Goal: Task Accomplishment & Management: Manage account settings

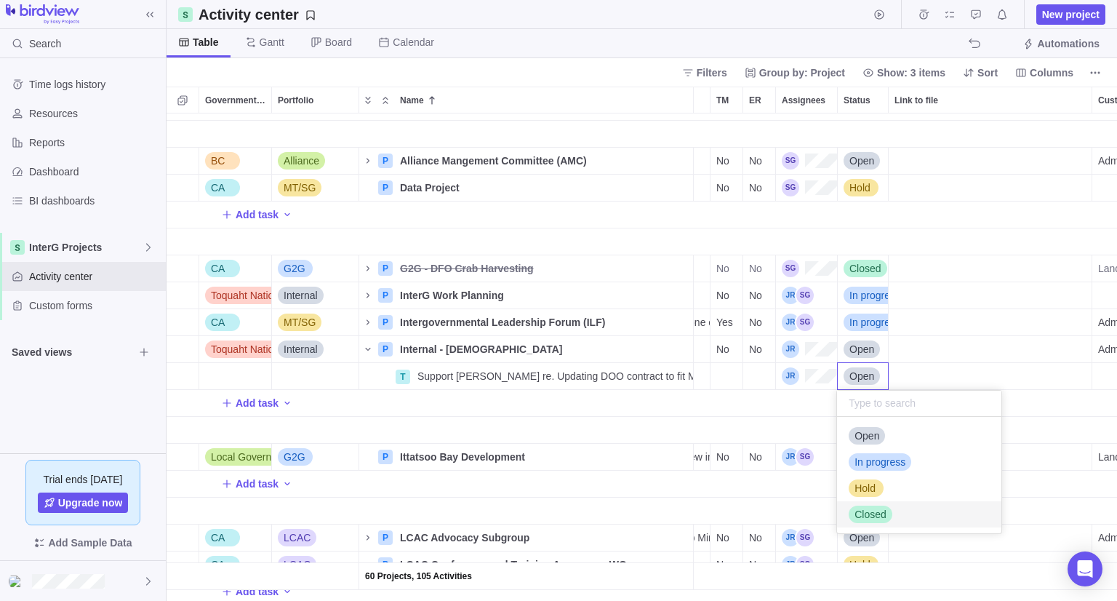
click at [884, 513] on span "Closed" at bounding box center [870, 514] width 32 height 15
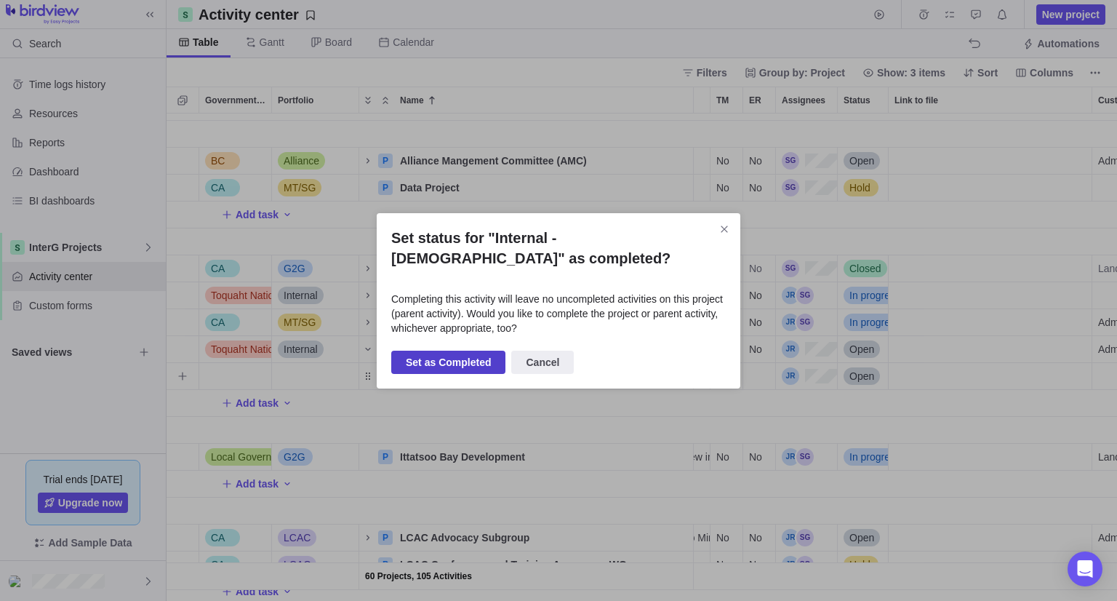
click at [457, 368] on span "Set as Completed" at bounding box center [448, 361] width 85 height 17
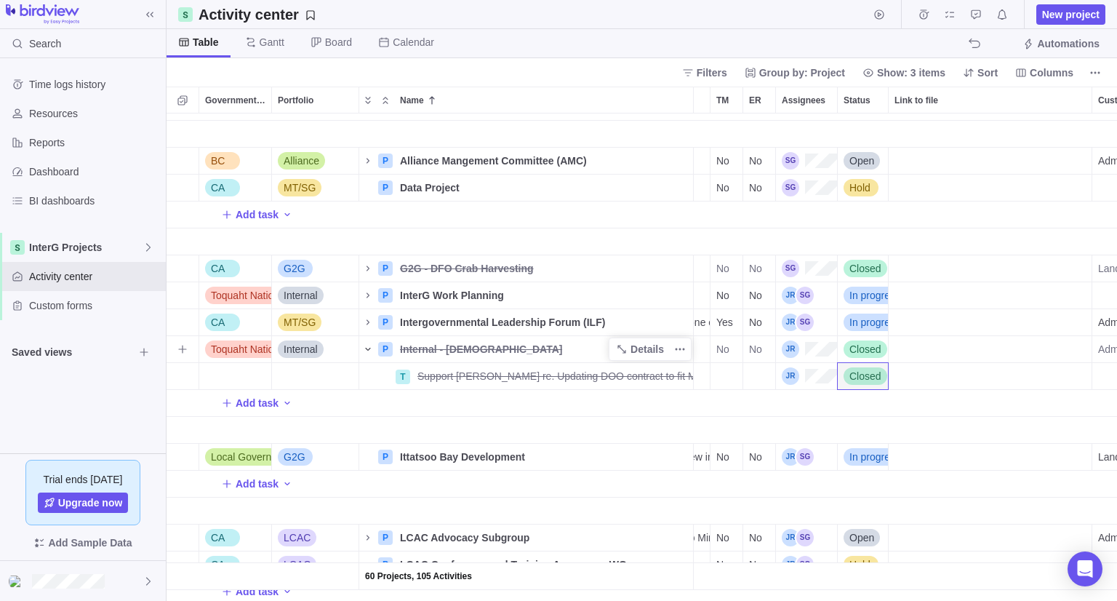
click at [365, 350] on icon "Name" at bounding box center [368, 349] width 12 height 12
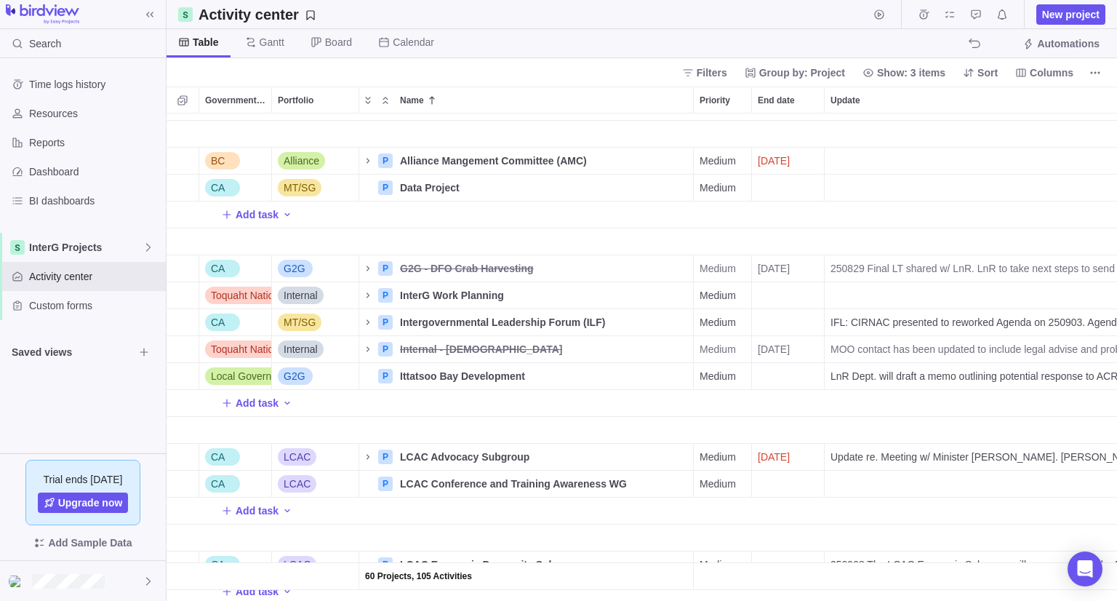
drag, startPoint x: 494, startPoint y: 359, endPoint x: 670, endPoint y: 420, distance: 186.5
click at [670, 420] on div "Name" at bounding box center [526, 430] width 335 height 27
click at [683, 347] on icon "More actions" at bounding box center [680, 349] width 12 height 12
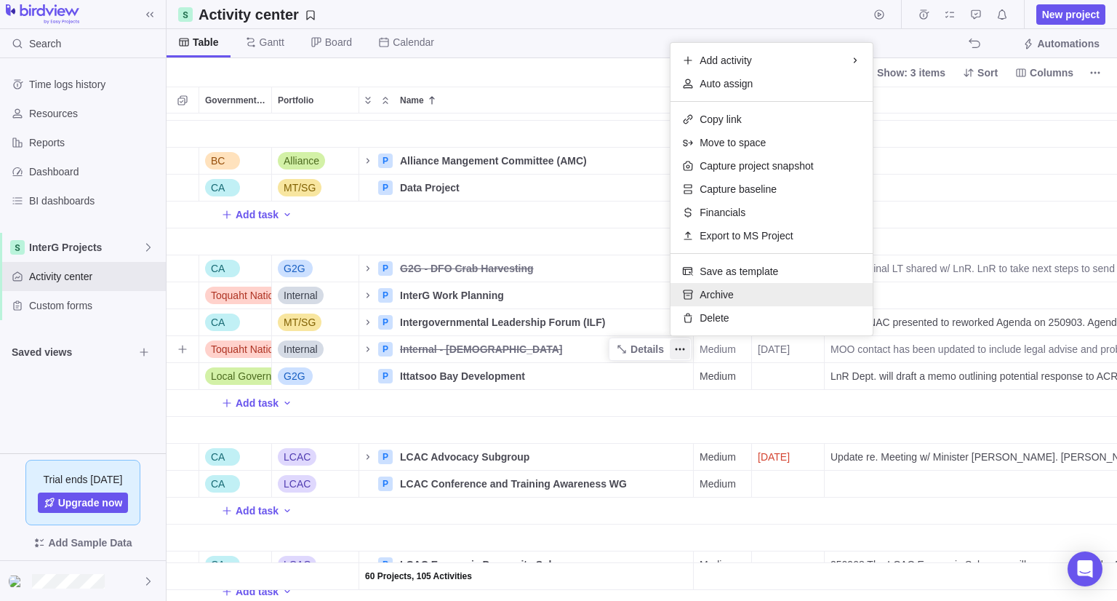
click at [725, 300] on span "Archive" at bounding box center [717, 294] width 34 height 15
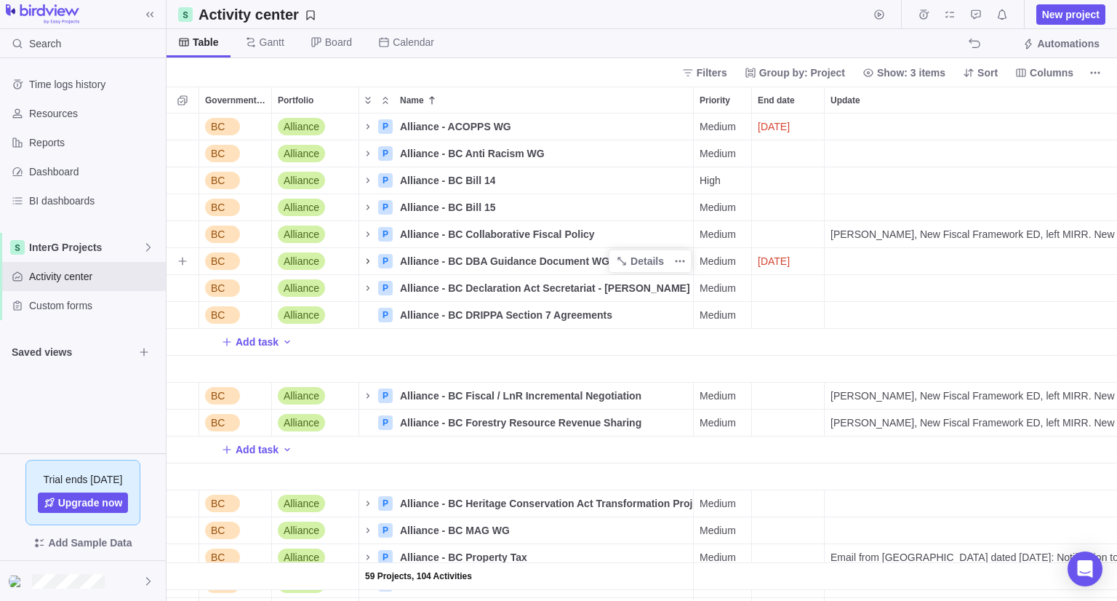
click at [364, 263] on icon "Name" at bounding box center [368, 261] width 12 height 12
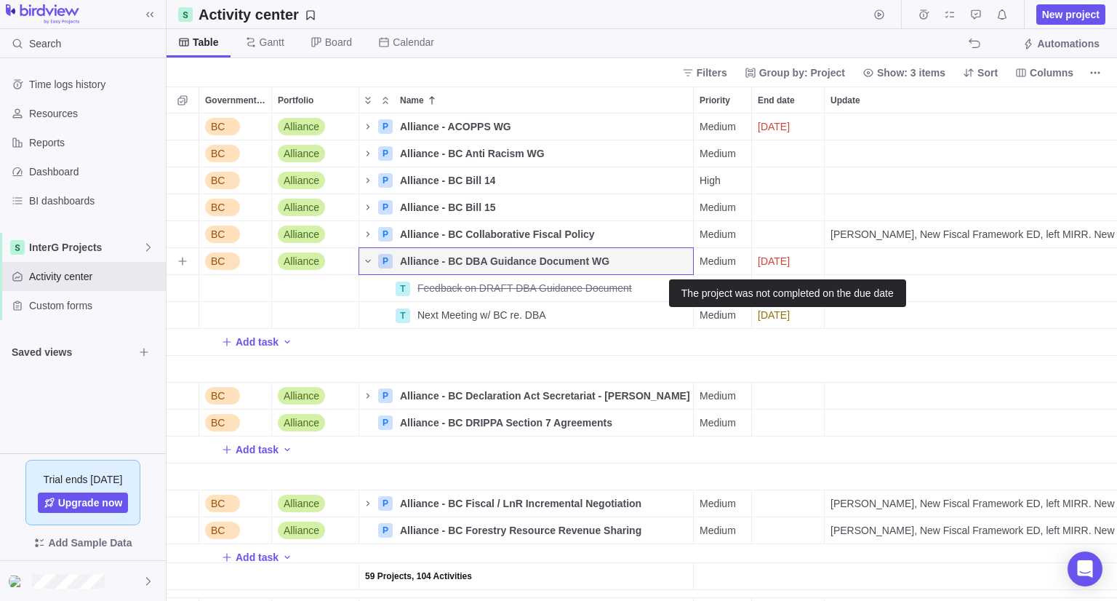
click at [789, 265] on span "[DATE]" at bounding box center [774, 261] width 32 height 15
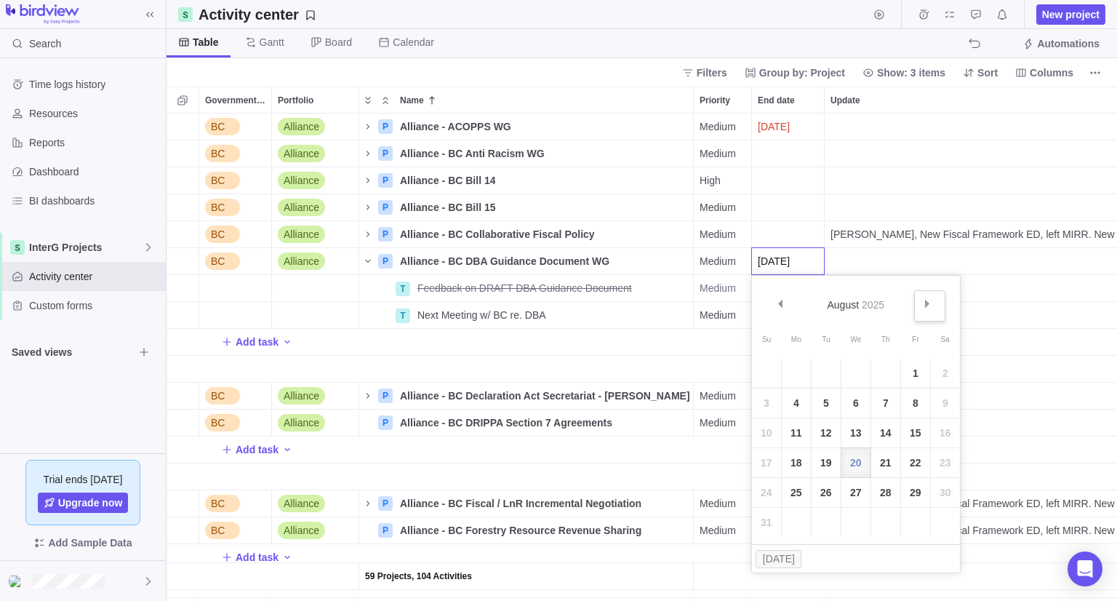
click at [934, 302] on link "Next" at bounding box center [929, 305] width 31 height 31
click at [919, 496] on link "28" at bounding box center [915, 492] width 29 height 29
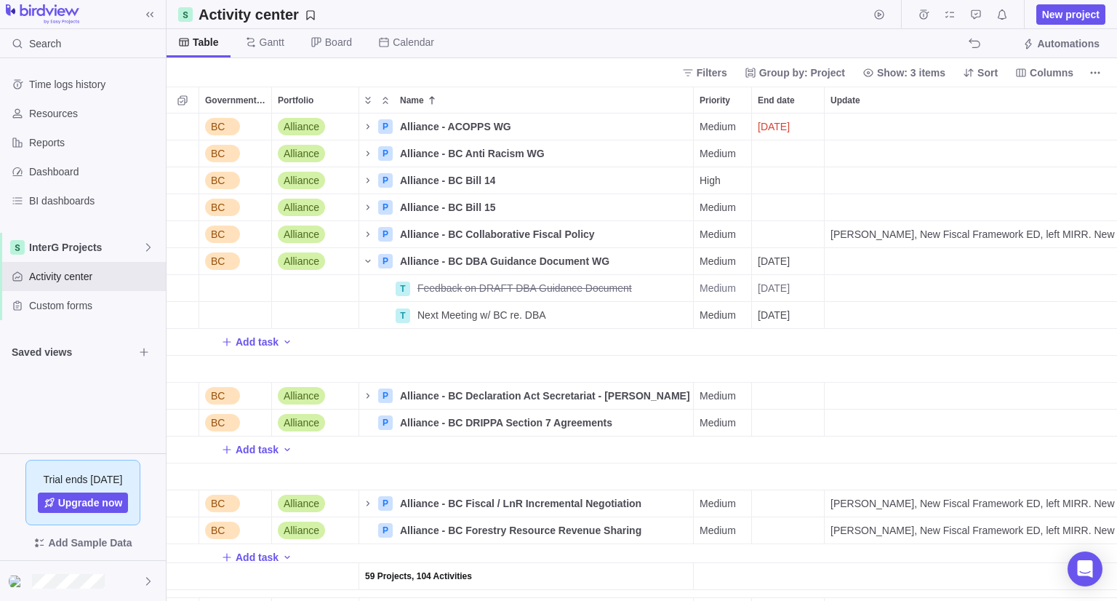
click at [708, 357] on div "Priority" at bounding box center [723, 369] width 58 height 27
click at [790, 126] on span "[DATE]" at bounding box center [774, 126] width 32 height 15
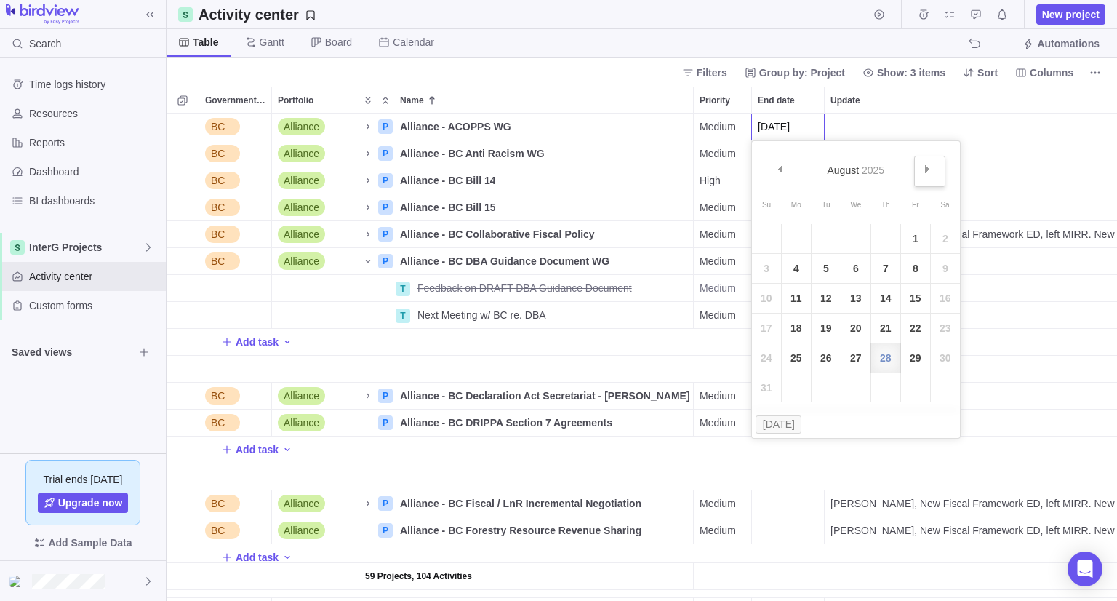
click at [926, 169] on span "Next" at bounding box center [928, 169] width 8 height 8
click at [907, 348] on link "30" at bounding box center [915, 357] width 29 height 29
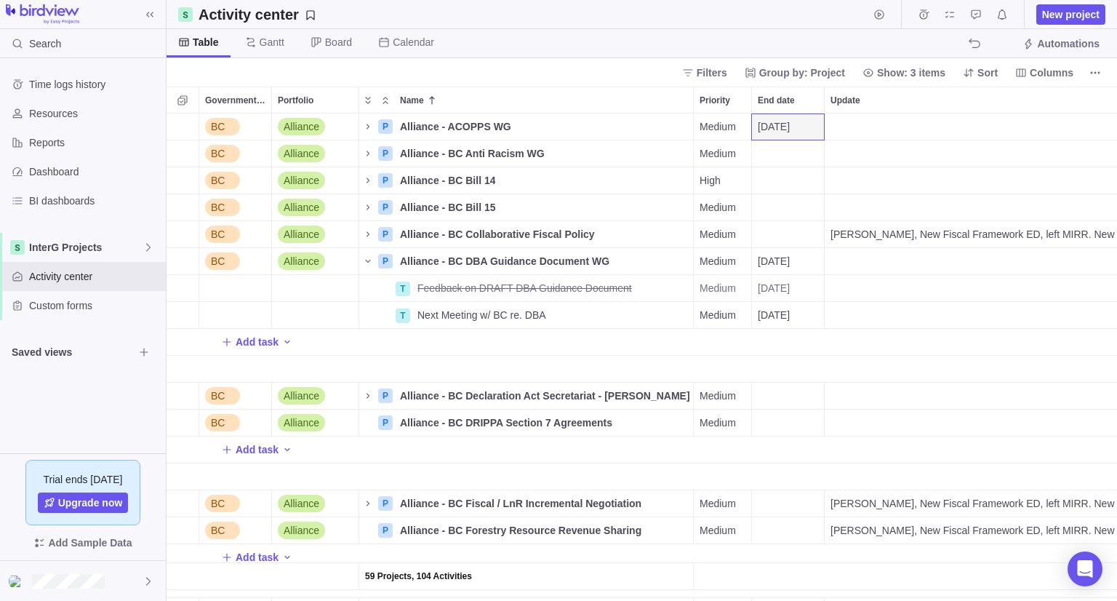
click at [633, 364] on div "Name" at bounding box center [526, 369] width 335 height 27
click at [369, 264] on icon "Name" at bounding box center [368, 261] width 12 height 12
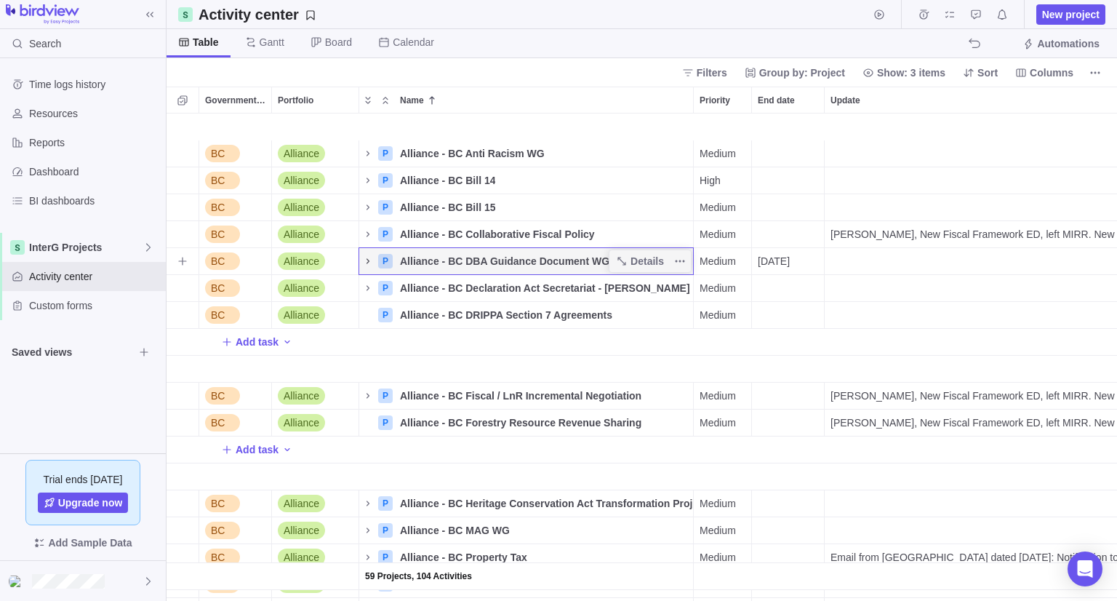
scroll to position [73, 0]
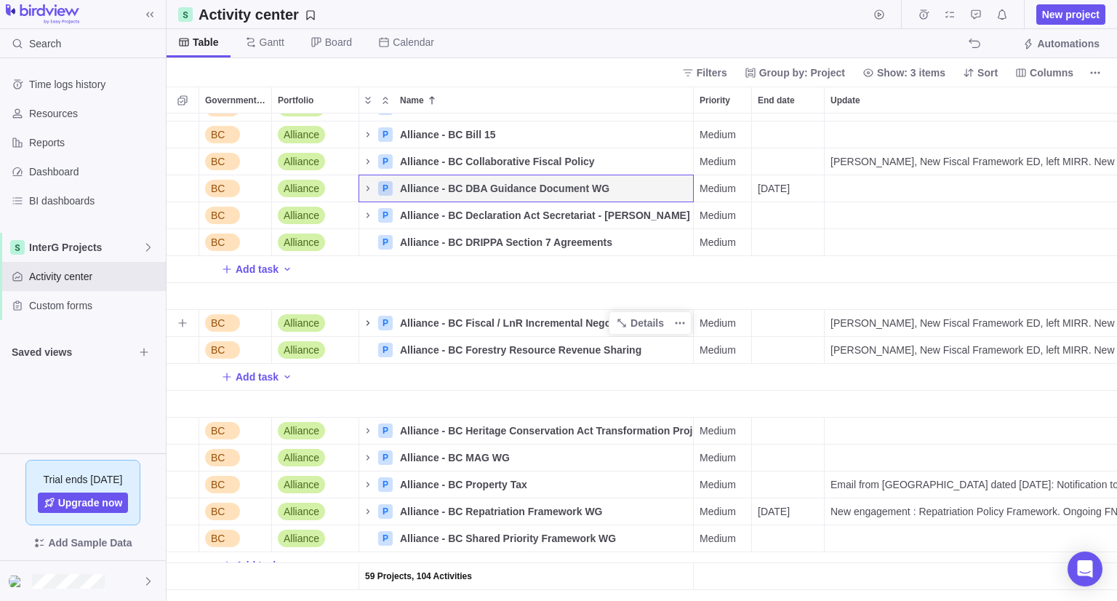
click at [366, 324] on icon "Name" at bounding box center [368, 323] width 12 height 12
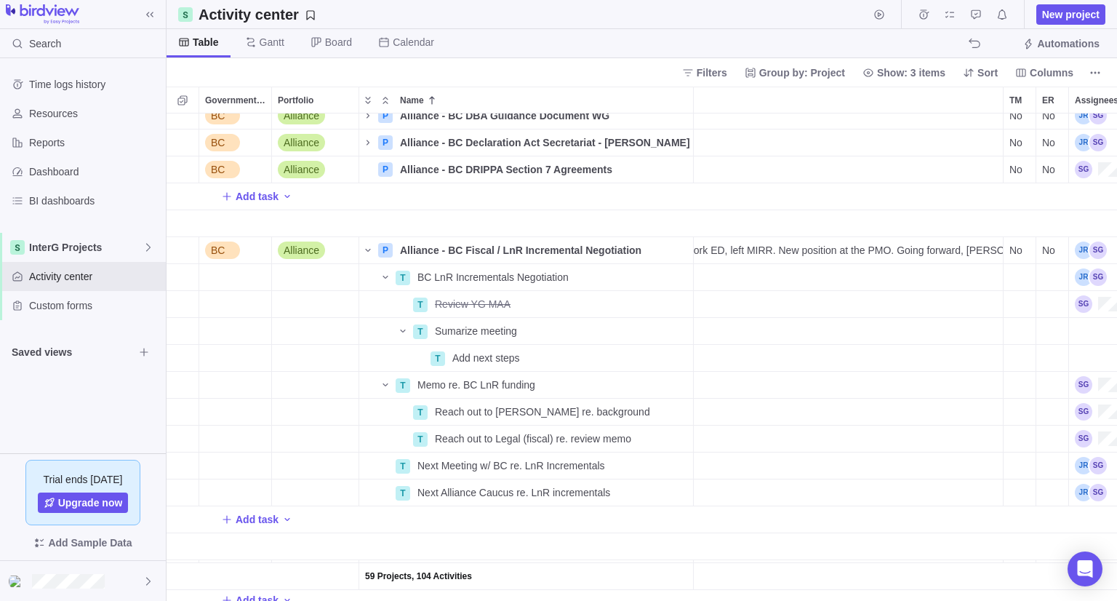
scroll to position [0, 380]
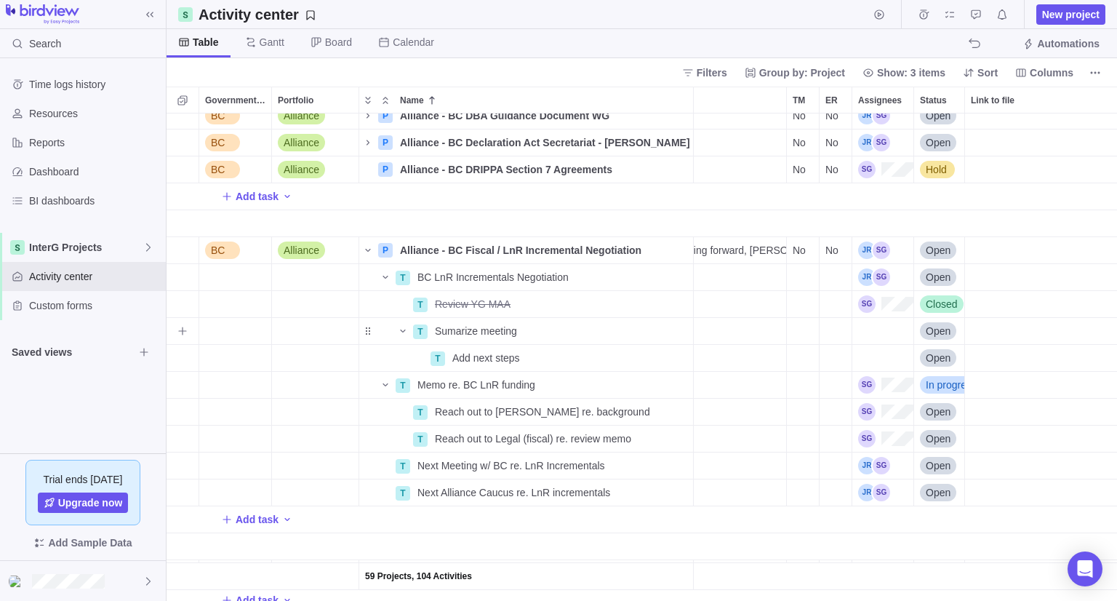
click at [948, 332] on span "Open" at bounding box center [938, 331] width 25 height 15
click at [945, 475] on span "Closed" at bounding box center [948, 469] width 32 height 15
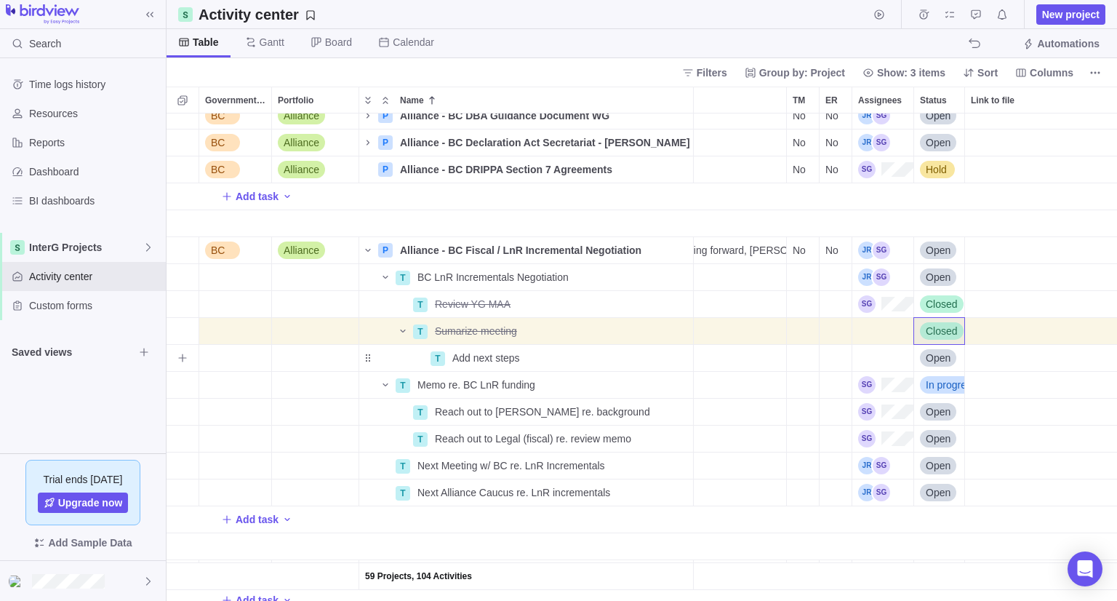
click at [931, 359] on span "Open" at bounding box center [938, 358] width 25 height 15
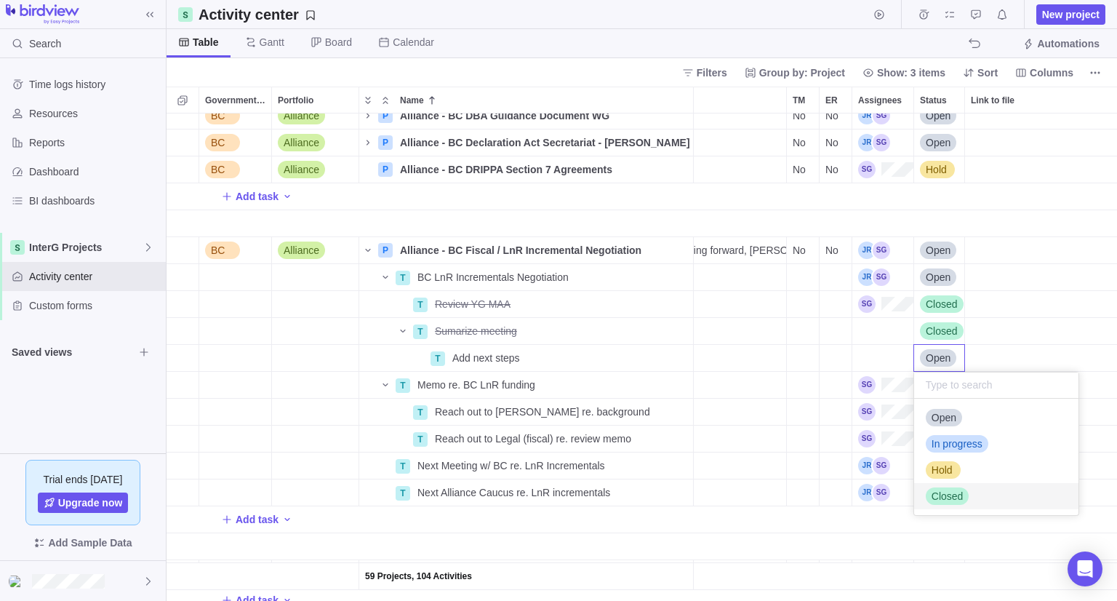
click at [942, 495] on span "Closed" at bounding box center [948, 496] width 32 height 15
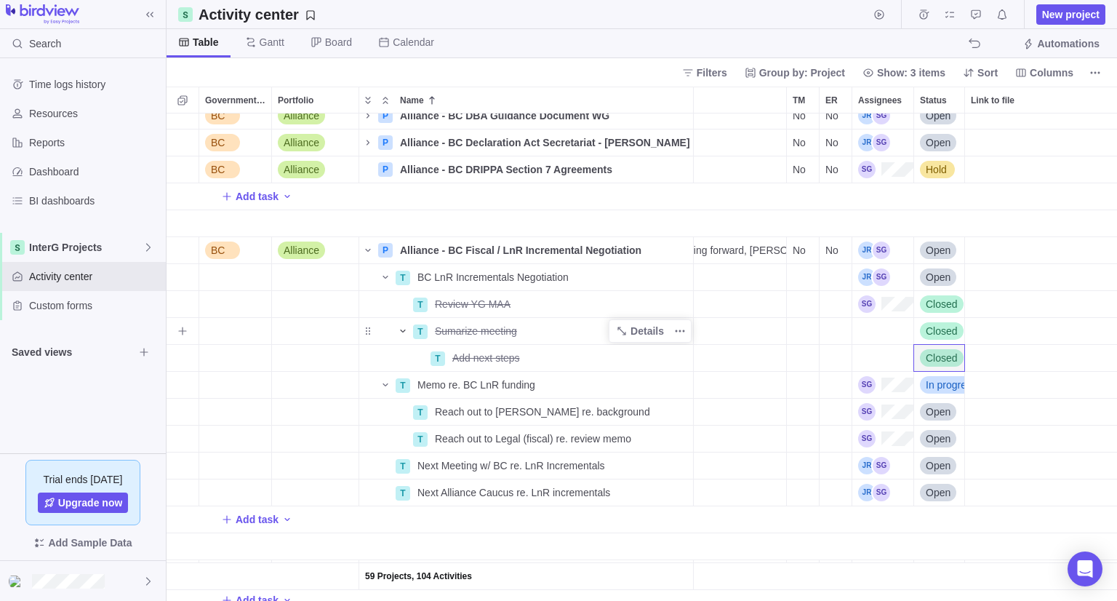
click at [405, 328] on icon "Name" at bounding box center [403, 331] width 12 height 12
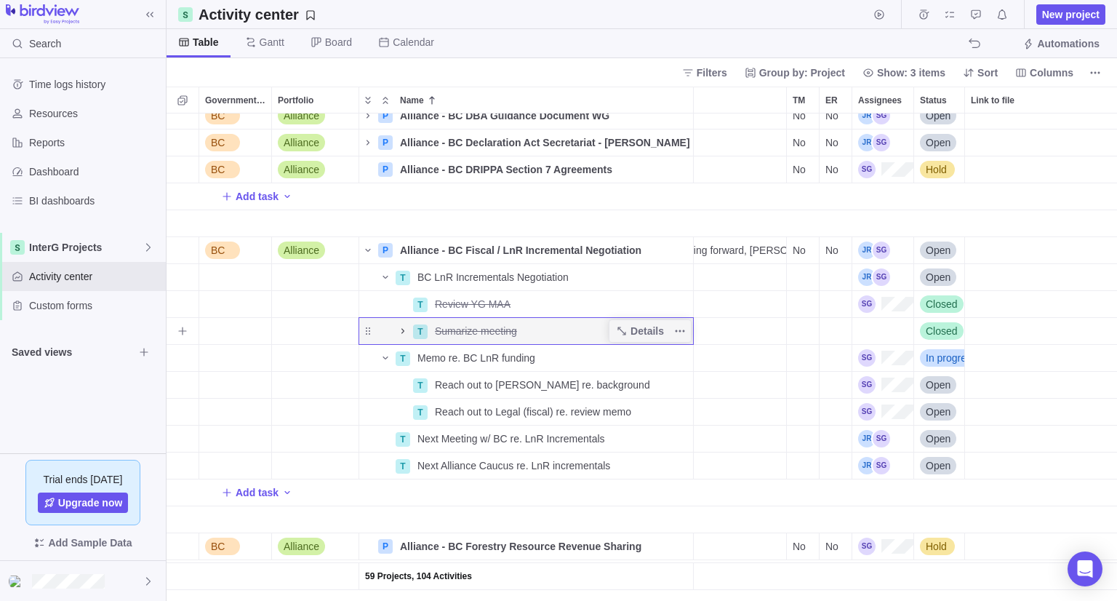
scroll to position [0, 0]
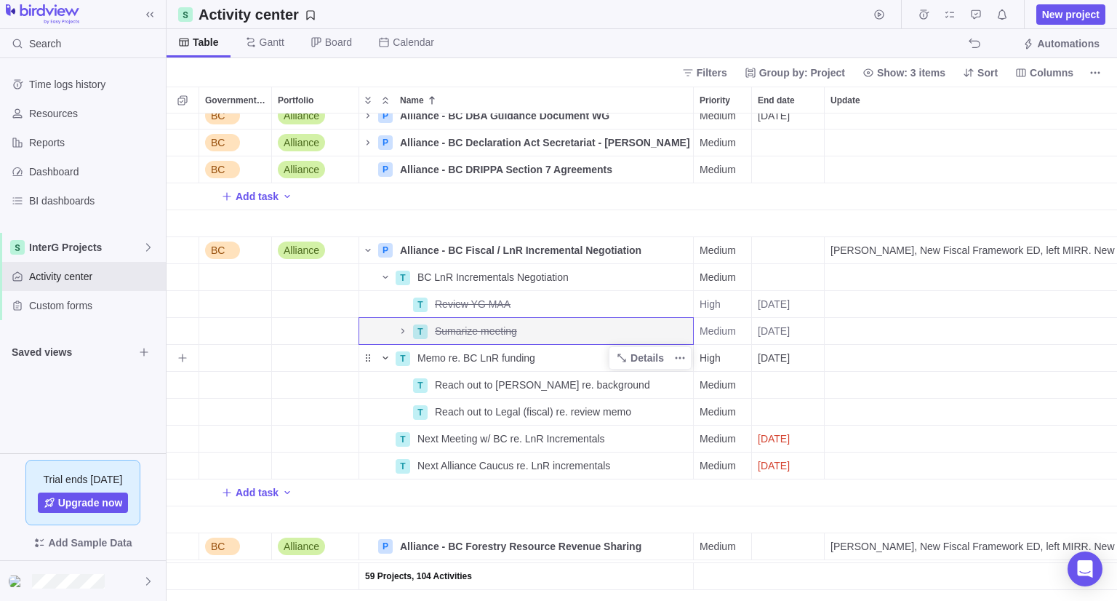
click at [384, 354] on icon "Name" at bounding box center [386, 358] width 12 height 12
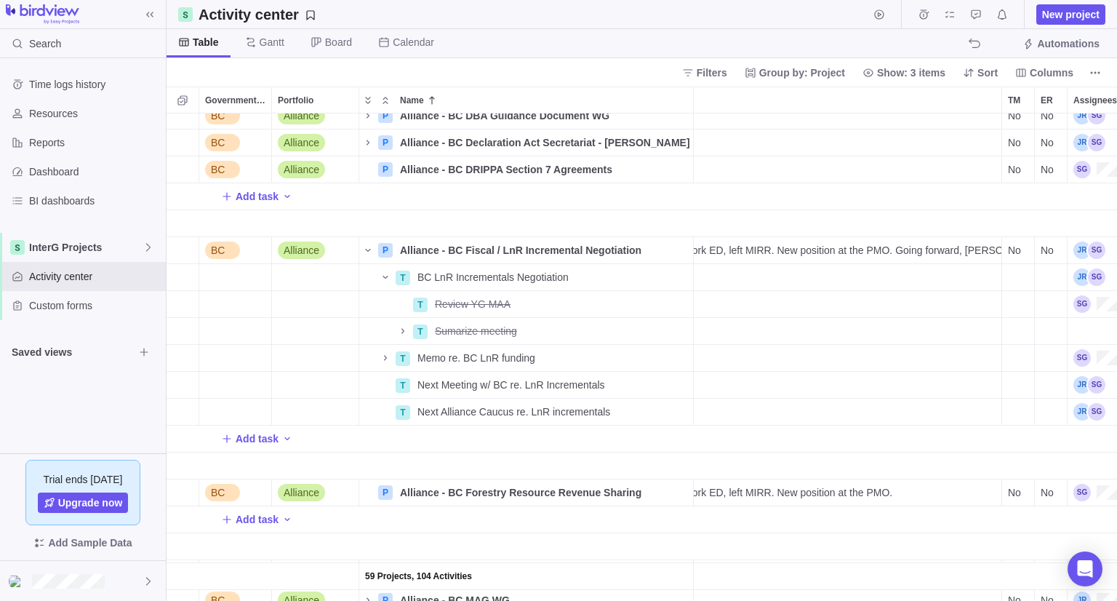
scroll to position [145, 394]
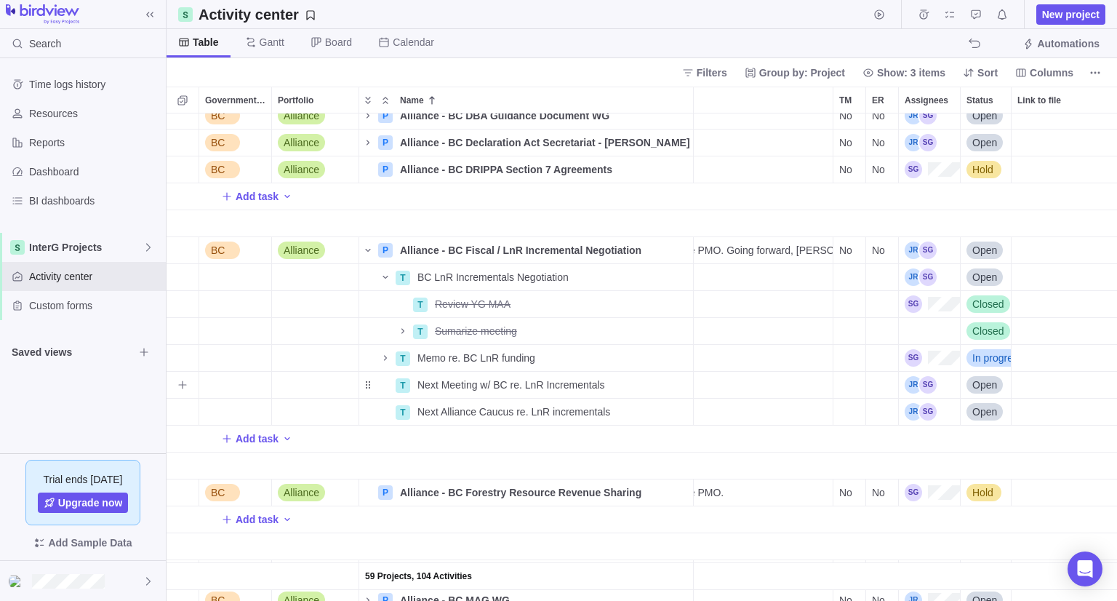
click at [1003, 380] on div "Open" at bounding box center [986, 385] width 50 height 26
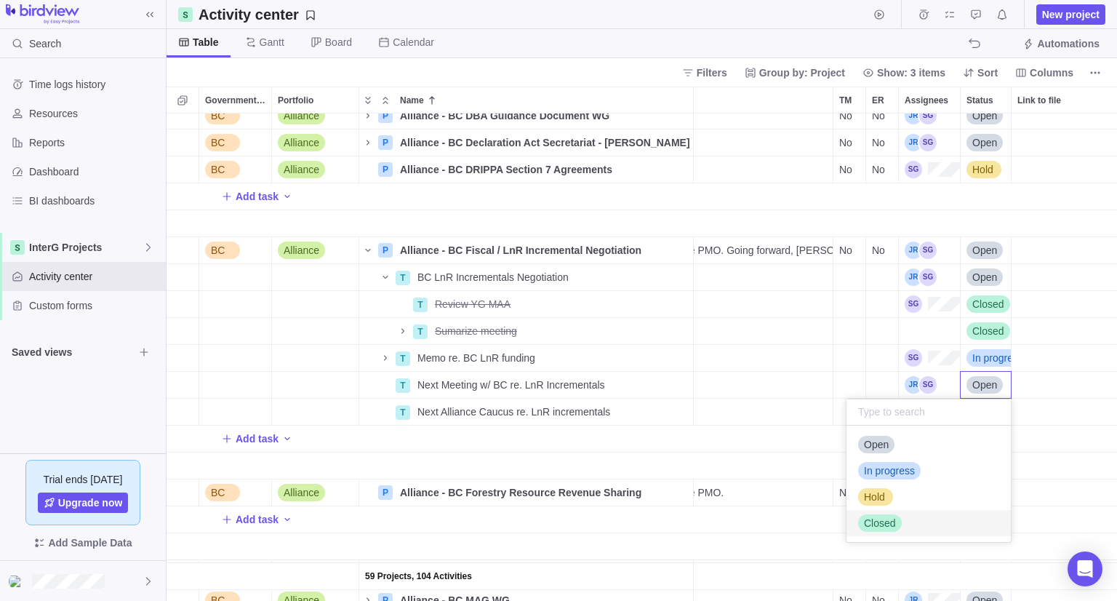
click at [952, 528] on div "Closed" at bounding box center [928, 523] width 164 height 26
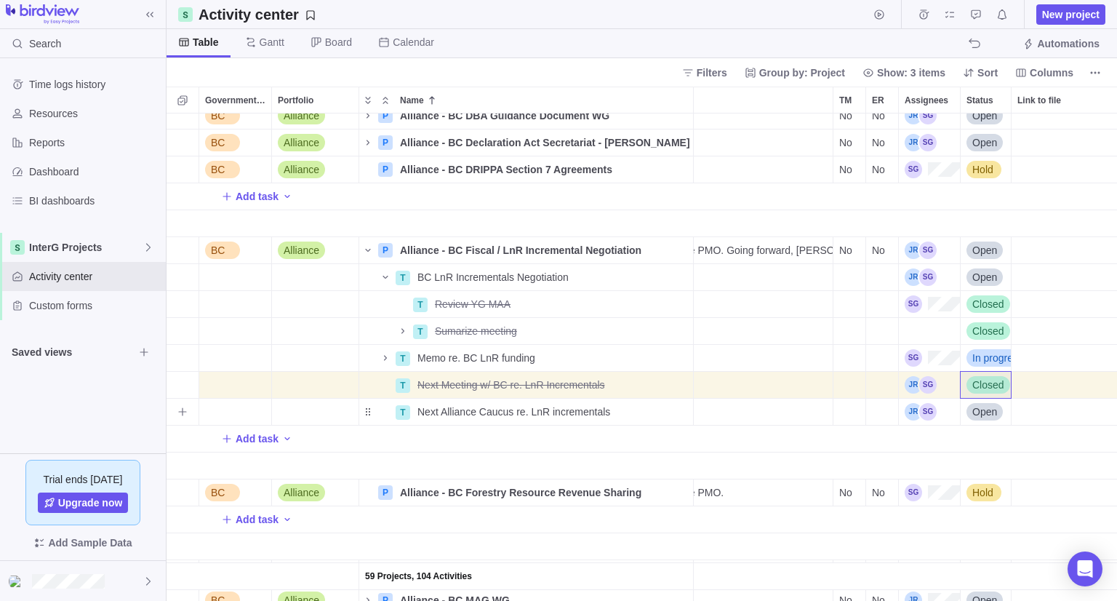
click at [982, 413] on span "Open" at bounding box center [984, 411] width 25 height 15
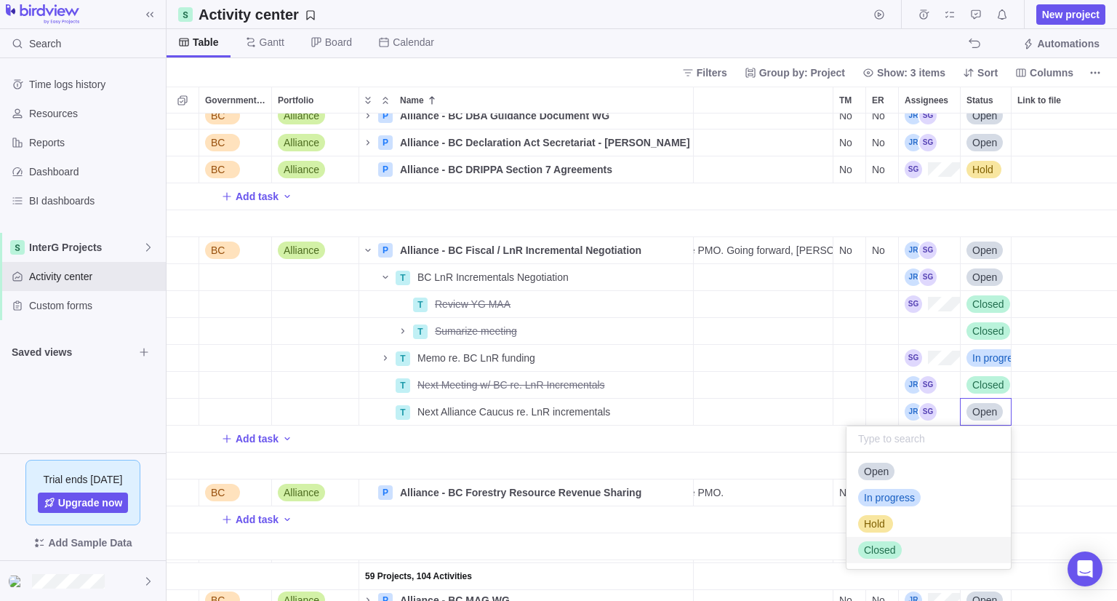
click at [884, 549] on span "Closed" at bounding box center [880, 550] width 32 height 15
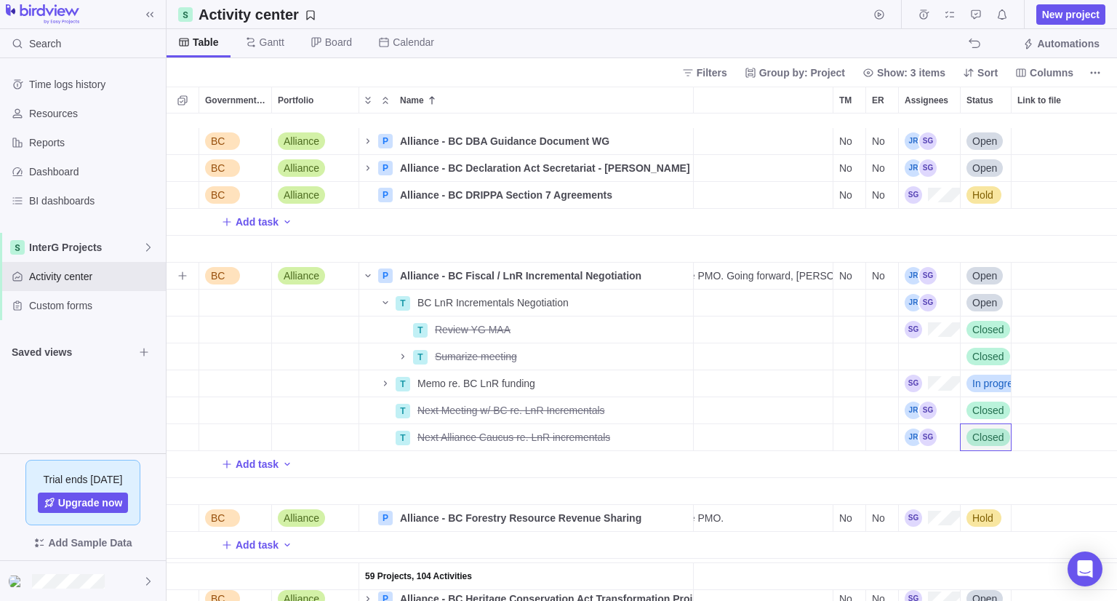
scroll to position [145, 486]
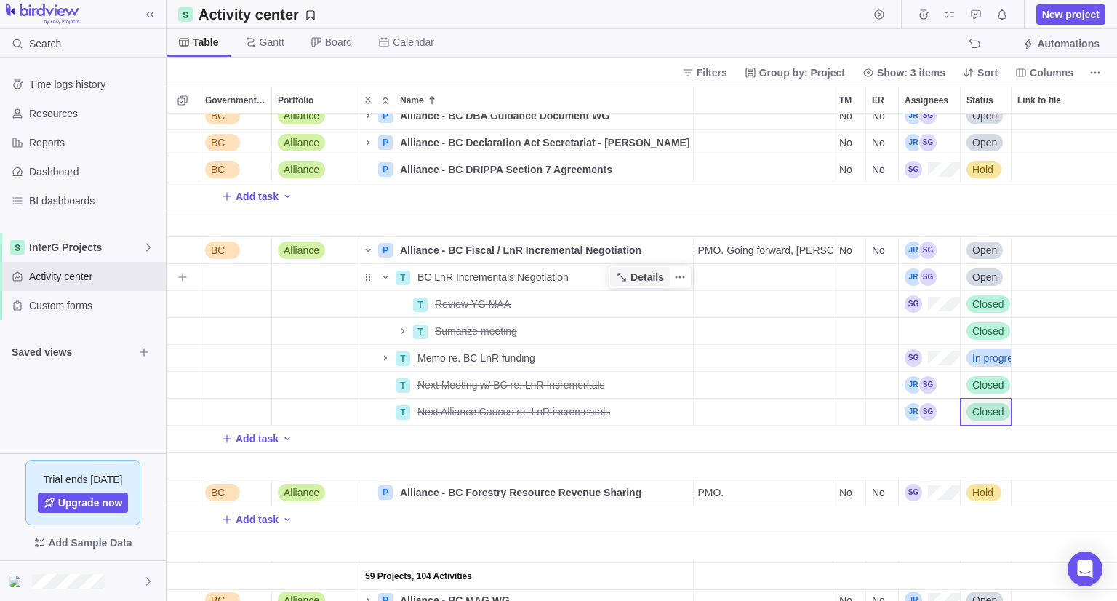
click at [636, 276] on span "Details" at bounding box center [646, 277] width 33 height 15
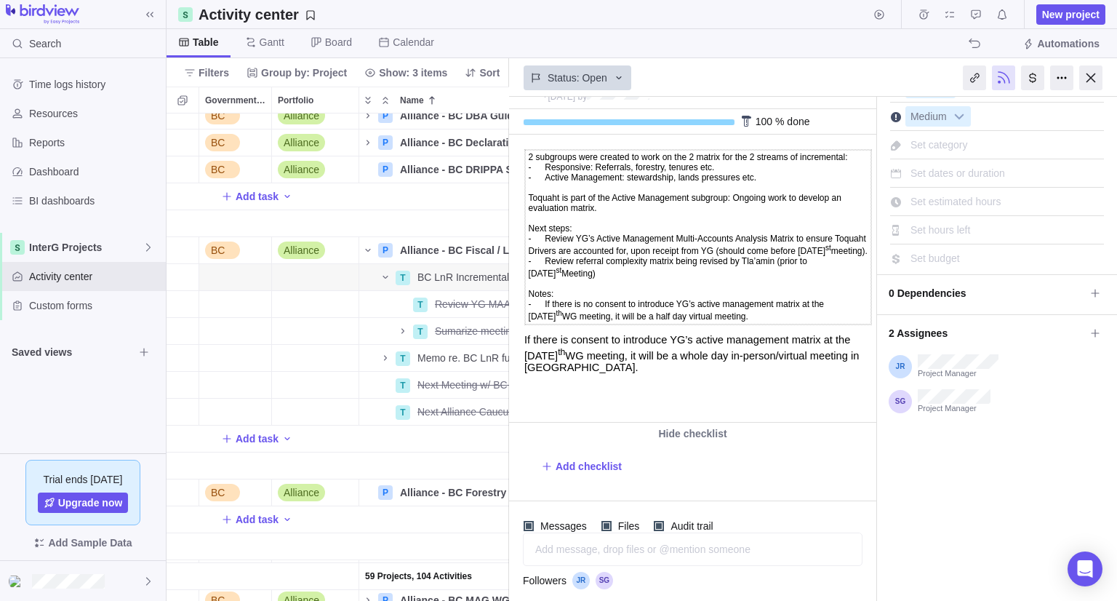
scroll to position [145, 0]
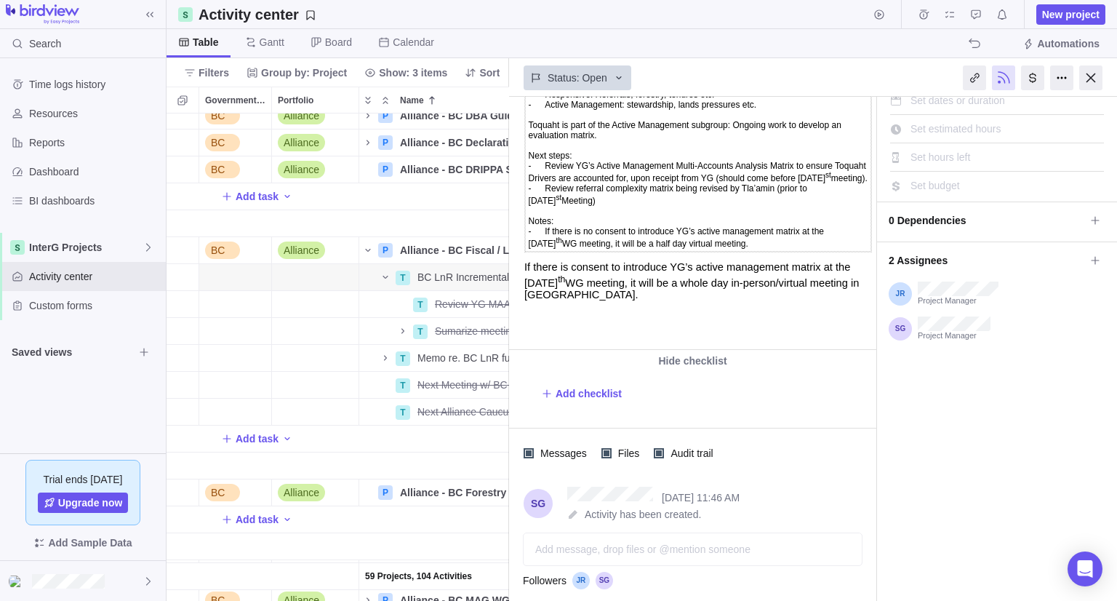
click at [602, 301] on body "2 subgroups were created to work on the 2 matrix for the 2 streams of increment…" at bounding box center [692, 182] width 364 height 239
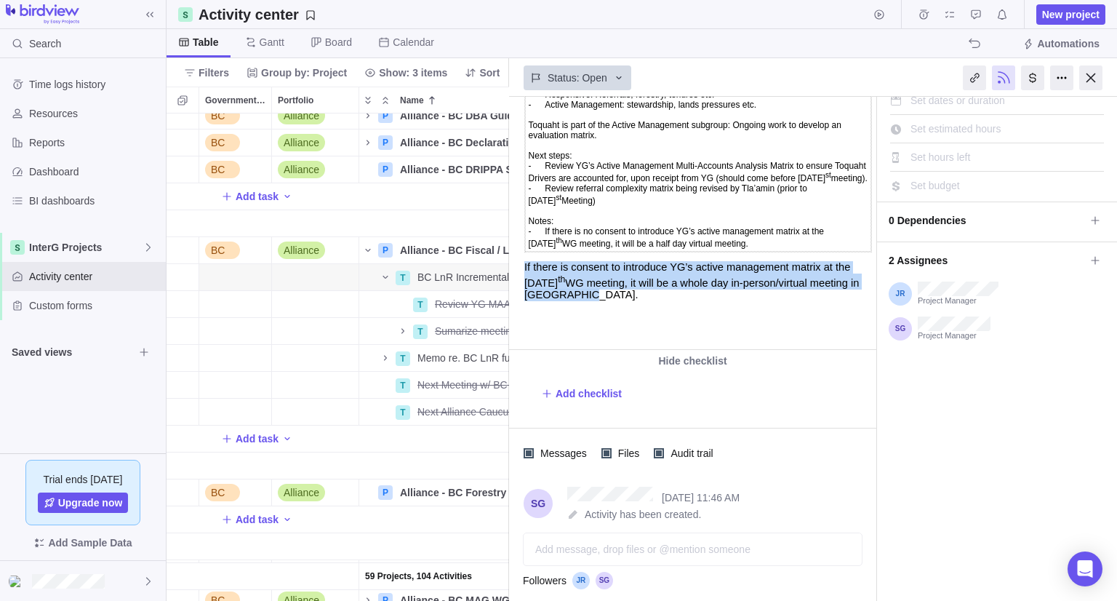
drag, startPoint x: 602, startPoint y: 326, endPoint x: 523, endPoint y: 294, distance: 85.5
click at [523, 294] on body "2 subgroups were created to work on the 2 matrix for the 2 streams of increment…" at bounding box center [692, 182] width 364 height 239
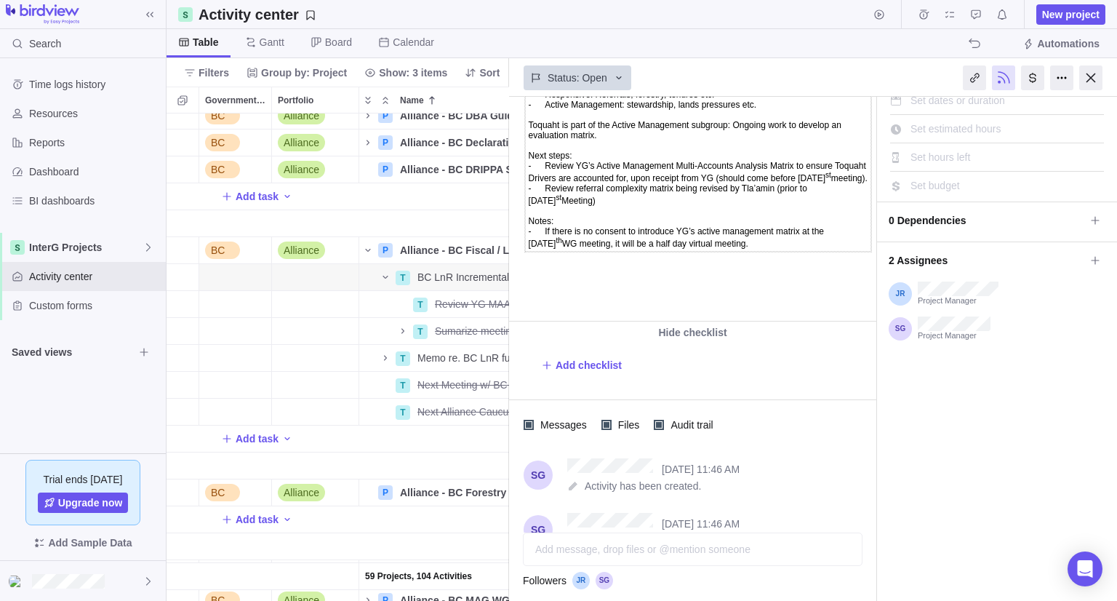
drag, startPoint x: 817, startPoint y: 271, endPoint x: 527, endPoint y: 167, distance: 308.9
click at [527, 167] on td "2 subgroups were created to work on the 2 matrix for the 2 streams of increment…" at bounding box center [698, 164] width 346 height 175
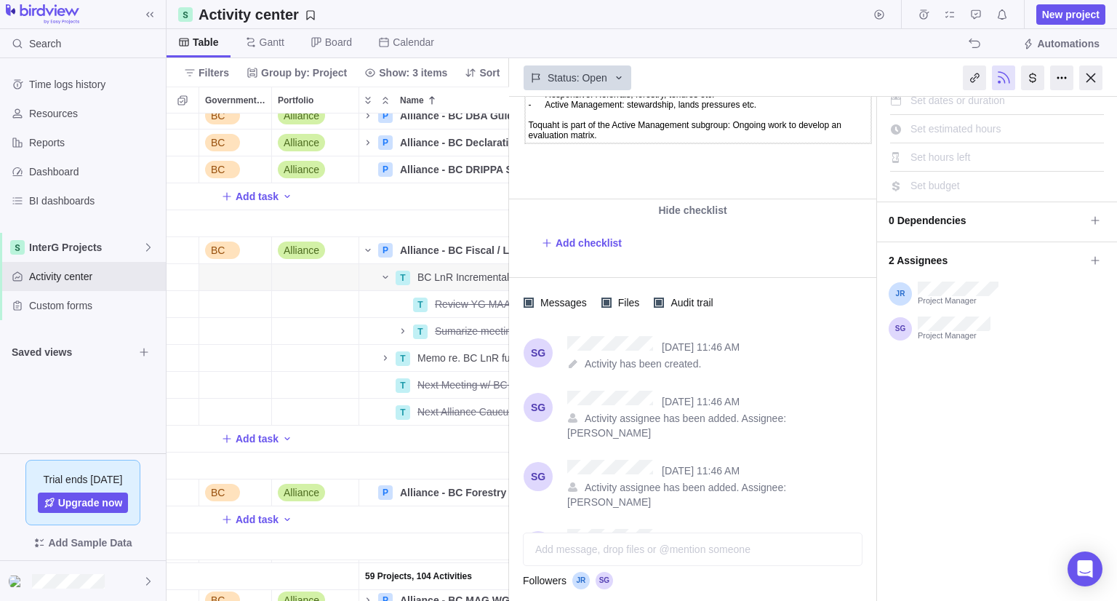
click at [613, 165] on body "2 subgroups were created to work on the 2 matrix for the 2 streams of increment…" at bounding box center [692, 114] width 364 height 103
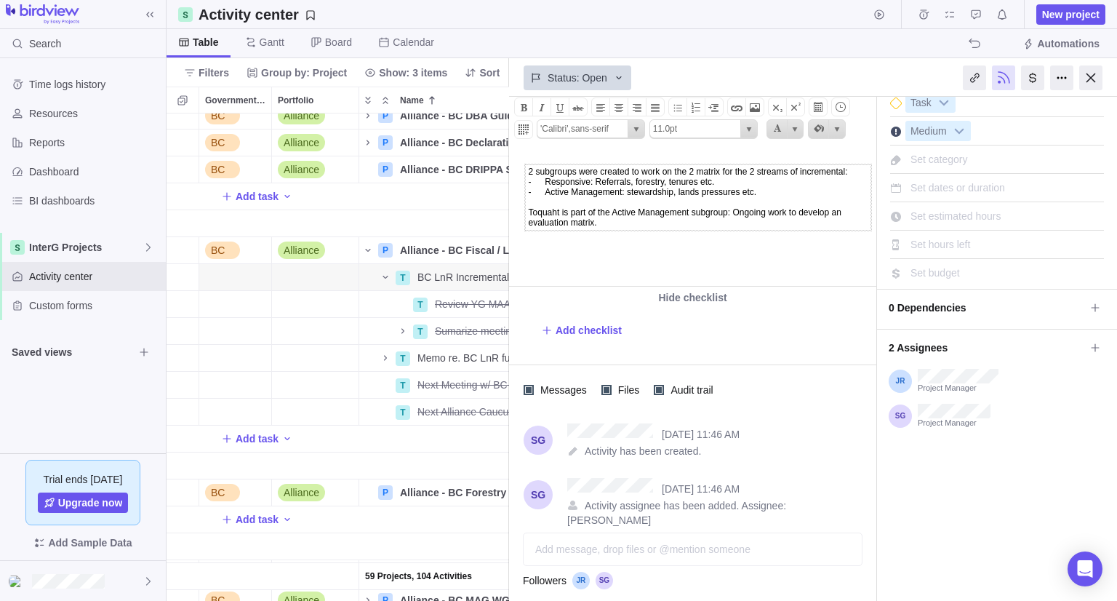
scroll to position [0, 0]
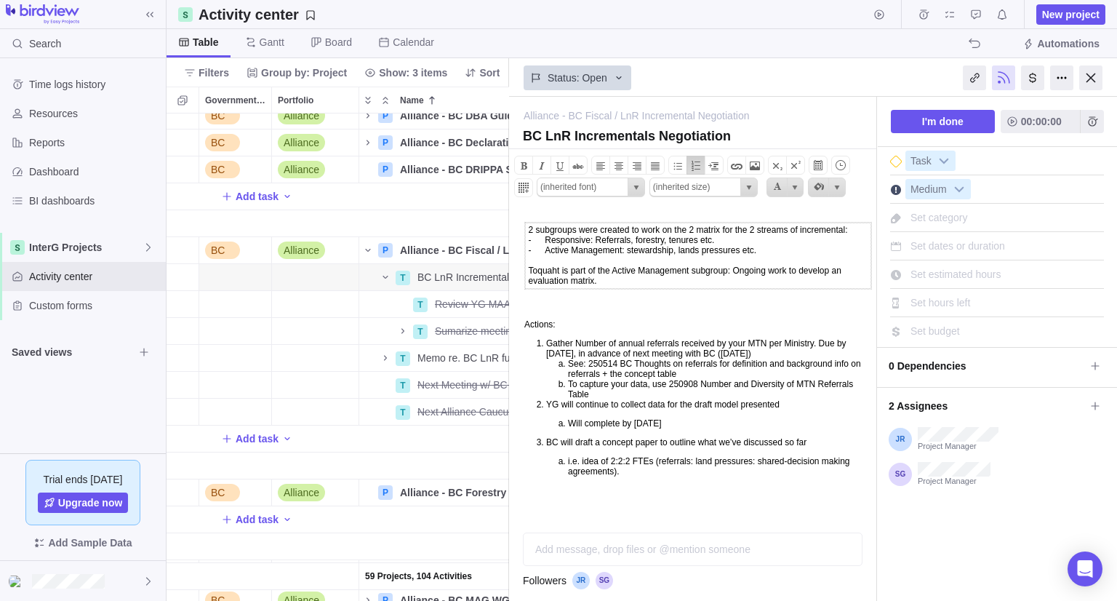
click at [546, 311] on p at bounding box center [698, 304] width 348 height 12
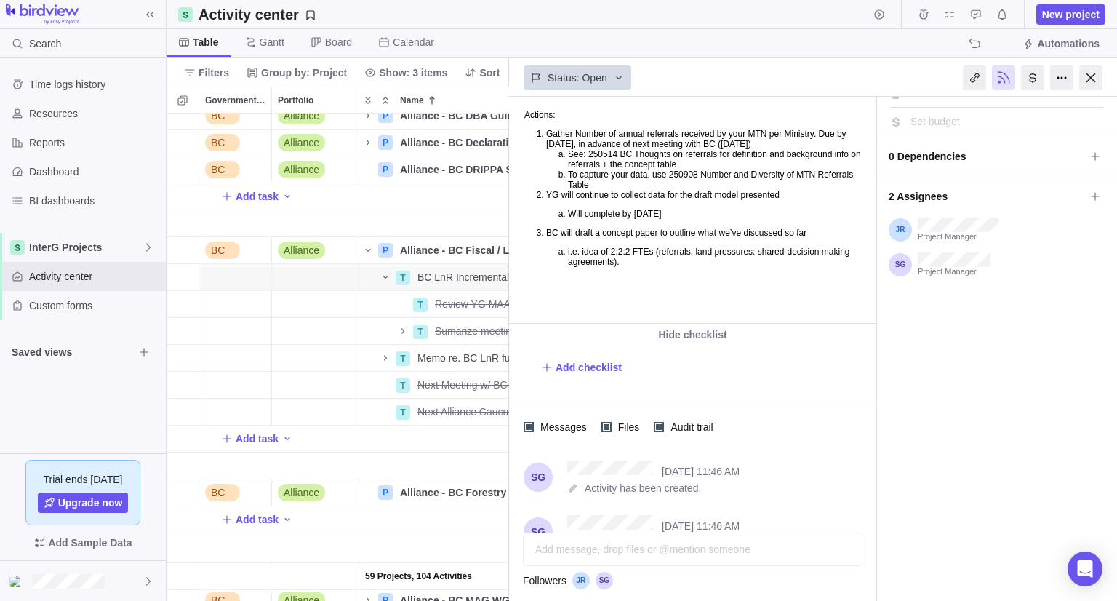
scroll to position [73, 0]
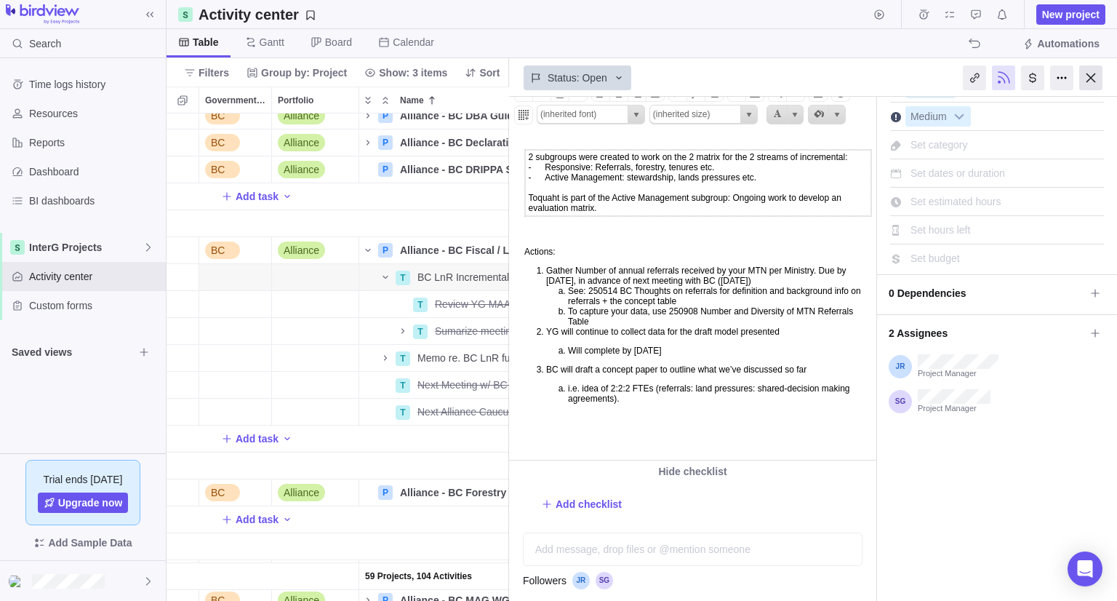
click at [1088, 82] on div at bounding box center [1090, 77] width 23 height 25
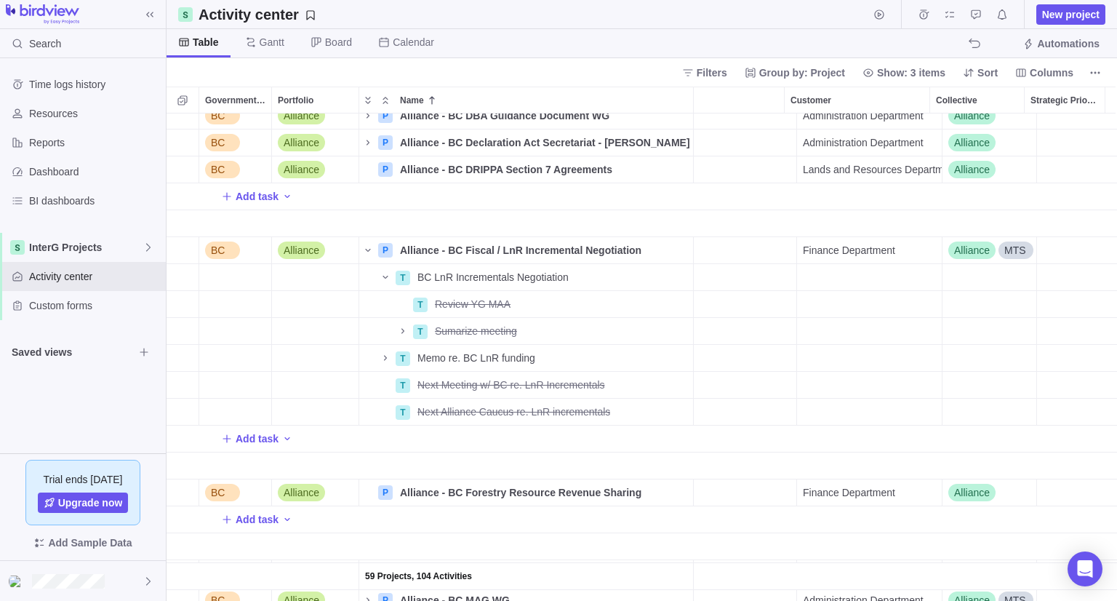
scroll to position [145, 915]
click at [685, 283] on span "More actions" at bounding box center [680, 277] width 20 height 20
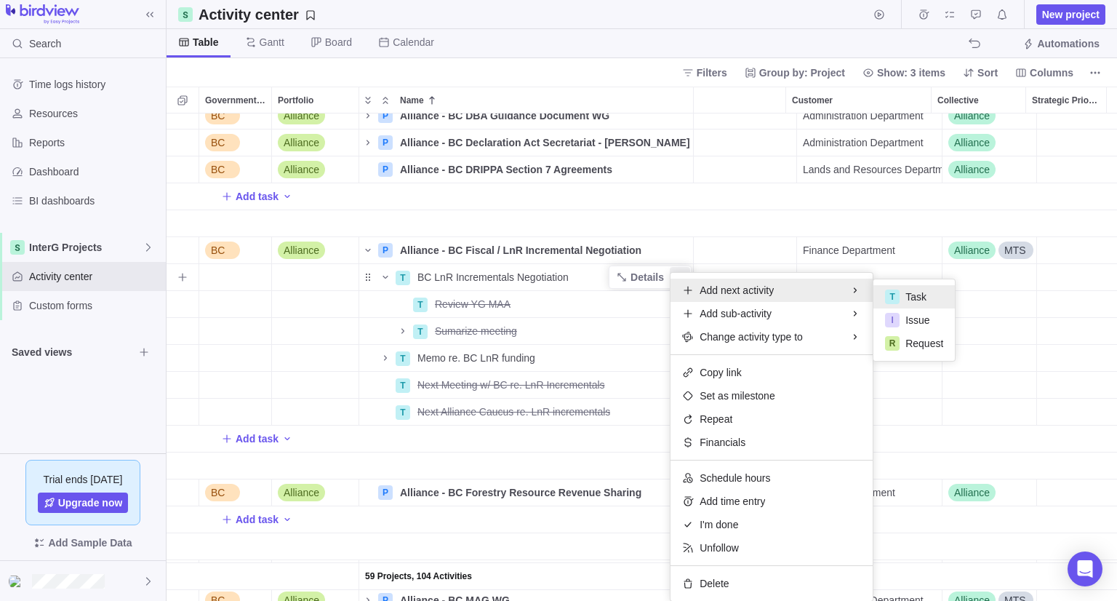
click at [910, 289] on span "Task" at bounding box center [915, 296] width 21 height 15
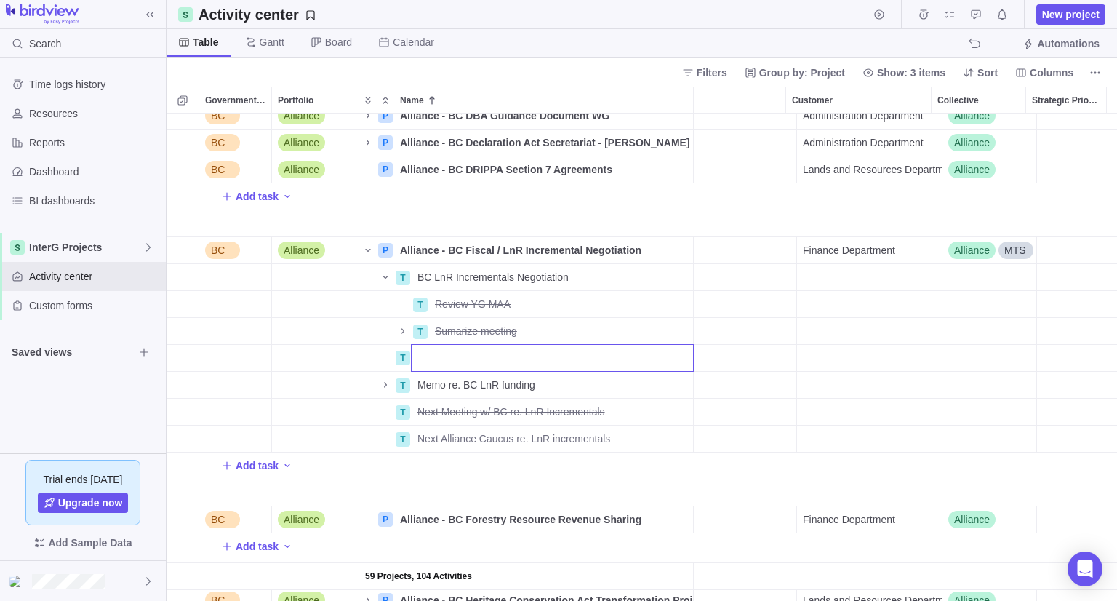
scroll to position [0, 0]
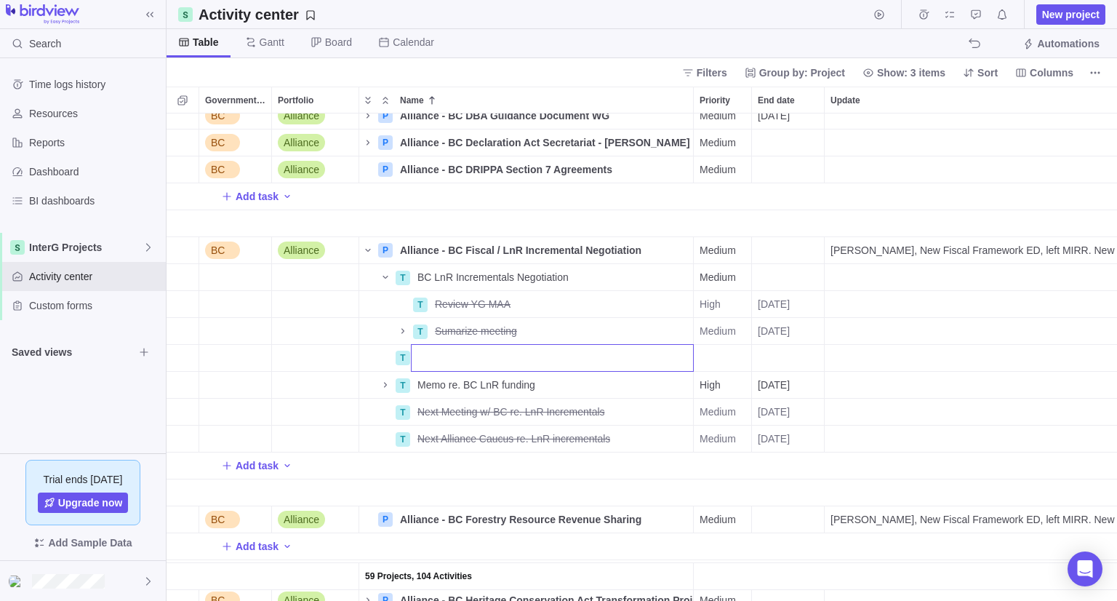
click at [451, 366] on input "Name" at bounding box center [552, 358] width 283 height 28
paste input "1. Gather Number of annual referrals received by your MTN per Ministry."
click at [752, 354] on div "59 Projects, 104 Activities BC Alliance P Alliance - BC DBA Guidance Document W…" at bounding box center [642, 356] width 950 height 487
click at [771, 356] on div "End date" at bounding box center [788, 358] width 72 height 26
click at [772, 356] on div "End date" at bounding box center [788, 358] width 72 height 26
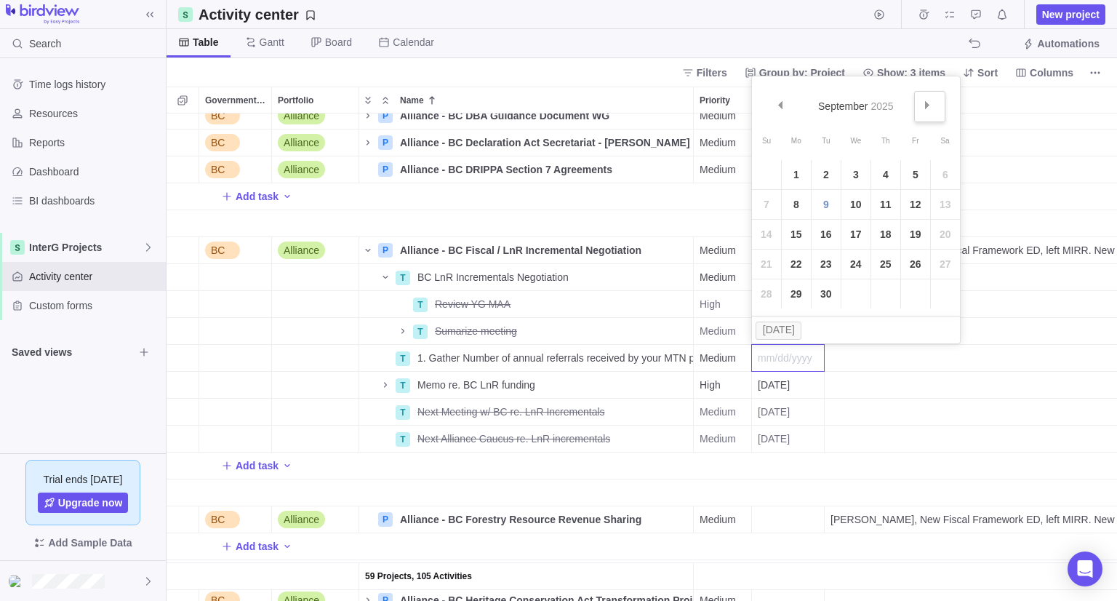
click at [919, 110] on link "Next" at bounding box center [929, 106] width 31 height 31
click at [797, 214] on link "6" at bounding box center [796, 204] width 29 height 29
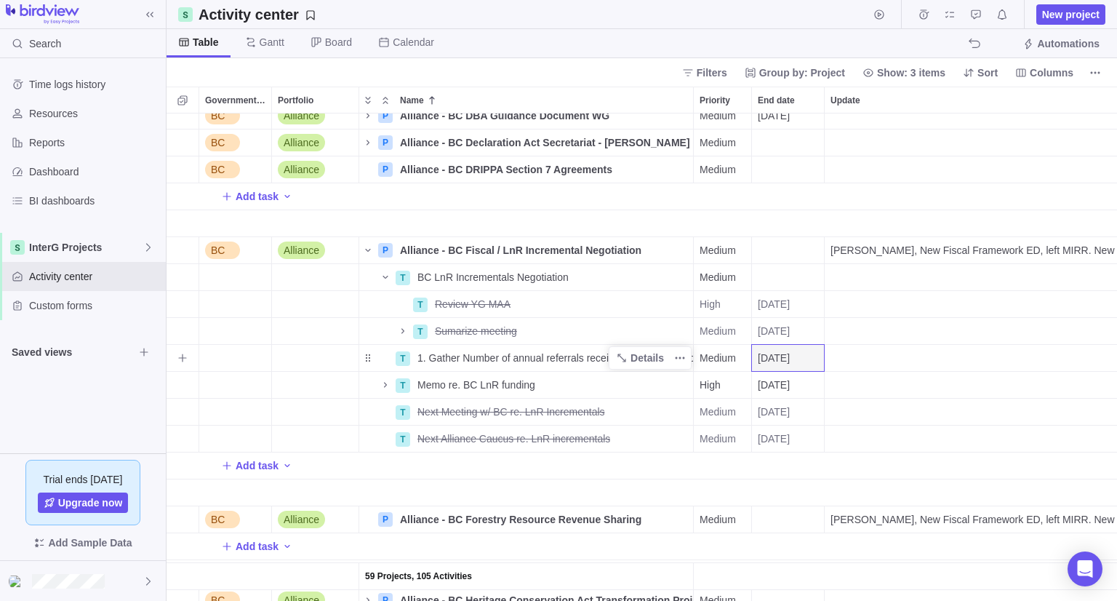
click at [425, 359] on span "1. Gather Number of annual referrals received by your MTN per Ministry." at bounding box center [555, 358] width 276 height 15
click at [437, 355] on input "1. Gather Number of annual referrals received by your MTN per Ministry." at bounding box center [552, 358] width 283 height 28
click at [791, 361] on div "59 Projects, 105 Activities BC Alliance P Alliance - BC DBA Guidance Document W…" at bounding box center [642, 356] width 950 height 487
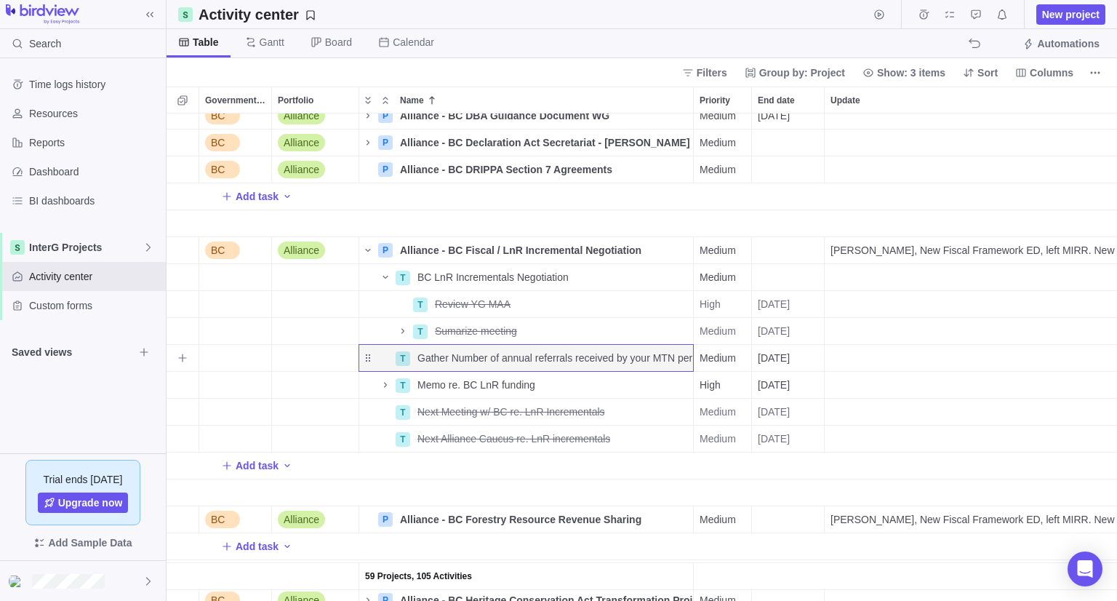
click at [790, 361] on span "[DATE]" at bounding box center [774, 358] width 32 height 15
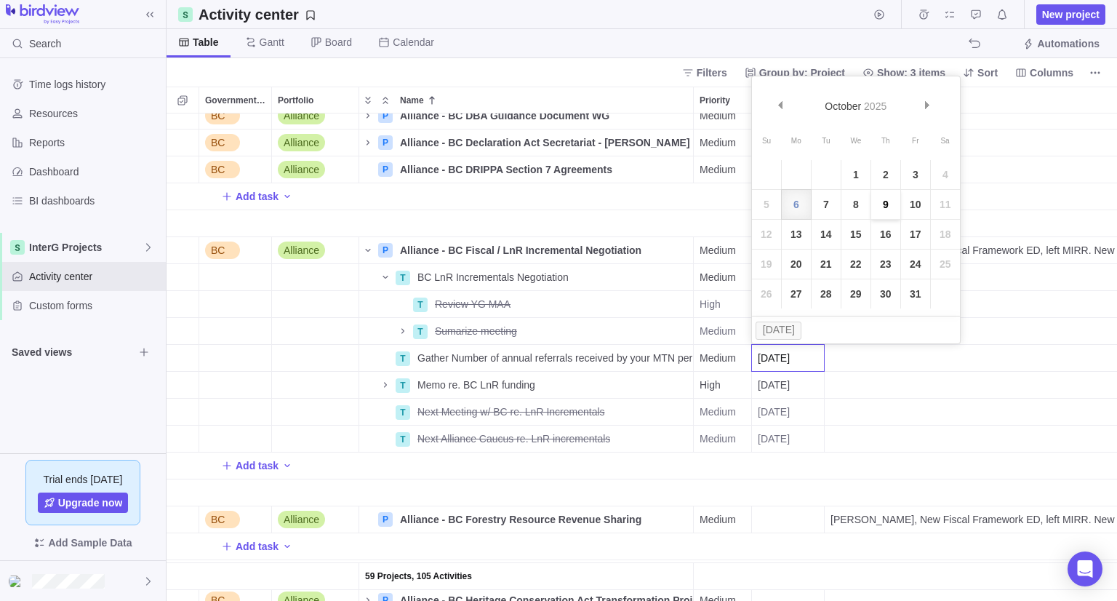
click at [886, 209] on link "9" at bounding box center [885, 204] width 29 height 29
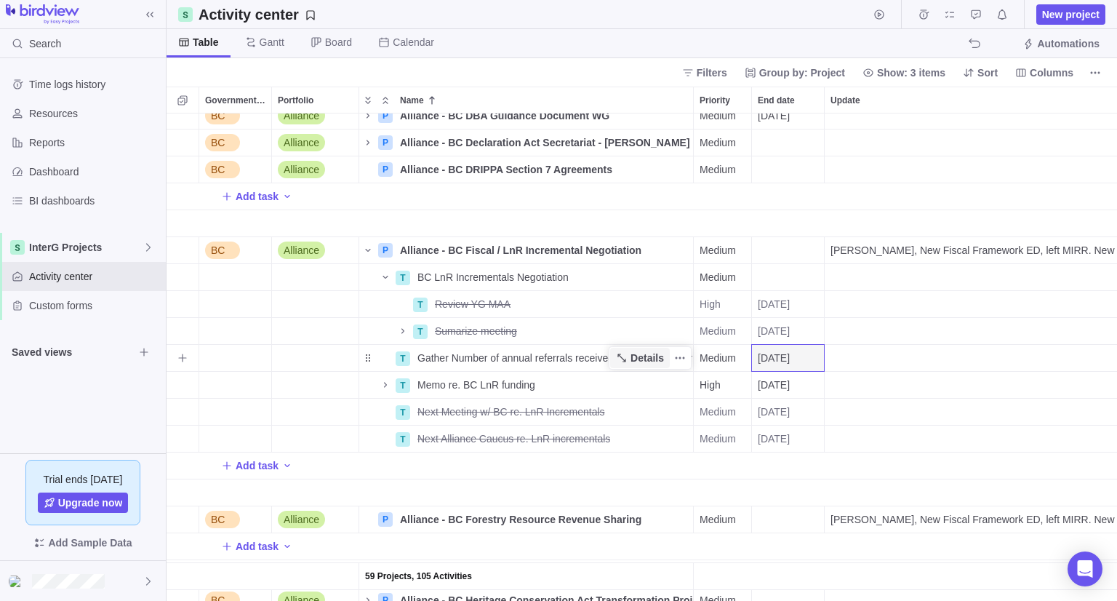
click at [662, 359] on span "Details" at bounding box center [646, 358] width 33 height 15
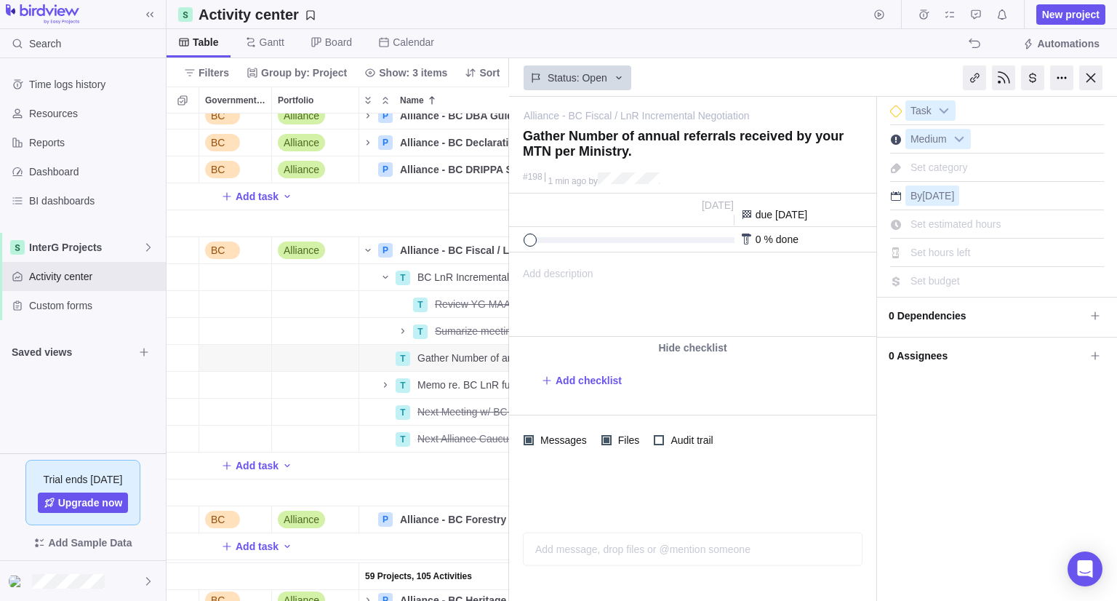
click at [597, 274] on div "Add description ... read all" at bounding box center [692, 294] width 364 height 83
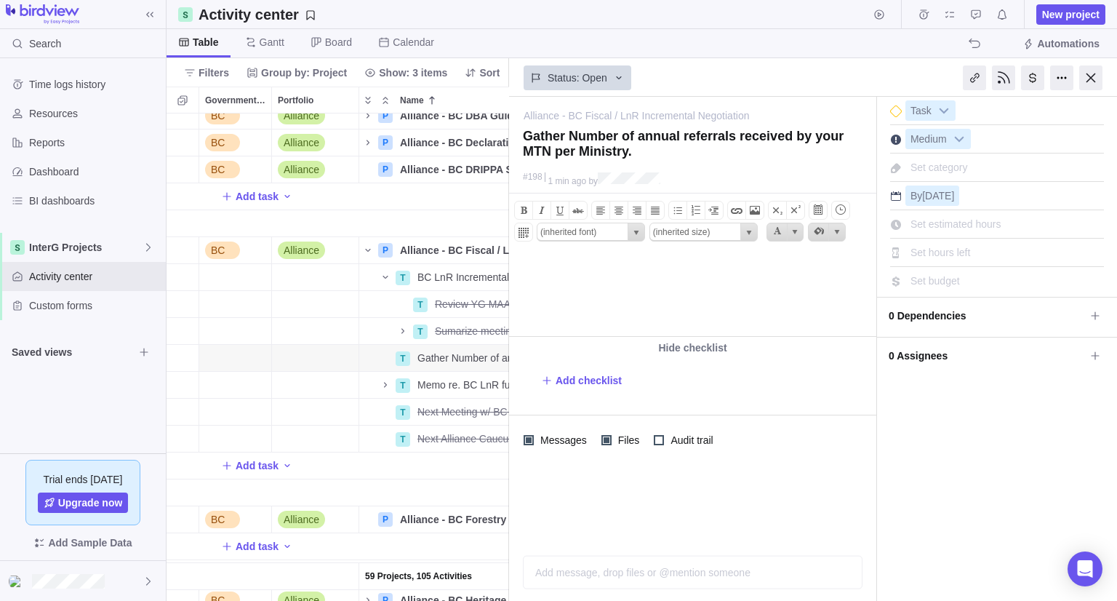
click at [543, 254] on body at bounding box center [692, 265] width 364 height 24
paste body
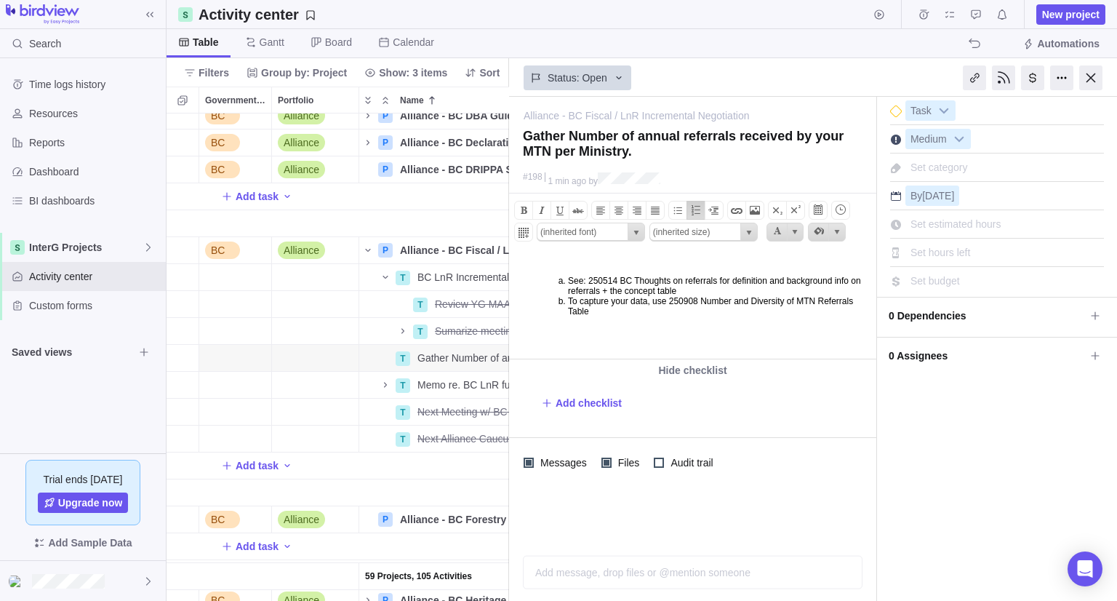
click at [1090, 78] on div at bounding box center [1090, 77] width 23 height 25
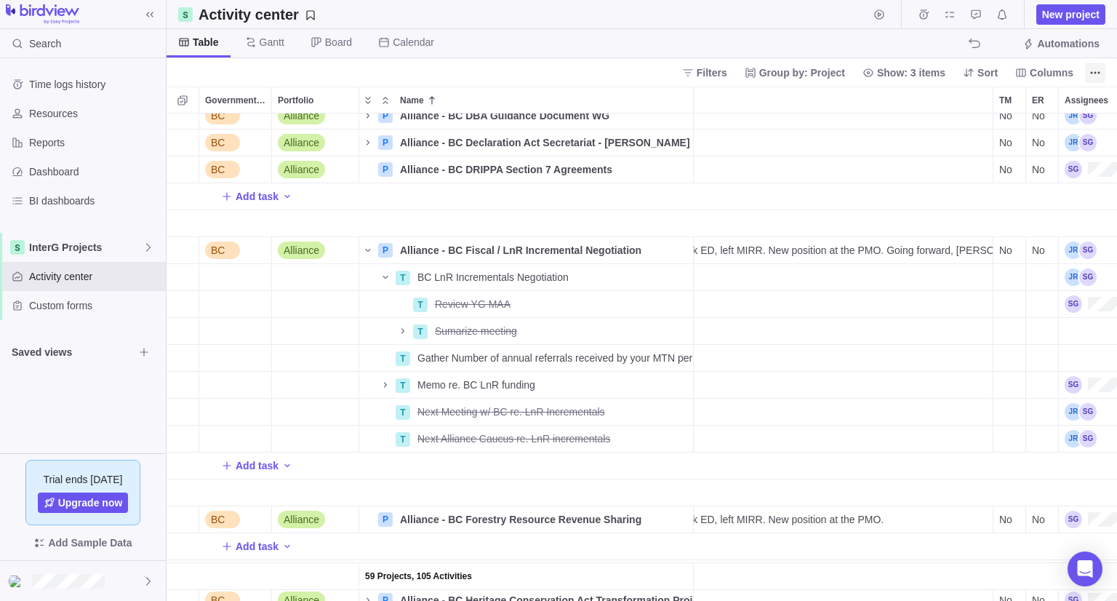
scroll to position [476, 940]
click at [772, 287] on div "Update" at bounding box center [746, 277] width 495 height 27
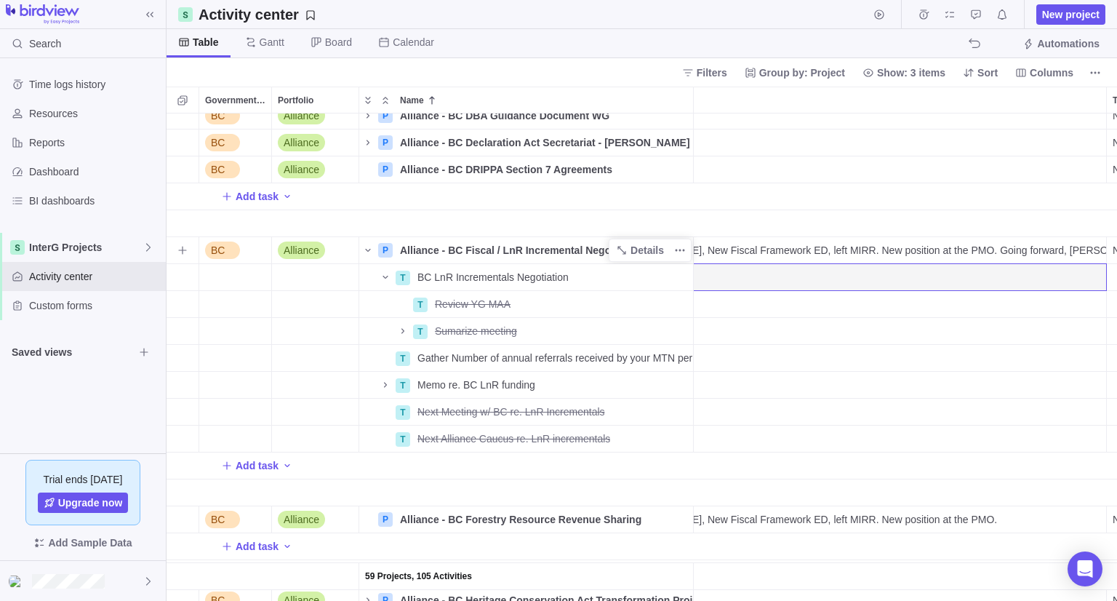
click at [507, 254] on span "Alliance - BC Fiscal / LnR Incremental Negotiation" at bounding box center [520, 250] width 241 height 15
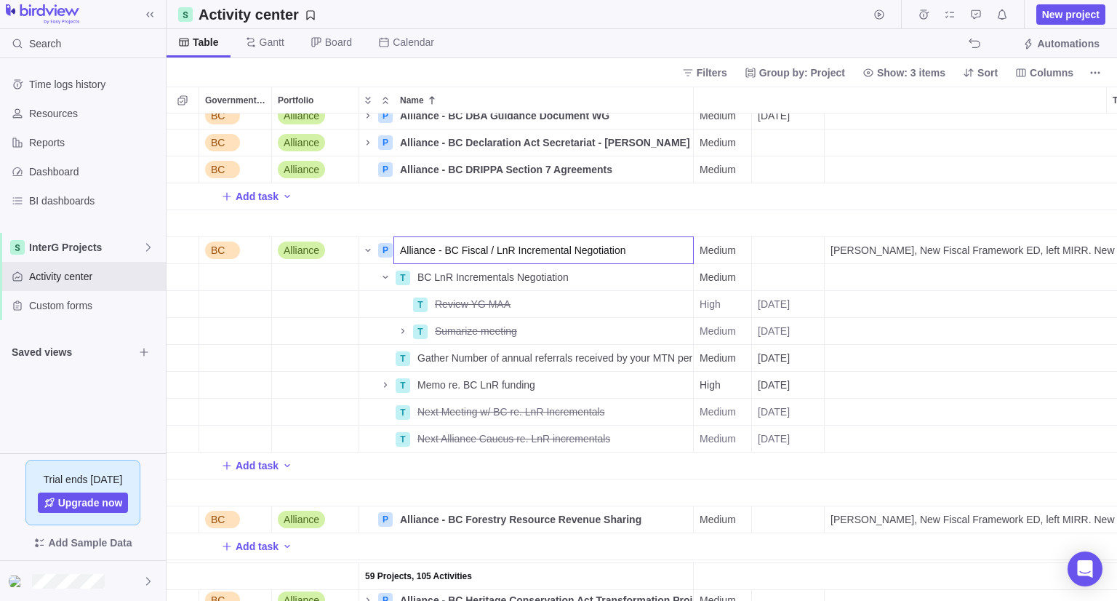
scroll to position [0, 0]
click at [649, 289] on div "59 Projects, 105 Activities BC Alliance P Alliance - BC DBA Guidance Document W…" at bounding box center [642, 356] width 950 height 487
click at [648, 245] on span "Details" at bounding box center [646, 250] width 33 height 15
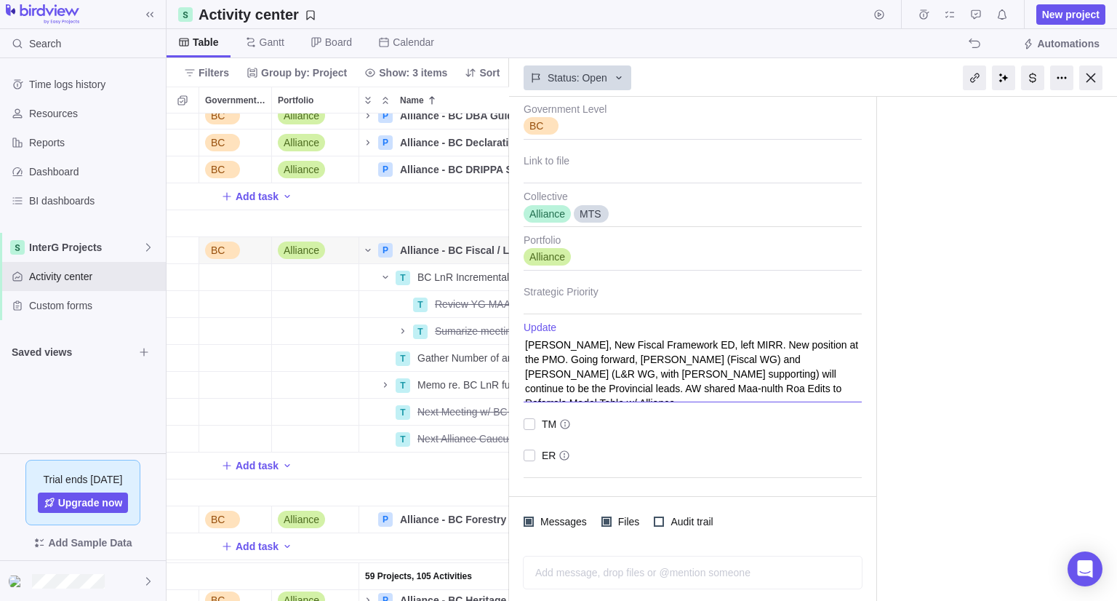
click at [776, 388] on textarea "[PERSON_NAME], New Fiscal Framework ED, left MIRR. New position at the PMO. Goi…" at bounding box center [693, 361] width 338 height 81
click at [771, 395] on textarea "[PERSON_NAME], New Fiscal Framework ED, left MIRR. New position at the PMO. Goi…" at bounding box center [693, 361] width 338 height 81
click at [769, 388] on textarea "[PERSON_NAME], New Fiscal Framework ED, left MIRR. New position at the PMO. Goi…" at bounding box center [693, 361] width 338 height 81
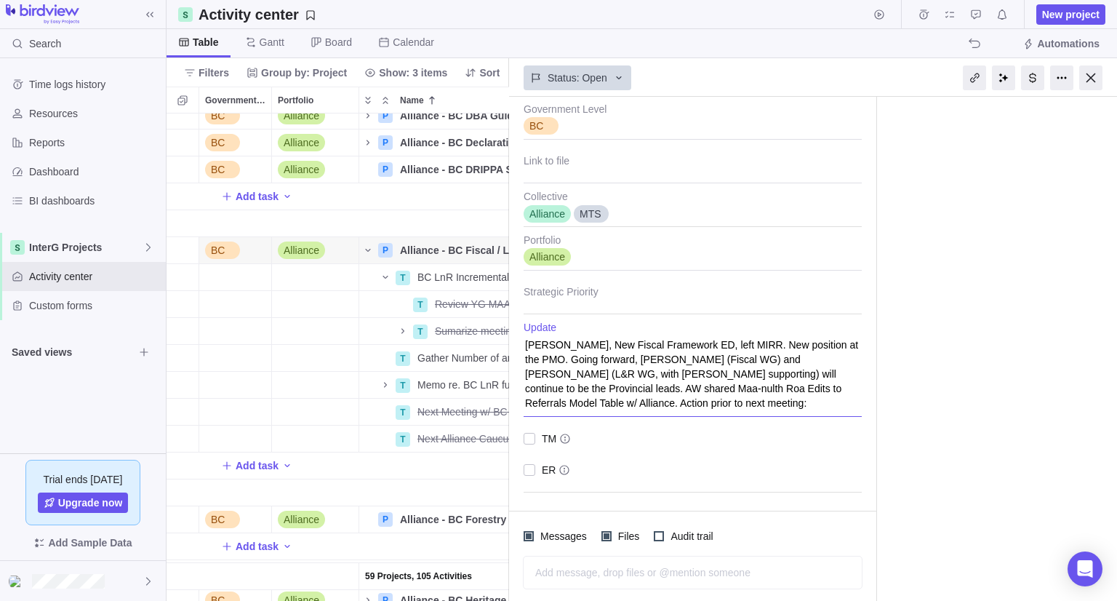
paste textarea "1. Gather Number of annual referrals received by your MTN per Ministry"
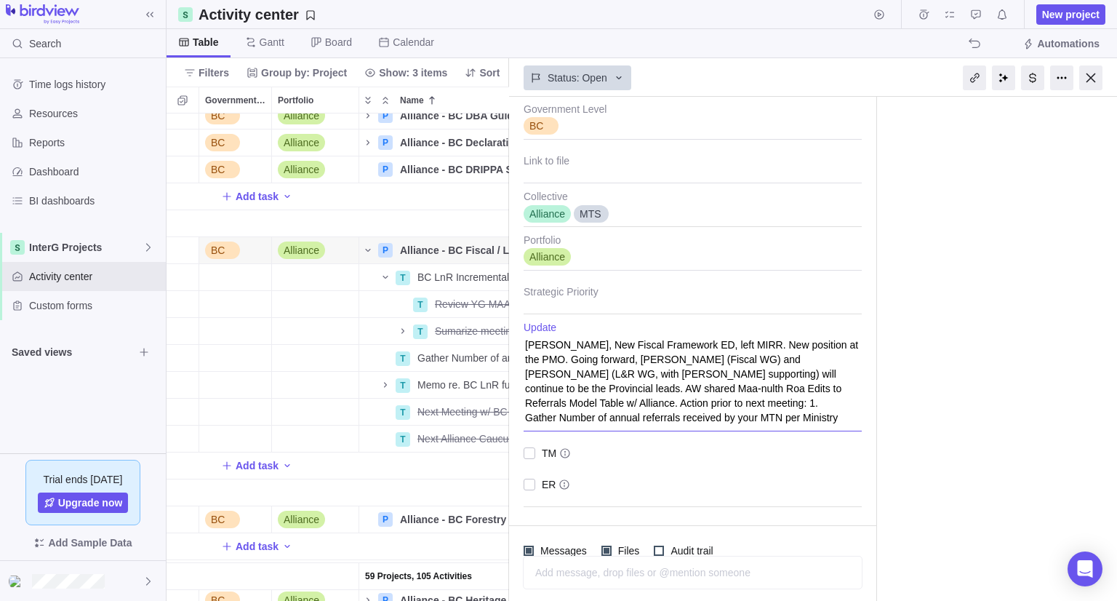
click at [596, 402] on textarea "[PERSON_NAME], New Fiscal Framework ED, left MIRR. New position at the PMO. Goi…" at bounding box center [693, 376] width 338 height 110
click at [590, 404] on textarea "[PERSON_NAME], New Fiscal Framework ED, left MIRR. New position at the PMO. Goi…" at bounding box center [693, 376] width 338 height 110
click at [675, 414] on textarea "[PERSON_NAME], New Fiscal Framework ED, left MIRR. New position at the PMO. Goi…" at bounding box center [693, 376] width 338 height 110
click at [672, 422] on textarea "[PERSON_NAME], New Fiscal Framework ED, left MIRR. New position at the PMO. Goi…" at bounding box center [693, 376] width 338 height 110
paste textarea "2. [PERSON_NAME] will continue to collect data for the draft model presented"
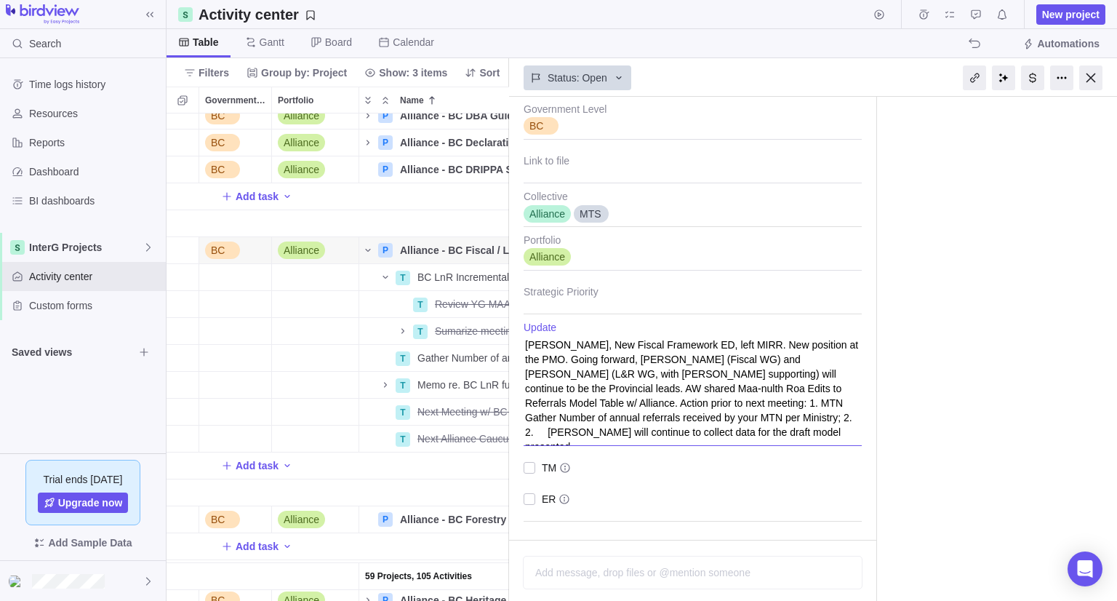
drag, startPoint x: 615, startPoint y: 418, endPoint x: 593, endPoint y: 418, distance: 21.1
click at [593, 418] on textarea "[PERSON_NAME], New Fiscal Framework ED, left MIRR. New position at the PMO. Goi…" at bounding box center [693, 383] width 338 height 124
click at [615, 430] on textarea "[PERSON_NAME], New Fiscal Framework ED, left MIRR. New position at the PMO. Goi…" at bounding box center [693, 383] width 338 height 124
click at [646, 437] on textarea "[PERSON_NAME], New Fiscal Framework ED, left MIRR. New position at the PMO. Goi…" at bounding box center [693, 383] width 338 height 124
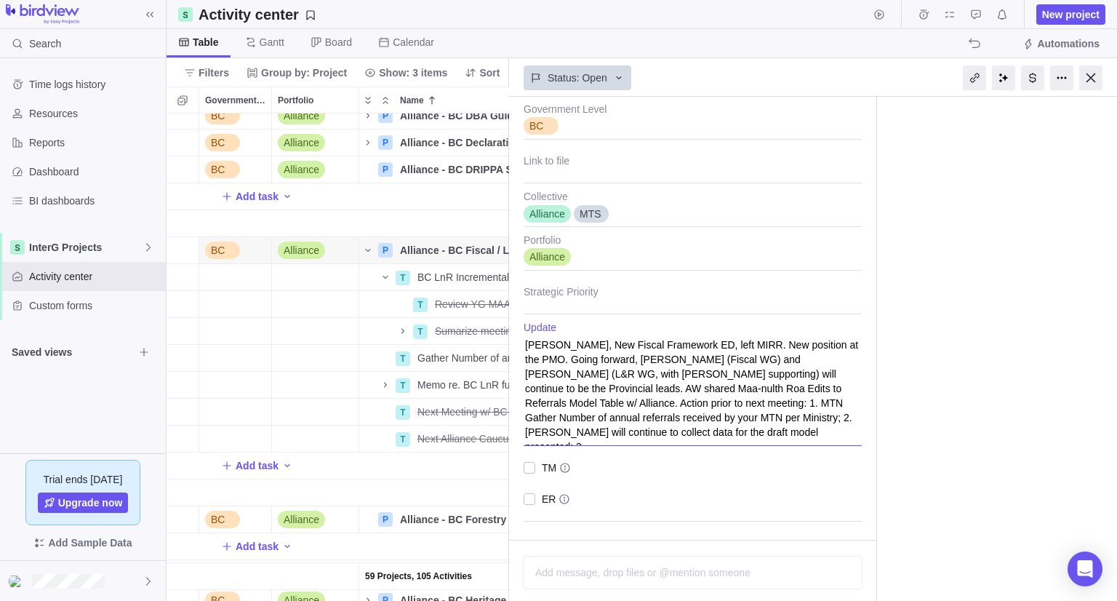
paste textarea "3. BC will draft a concept paper to outline what we’ve discussed so far"
drag, startPoint x: 609, startPoint y: 429, endPoint x: 585, endPoint y: 432, distance: 24.2
click at [585, 432] on textarea "[PERSON_NAME], New Fiscal Framework ED, left MIRR. New position at the PMO. Goi…" at bounding box center [693, 390] width 338 height 139
click at [531, 482] on div at bounding box center [530, 482] width 12 height 20
click at [1084, 73] on div at bounding box center [1090, 77] width 23 height 25
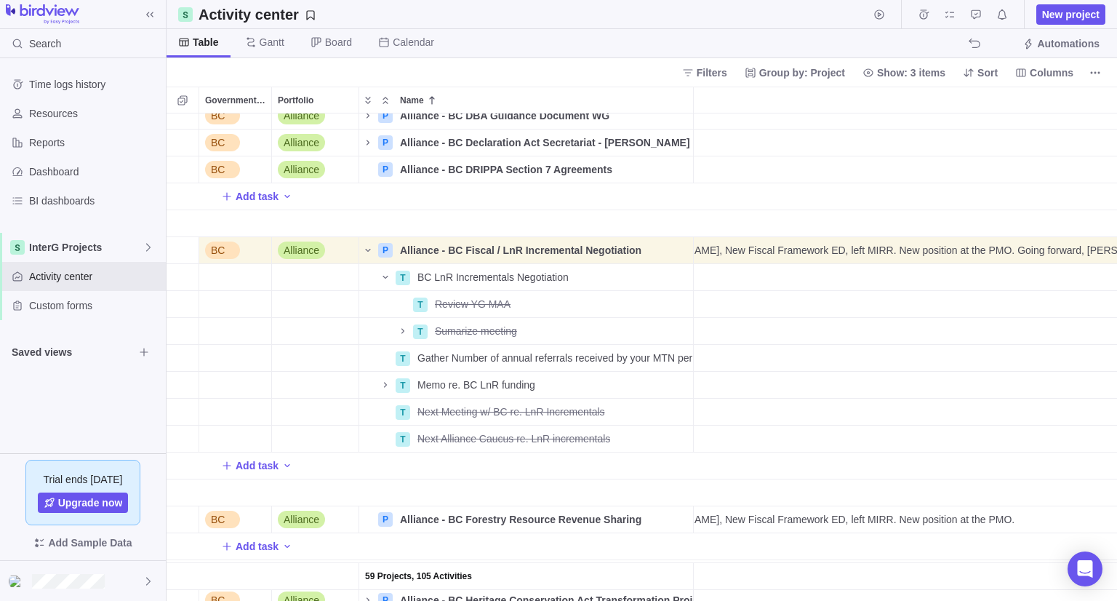
scroll to position [476, 940]
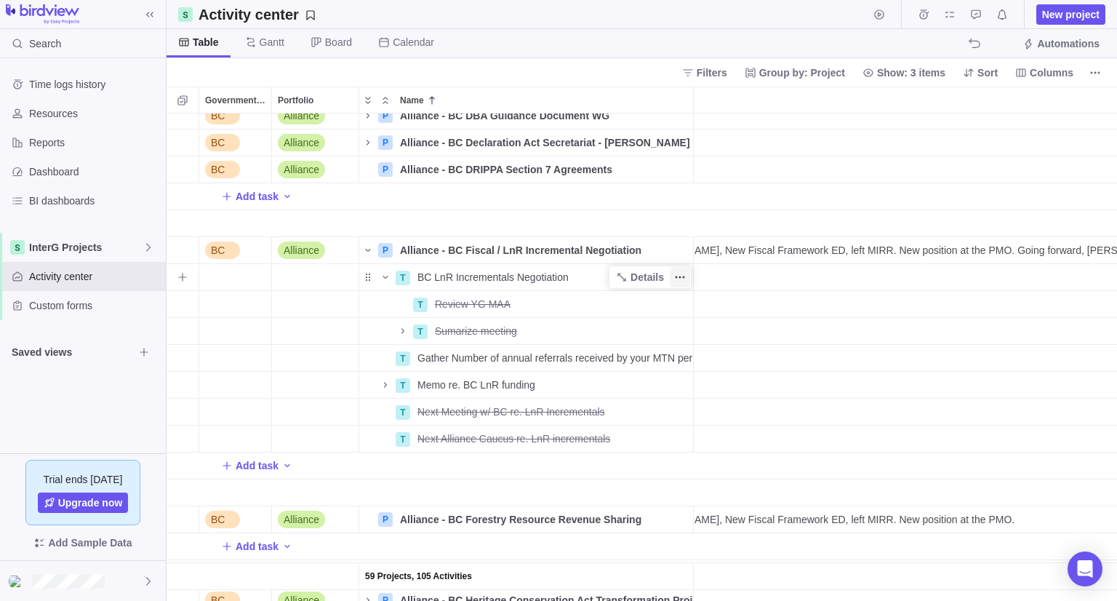
click at [683, 276] on icon "More actions" at bounding box center [684, 277] width 2 height 2
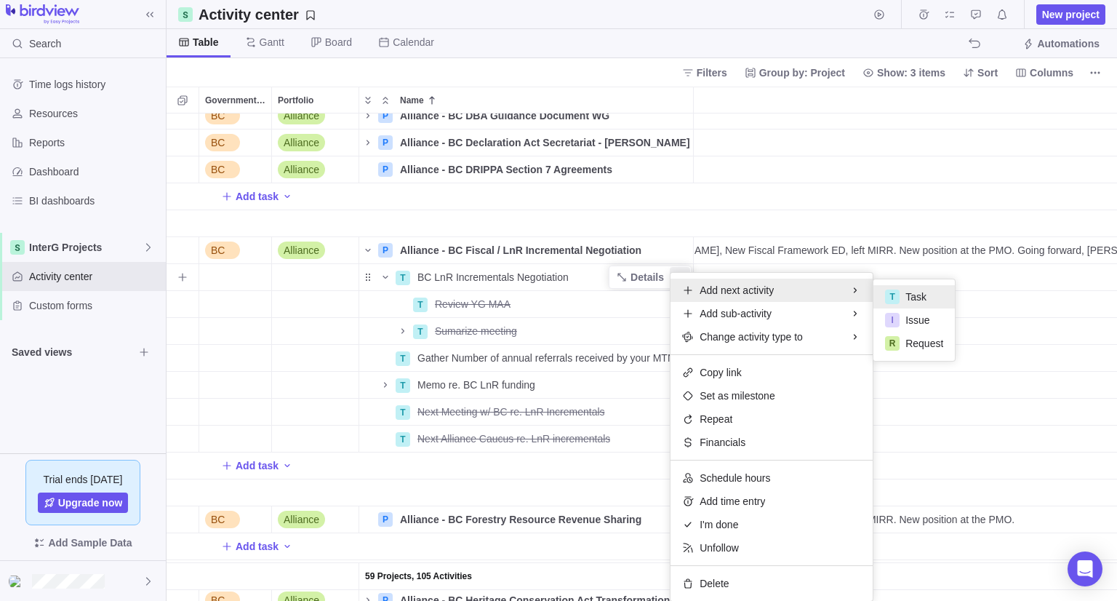
click at [907, 289] on span "Task" at bounding box center [915, 296] width 21 height 15
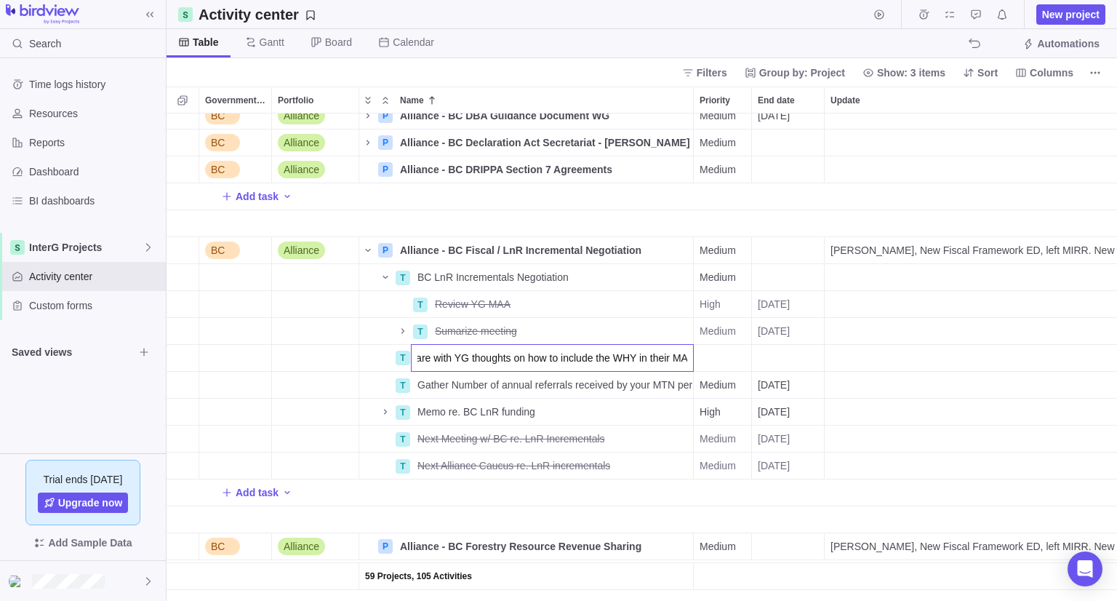
scroll to position [0, 20]
click at [806, 359] on div "End date" at bounding box center [788, 358] width 72 height 26
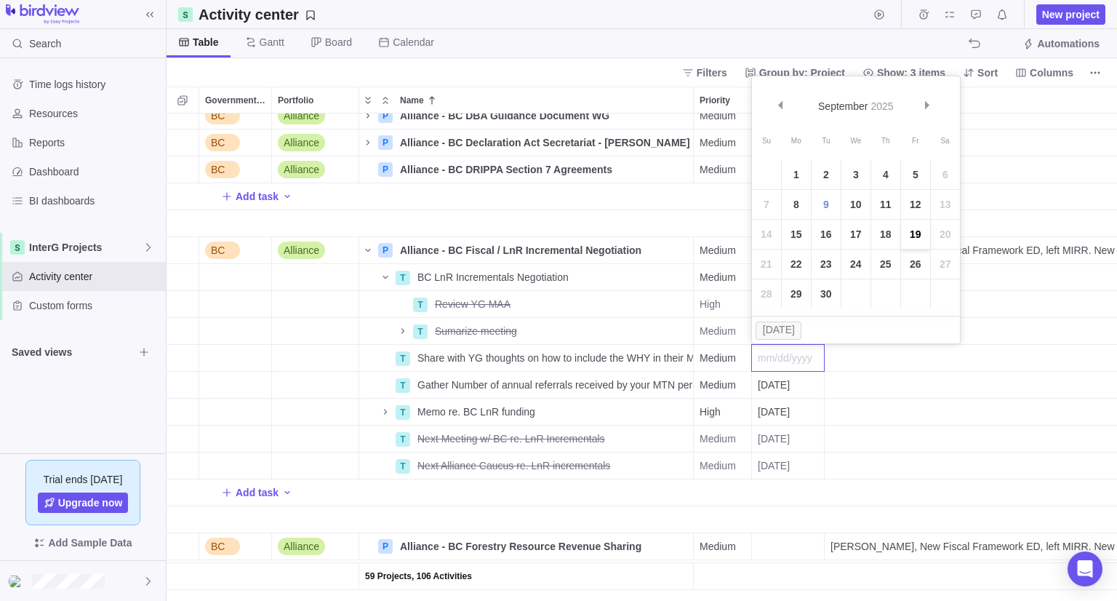
click at [906, 231] on link "19" at bounding box center [915, 234] width 29 height 29
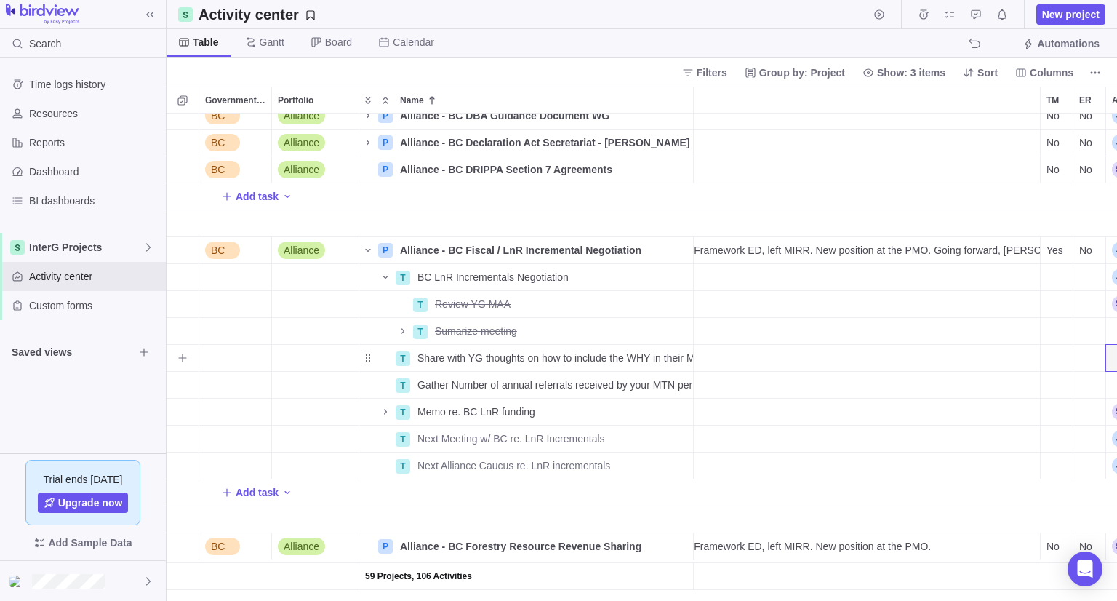
scroll to position [0, 340]
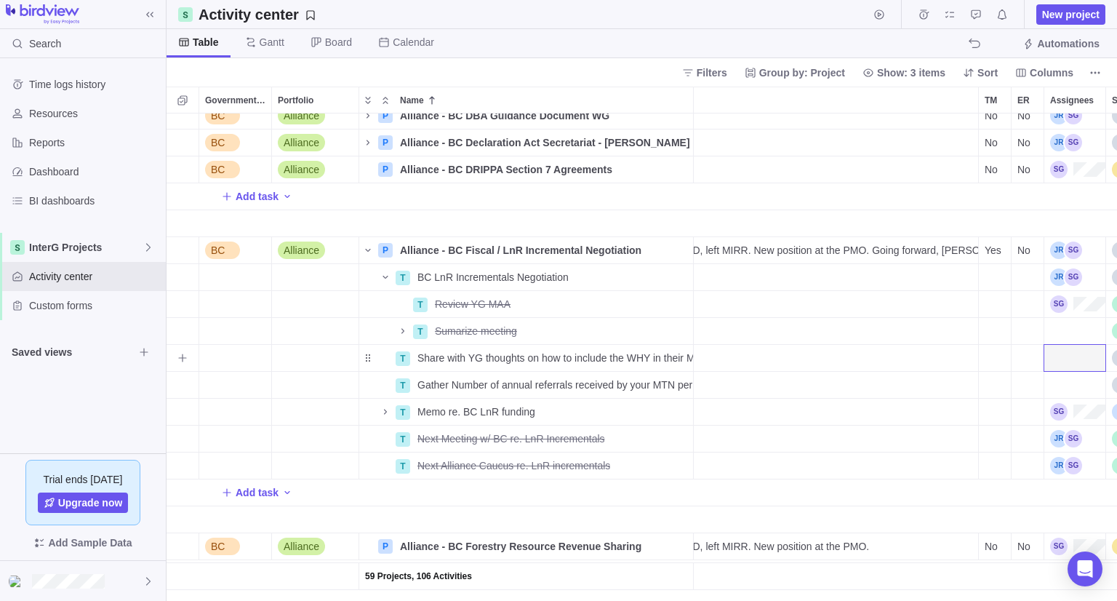
click at [1067, 360] on div "Assignees" at bounding box center [1074, 358] width 61 height 26
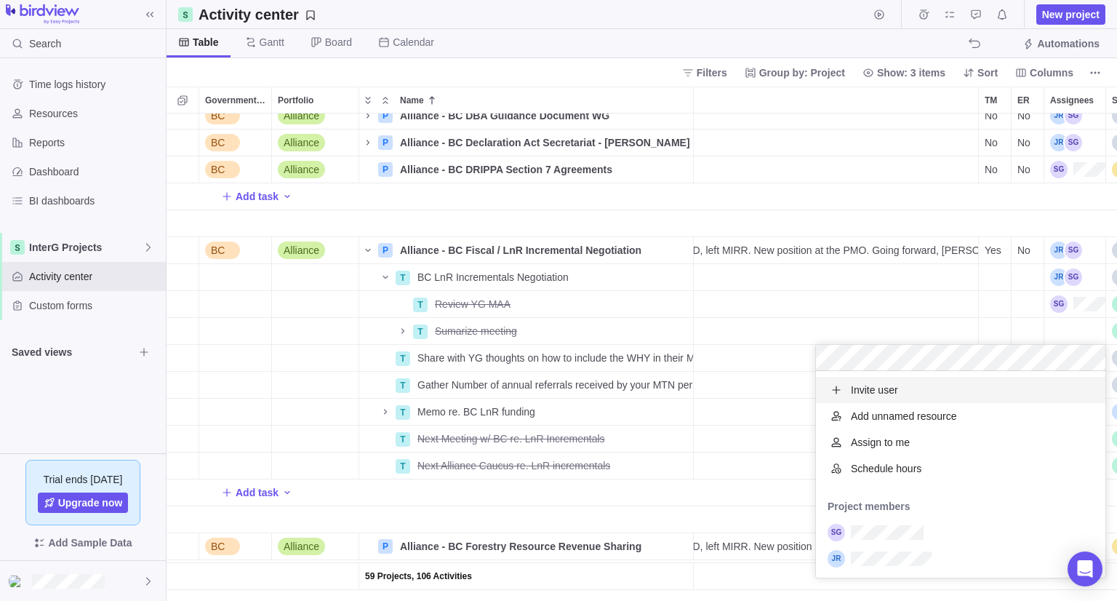
scroll to position [195, 279]
click at [1015, 220] on div "59 Projects, 106 Activities BC Alliance P Alliance - BC DBA Guidance Document W…" at bounding box center [642, 356] width 950 height 487
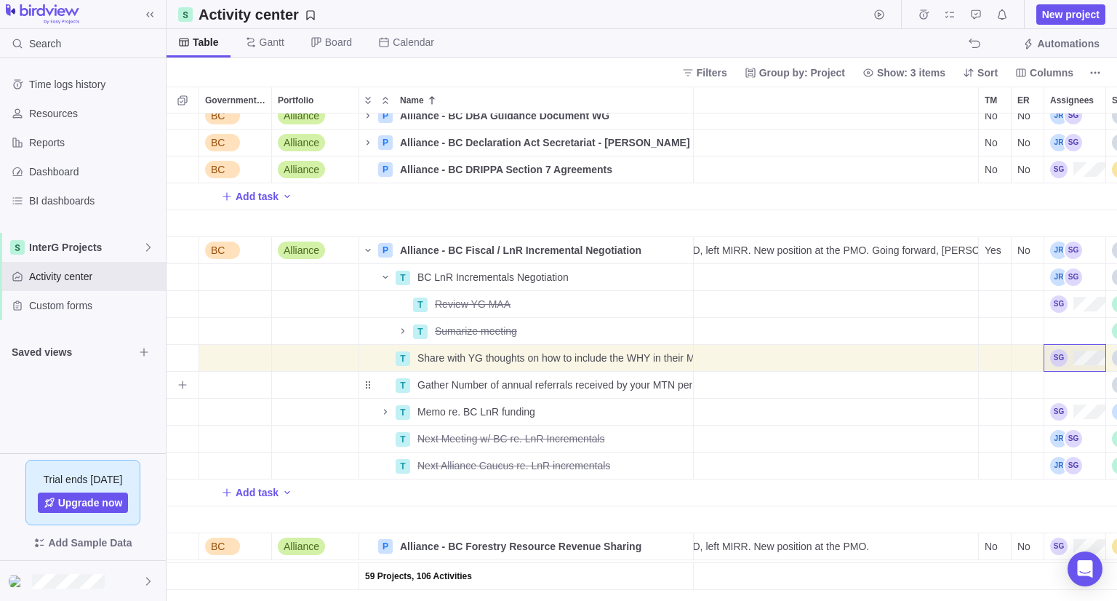
click at [1076, 388] on div "Assignees" at bounding box center [1074, 385] width 61 height 26
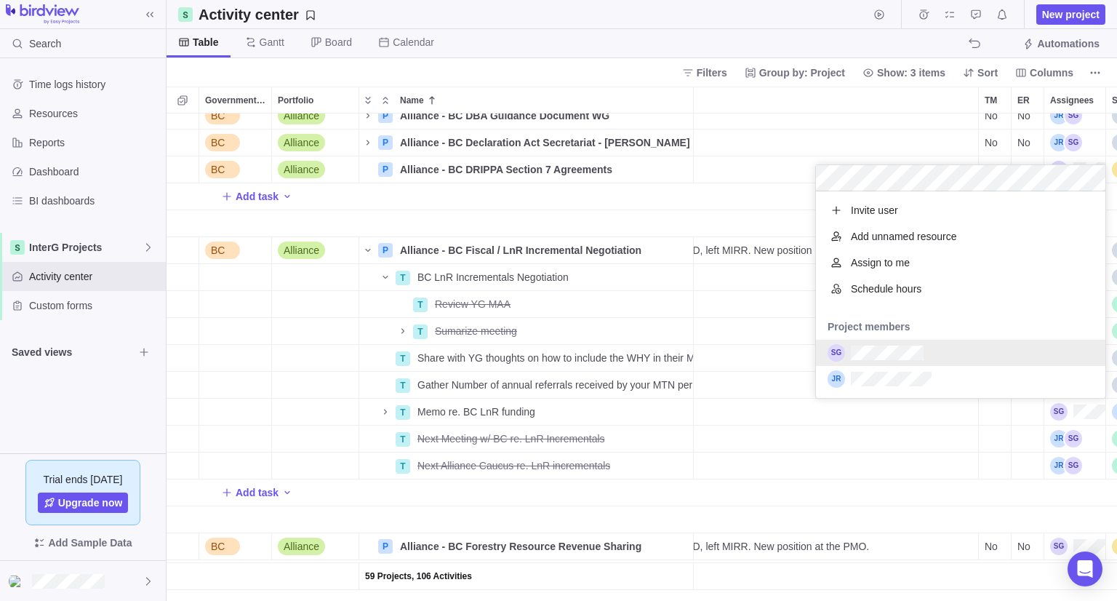
click at [974, 361] on div "grid" at bounding box center [960, 353] width 289 height 26
click at [934, 503] on div "59 Projects, 106 Activities BC Alliance P Alliance - BC DBA Guidance Document W…" at bounding box center [642, 356] width 950 height 487
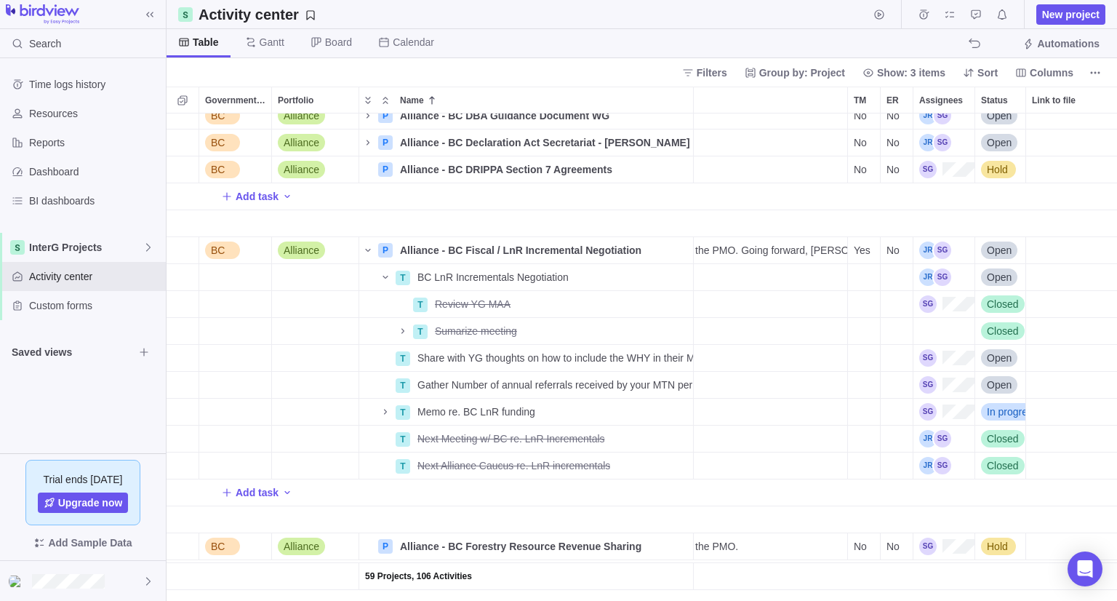
scroll to position [145, 458]
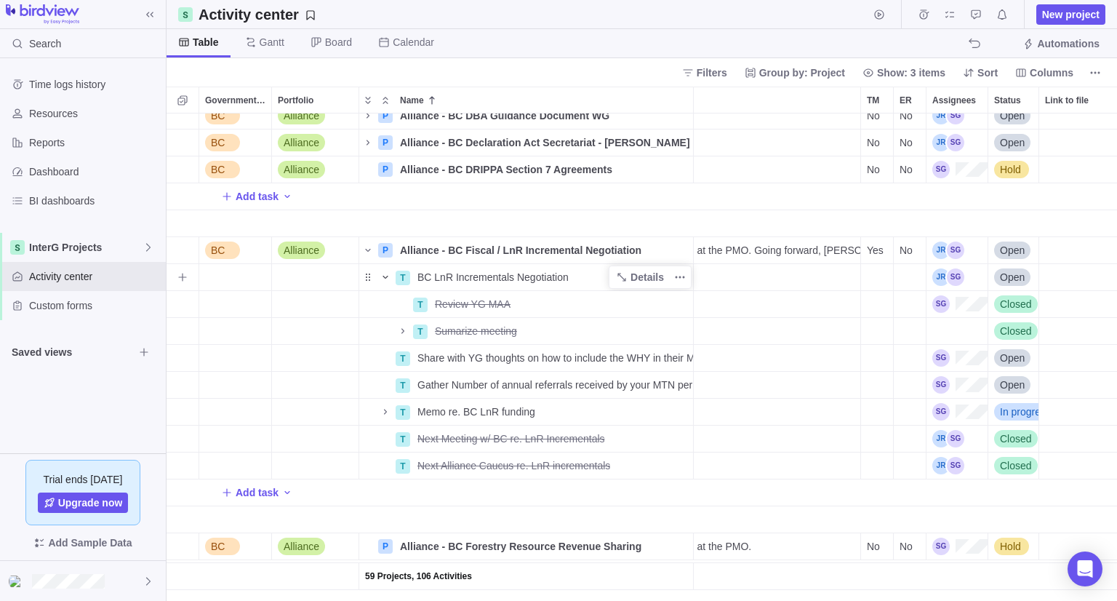
click at [380, 276] on icon "Name" at bounding box center [386, 277] width 12 height 12
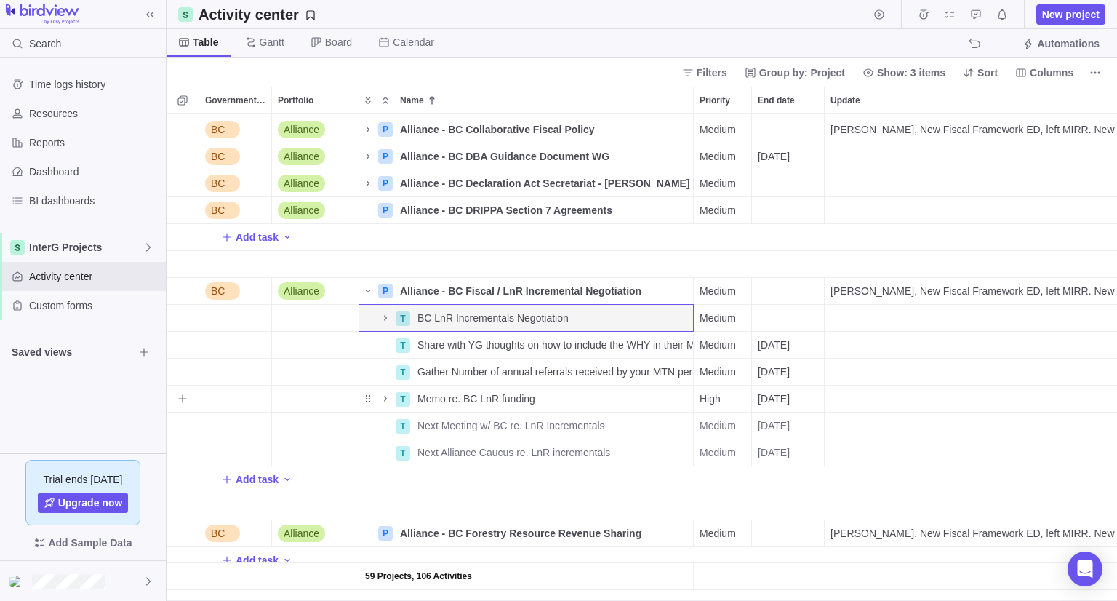
scroll to position [73, 0]
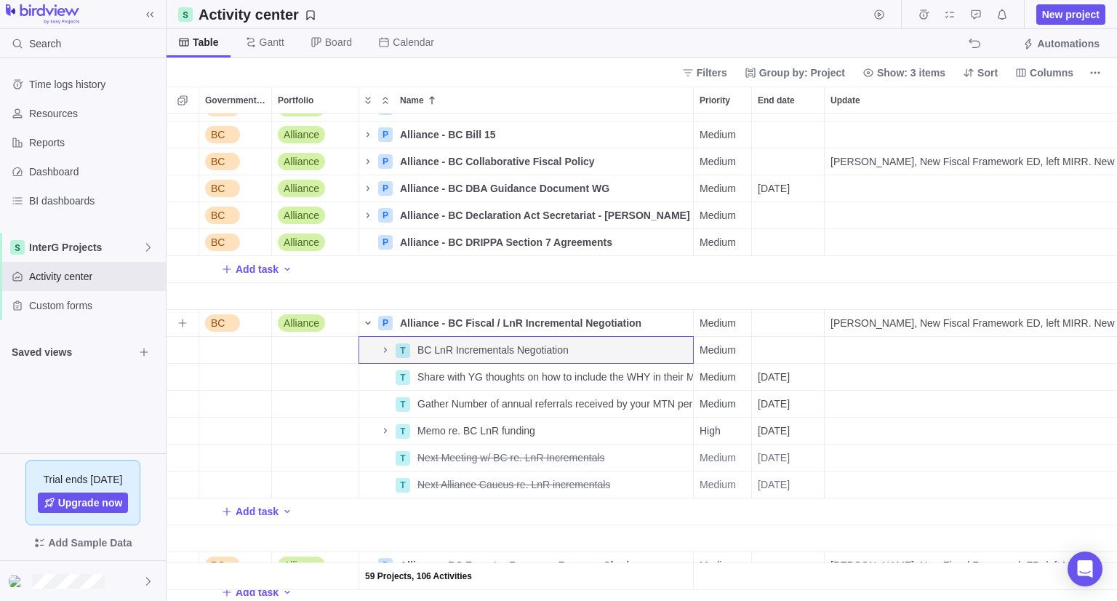
click at [367, 318] on icon "Name" at bounding box center [368, 323] width 12 height 12
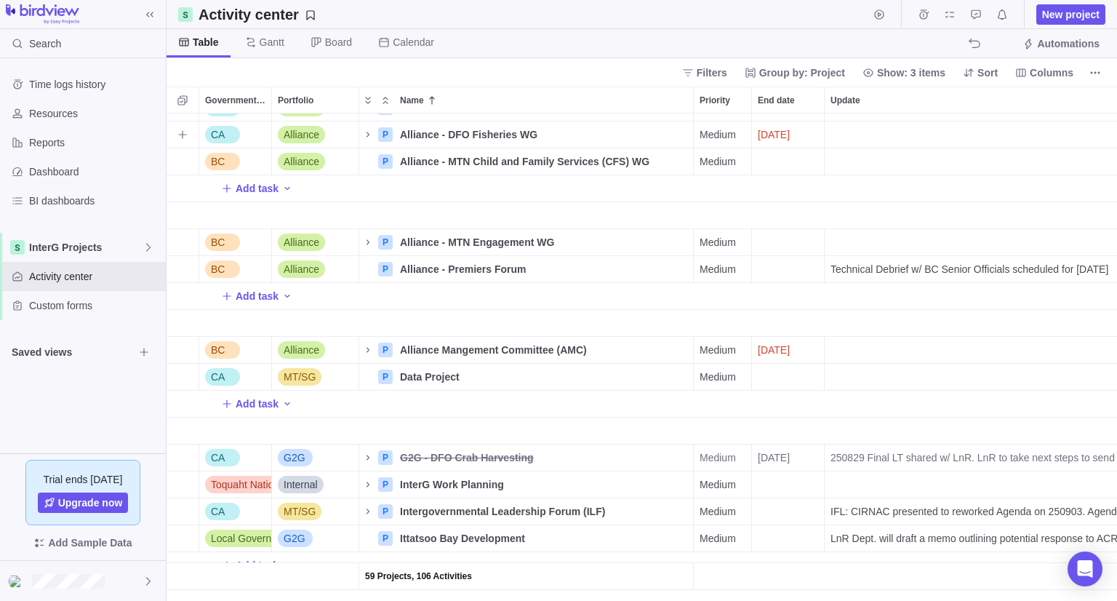
scroll to position [654, 0]
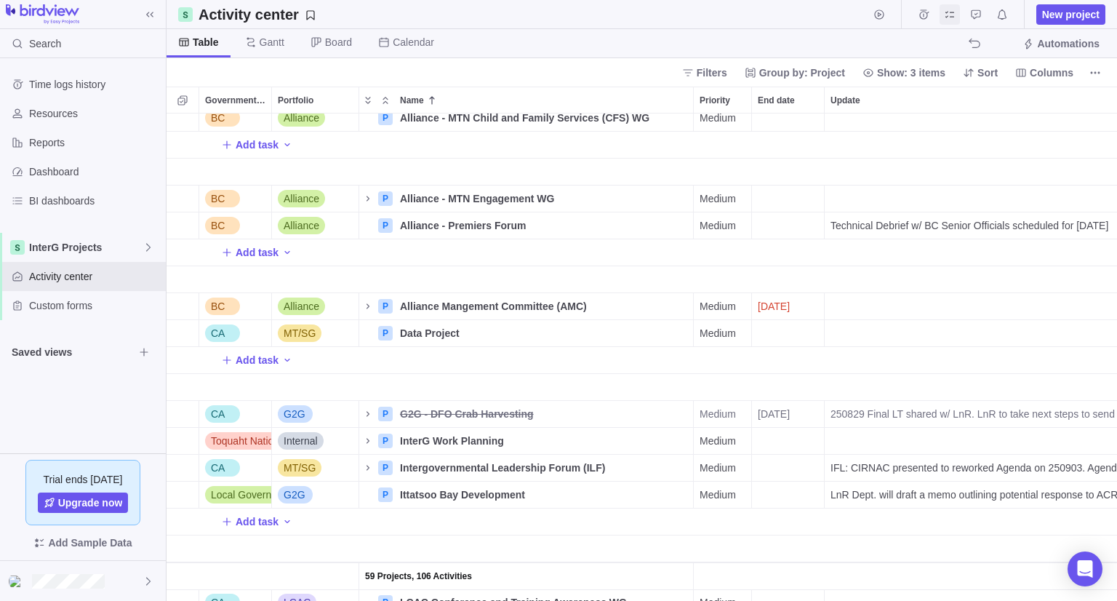
click at [958, 15] on span "My assignments" at bounding box center [950, 14] width 20 height 20
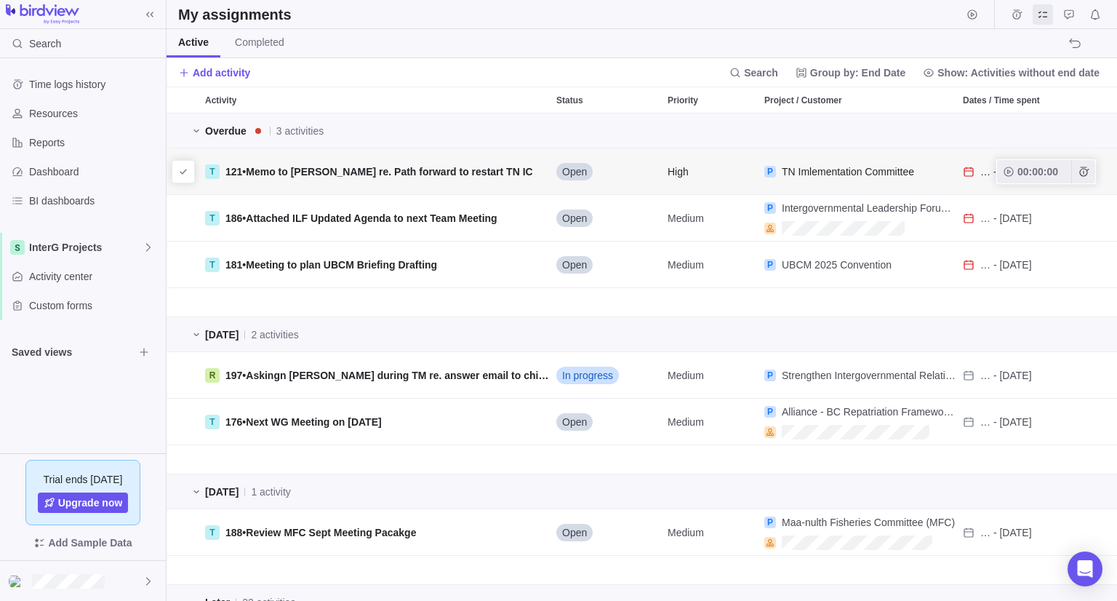
scroll to position [476, 940]
click at [955, 172] on div "P TN Imlementation Committee" at bounding box center [857, 171] width 199 height 46
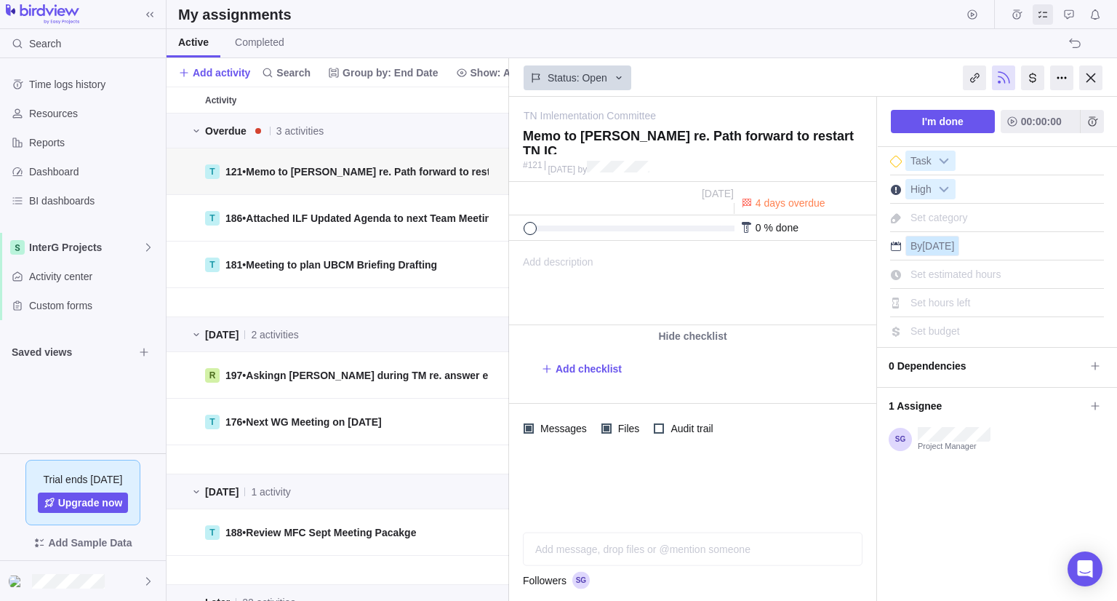
click at [932, 242] on span "[DATE]" at bounding box center [938, 246] width 32 height 12
click at [881, 298] on input "[DATE]" at bounding box center [895, 298] width 92 height 25
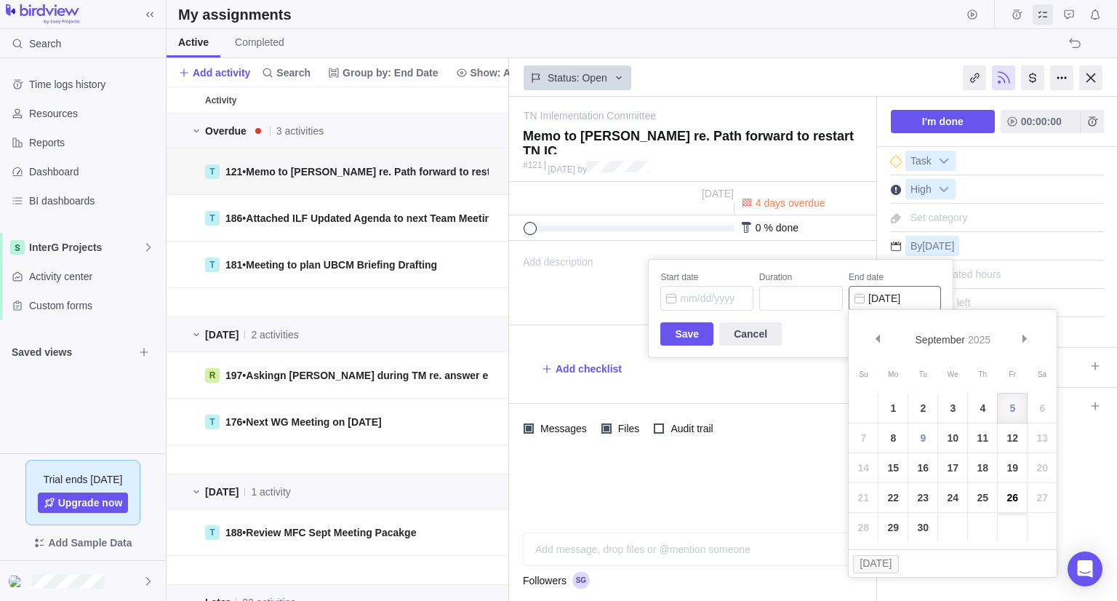
click at [1015, 505] on link "26" at bounding box center [1012, 497] width 29 height 29
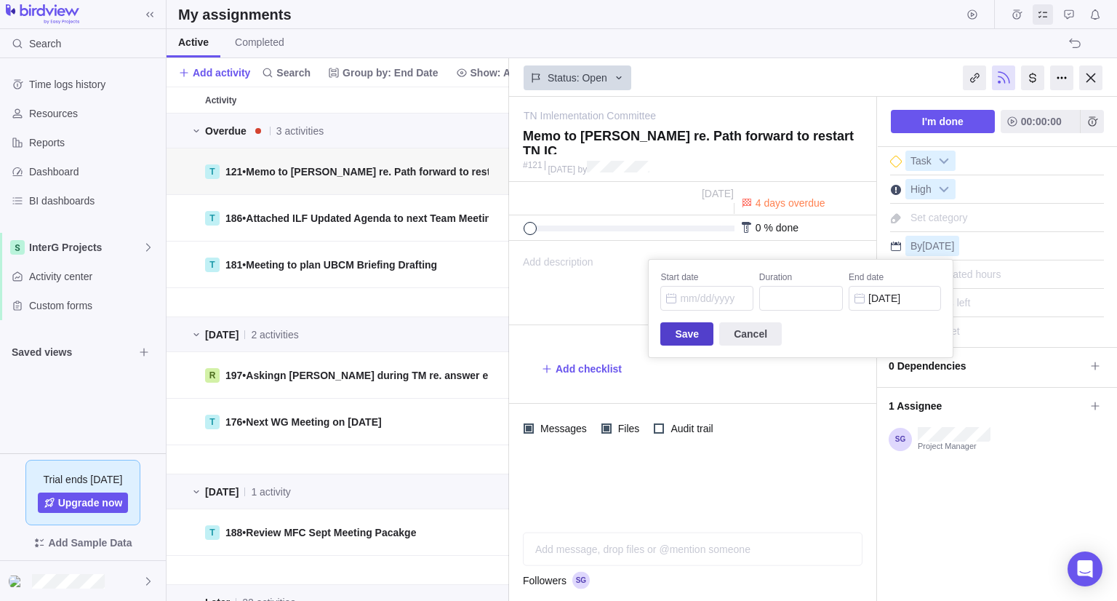
click at [681, 333] on span "Save" at bounding box center [687, 333] width 24 height 17
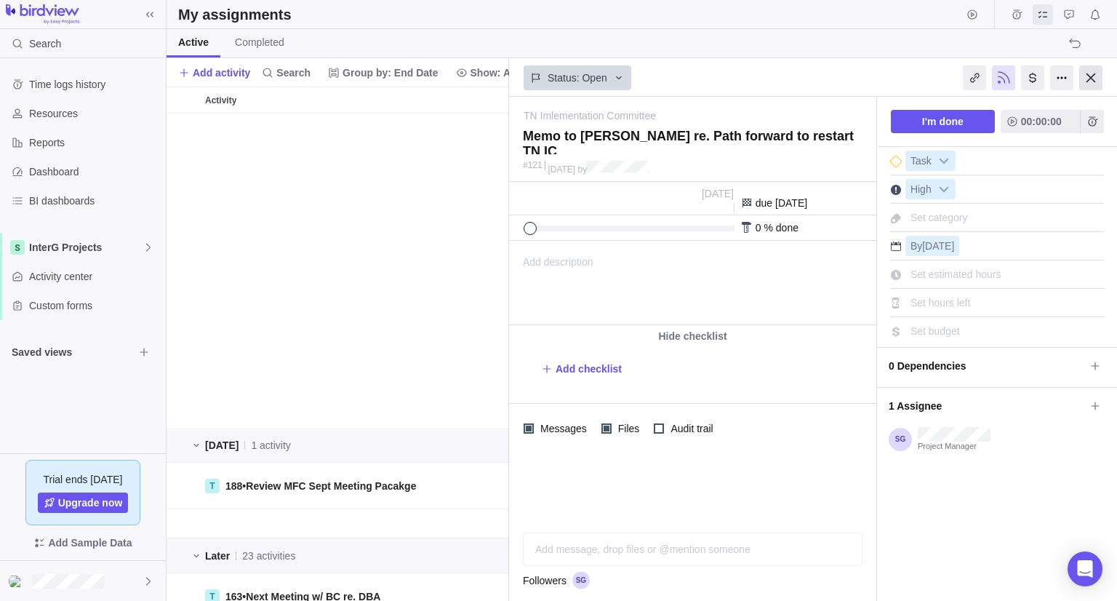
scroll to position [774, 0]
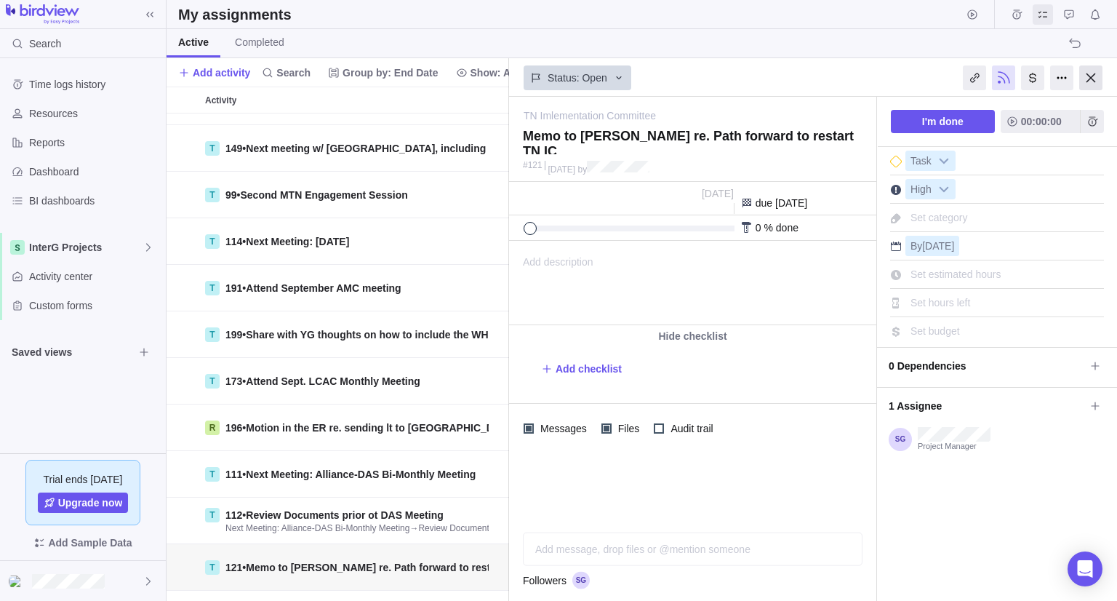
click at [1097, 84] on div at bounding box center [1090, 77] width 23 height 25
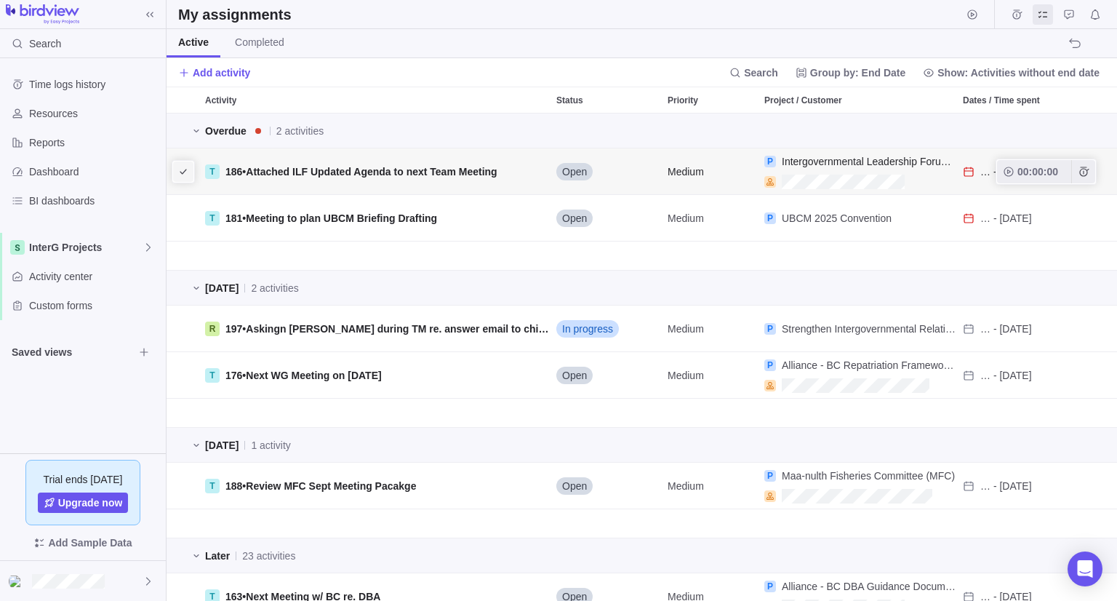
click at [187, 169] on icon "I'm done" at bounding box center [183, 172] width 12 height 12
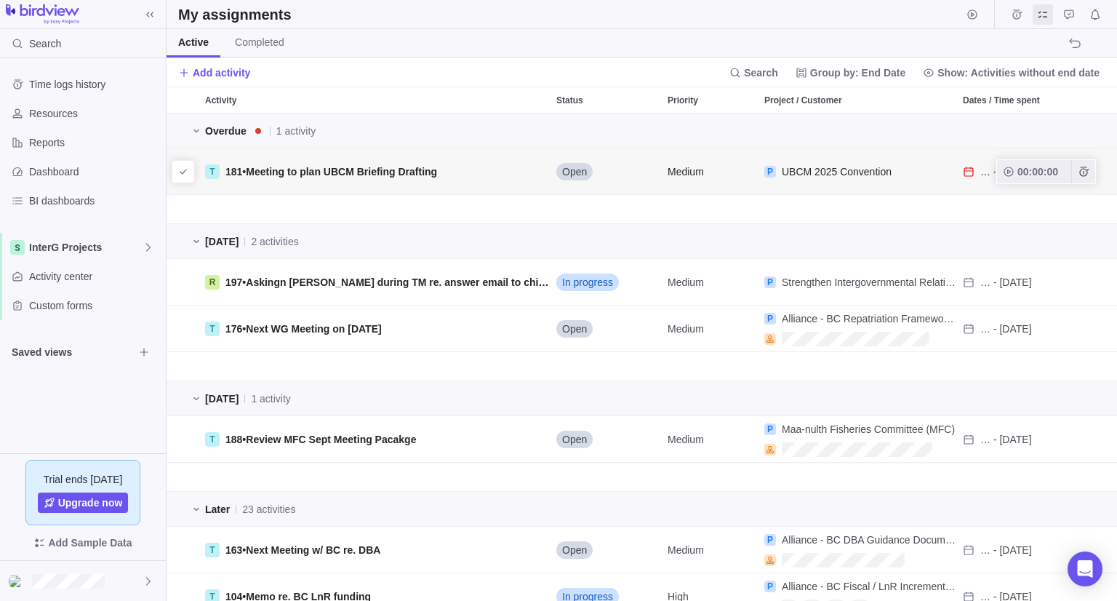
click at [960, 171] on div "… - [DATE]" at bounding box center [1049, 171] width 184 height 46
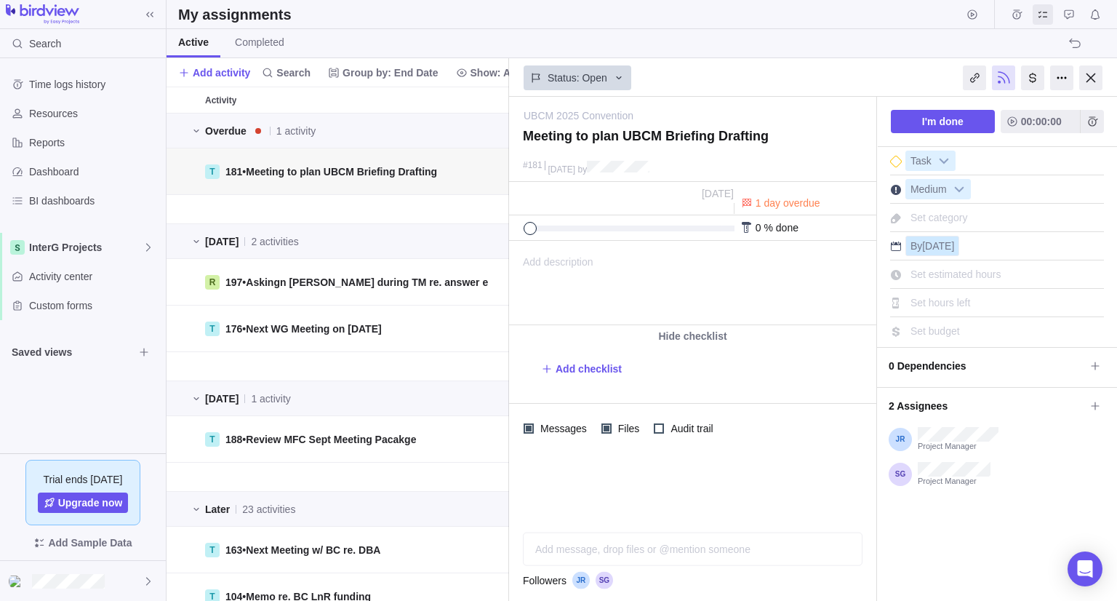
click at [934, 254] on div "By [DATE]" at bounding box center [932, 246] width 54 height 20
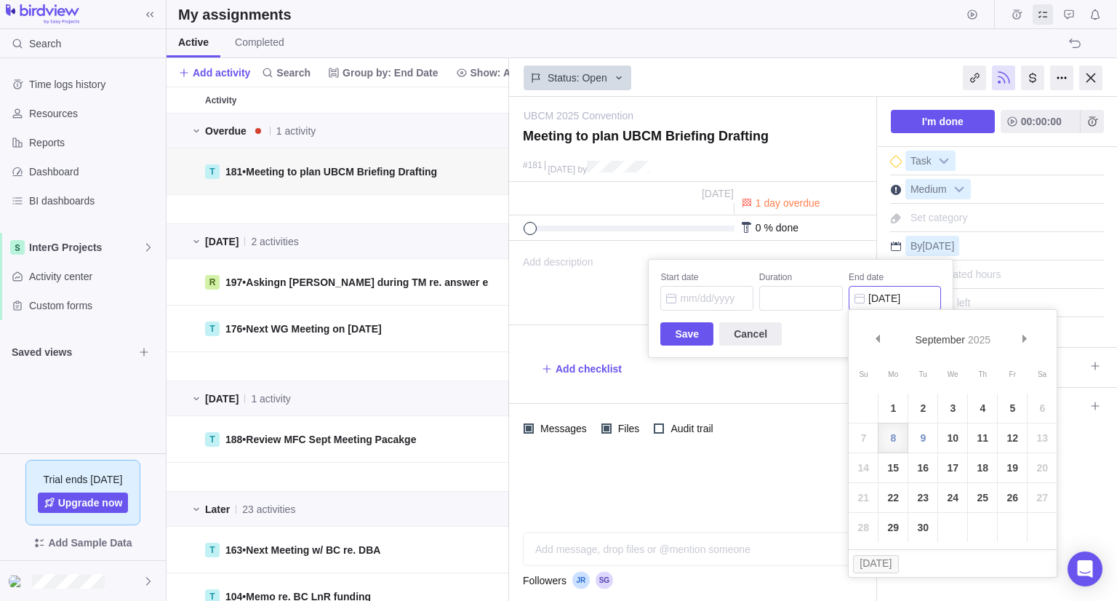
click at [902, 292] on input "[DATE]" at bounding box center [895, 298] width 92 height 25
click at [1004, 440] on link "12" at bounding box center [1012, 437] width 29 height 29
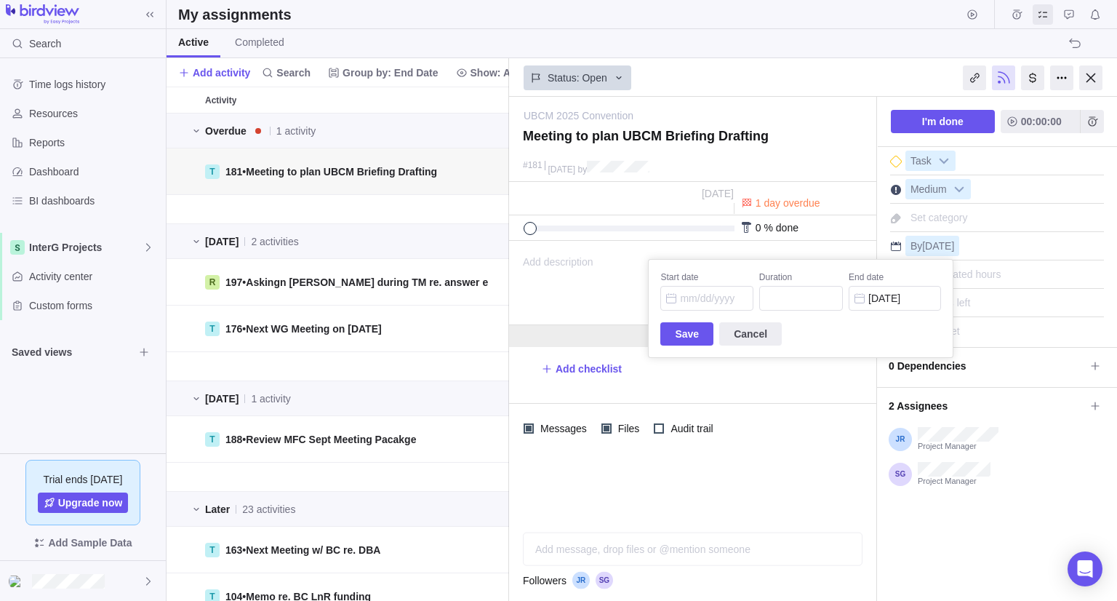
click at [676, 332] on span "Save" at bounding box center [687, 333] width 24 height 17
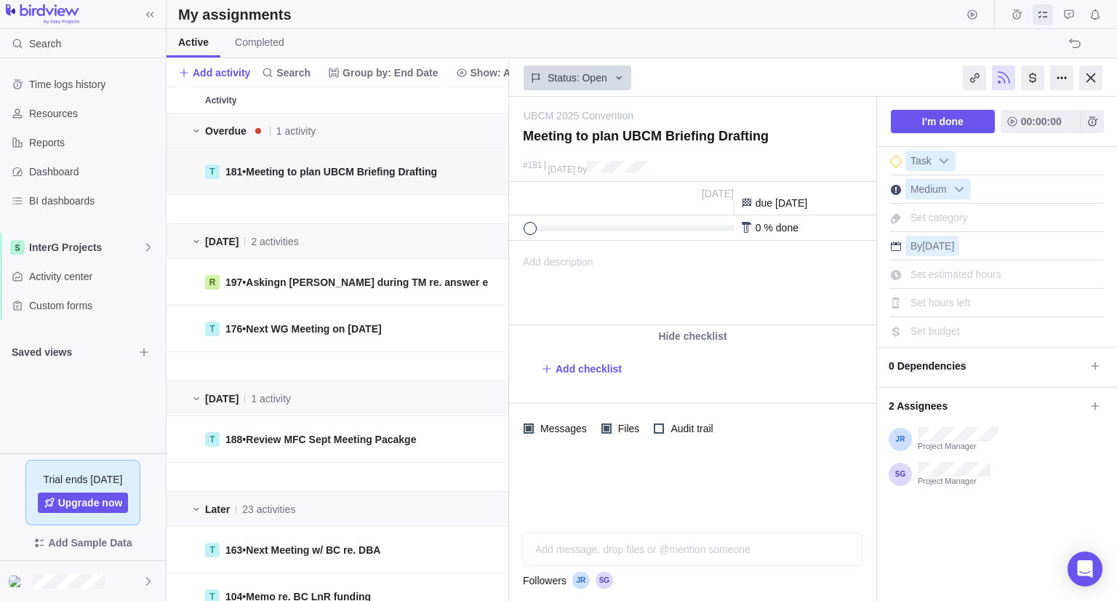
scroll to position [58, 0]
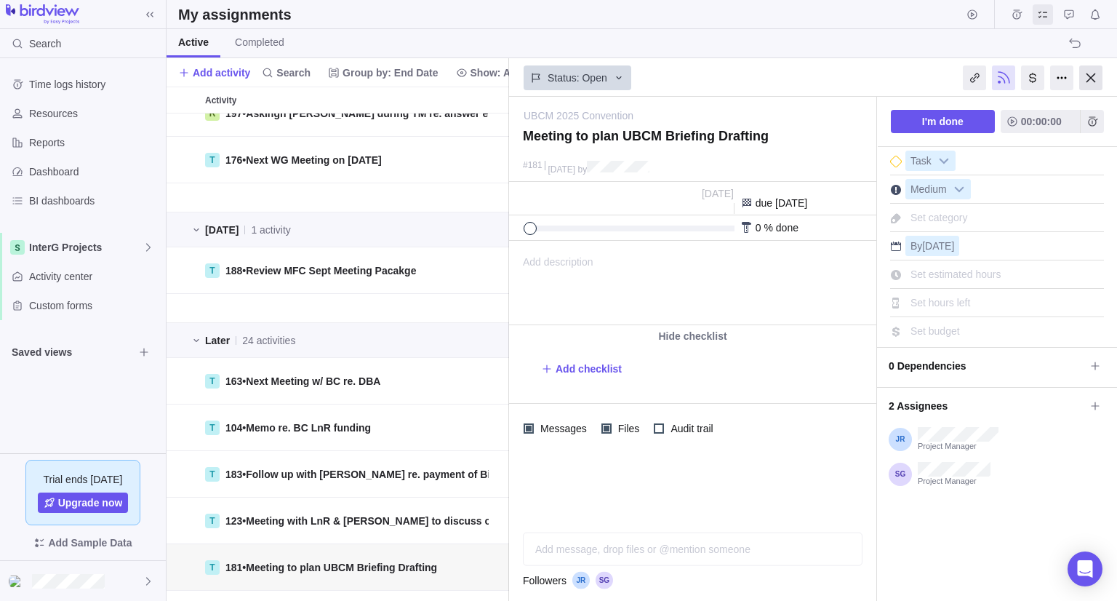
click at [1092, 76] on div at bounding box center [1090, 77] width 23 height 25
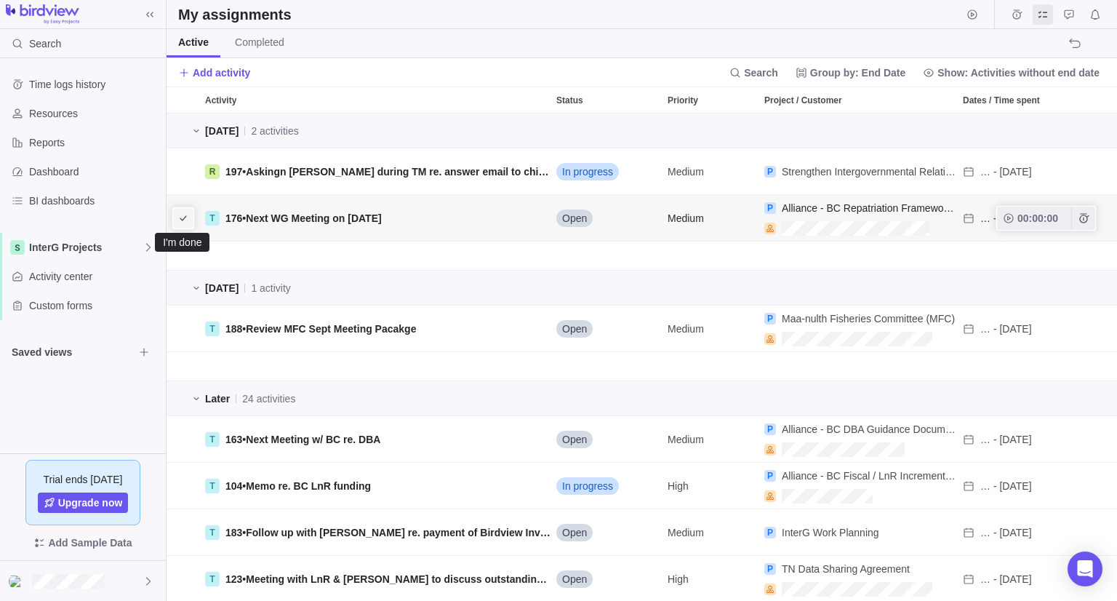
click at [182, 225] on span "I'm done" at bounding box center [183, 218] width 20 height 20
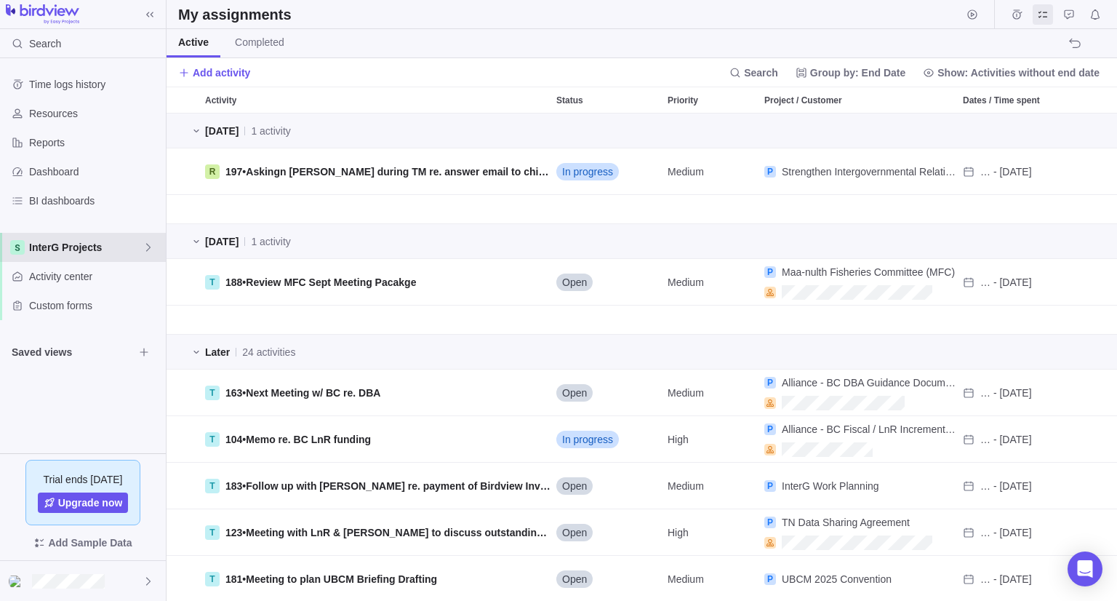
click at [33, 239] on div "InterG Projects" at bounding box center [83, 247] width 166 height 29
click at [35, 254] on div "InterG Projects" at bounding box center [83, 247] width 166 height 29
click at [33, 238] on div "InterG Projects" at bounding box center [83, 247] width 166 height 29
click at [58, 284] on span "InterG Projects" at bounding box center [83, 281] width 89 height 15
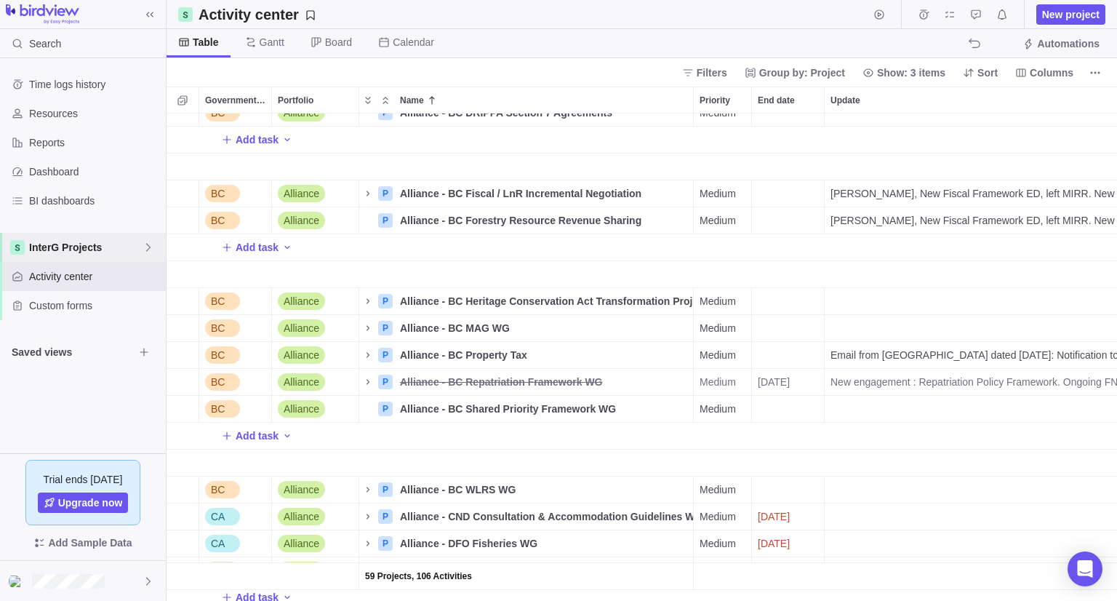
scroll to position [218, 0]
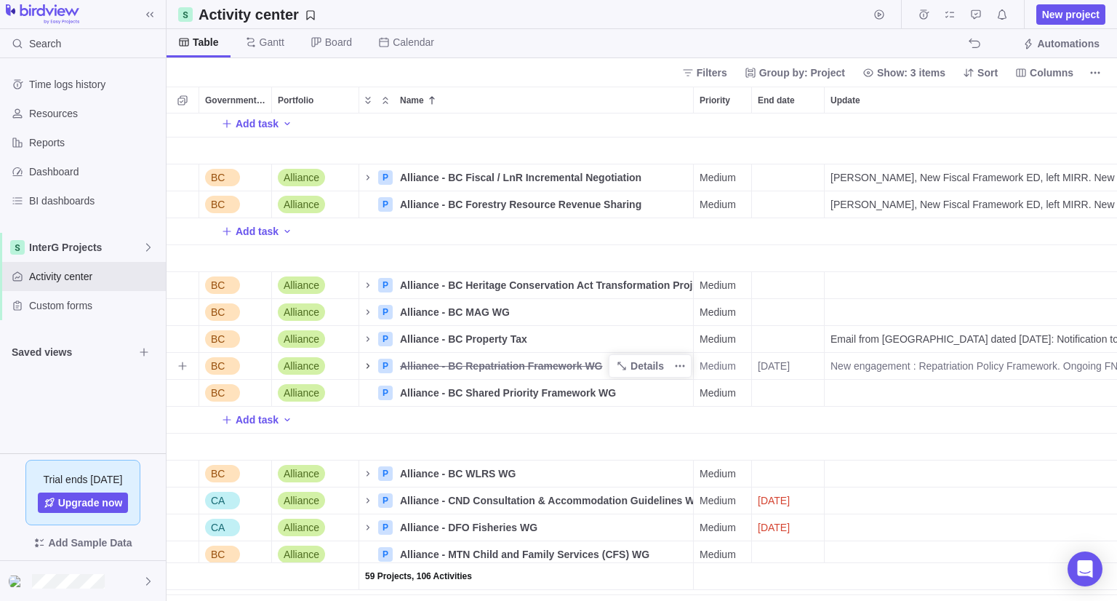
click at [365, 369] on icon "Name" at bounding box center [368, 366] width 12 height 12
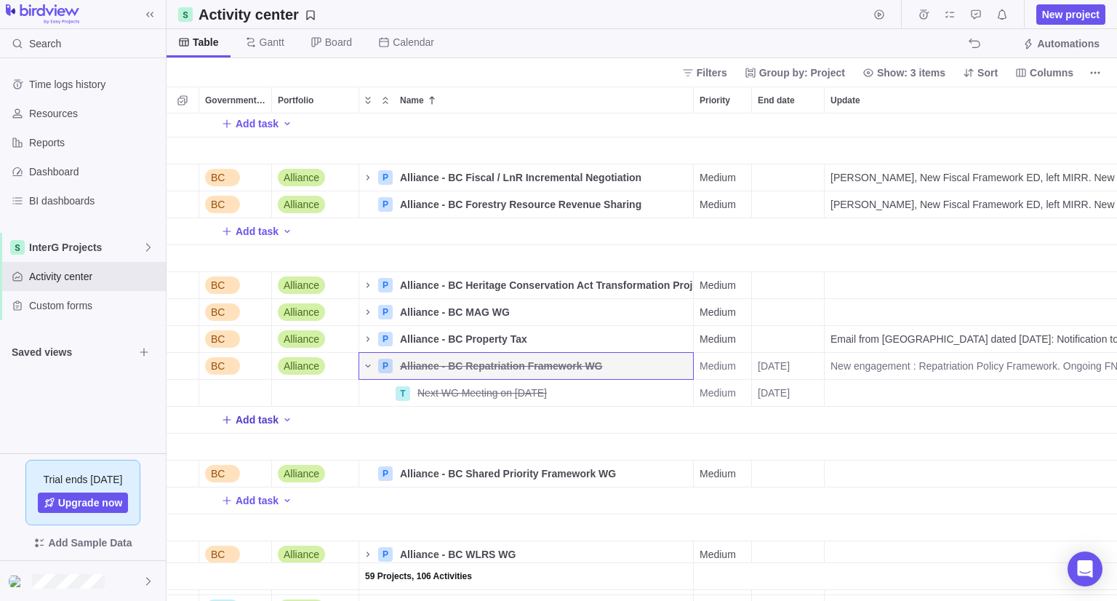
click at [271, 420] on span "Add task" at bounding box center [257, 419] width 43 height 15
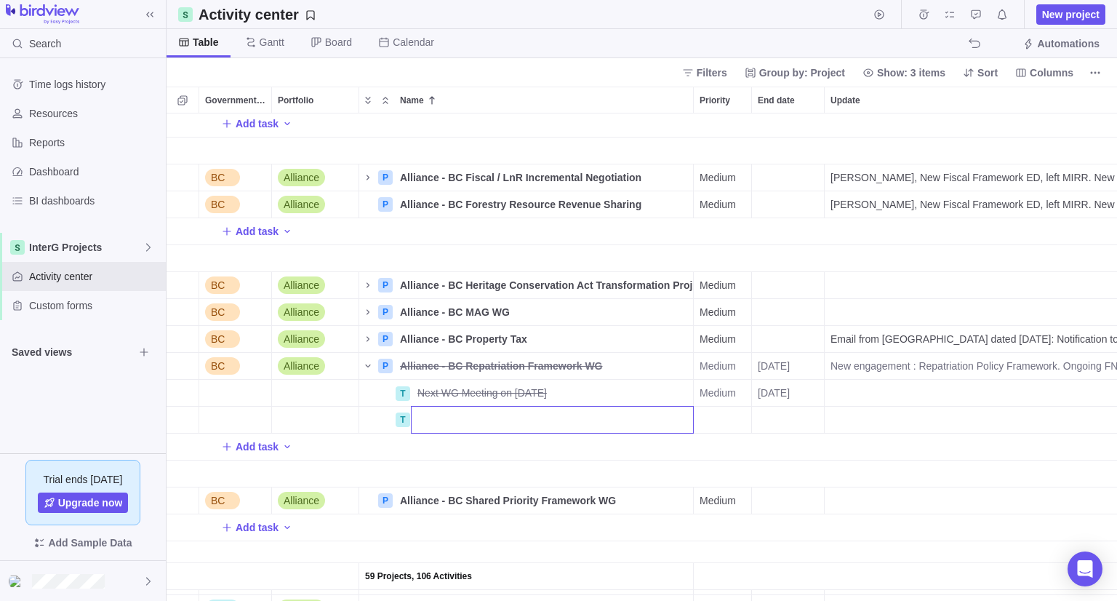
click at [487, 370] on div "59 Projects, 106 Activities Add task BC Alliance P Alliance - BC Fiscal / LnR I…" at bounding box center [642, 356] width 950 height 487
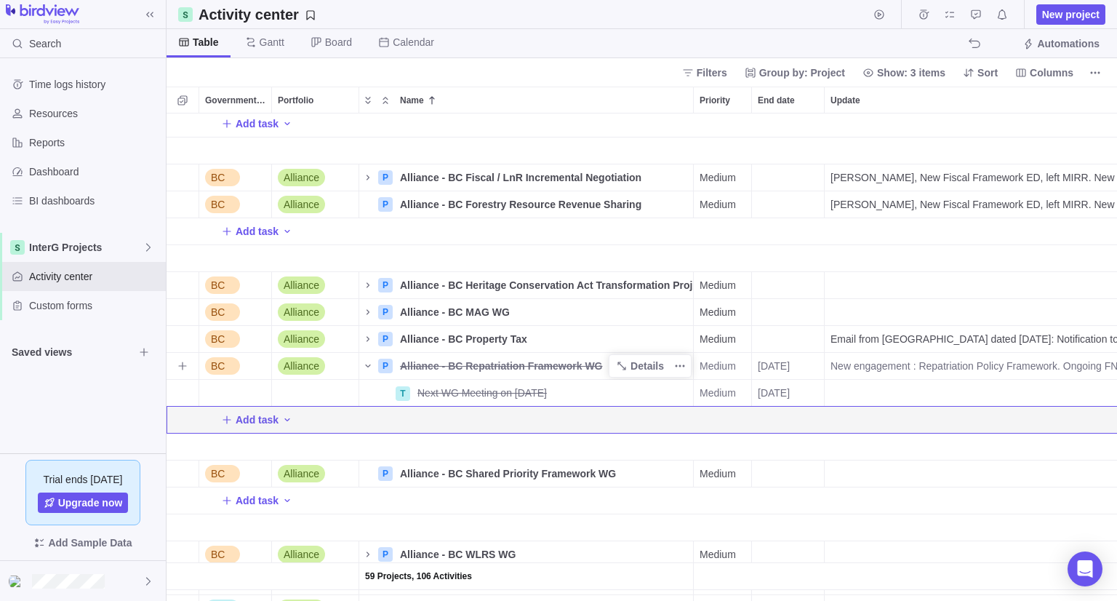
click at [484, 372] on span "Alliance - BC Repatriation Framework WG" at bounding box center [501, 366] width 203 height 15
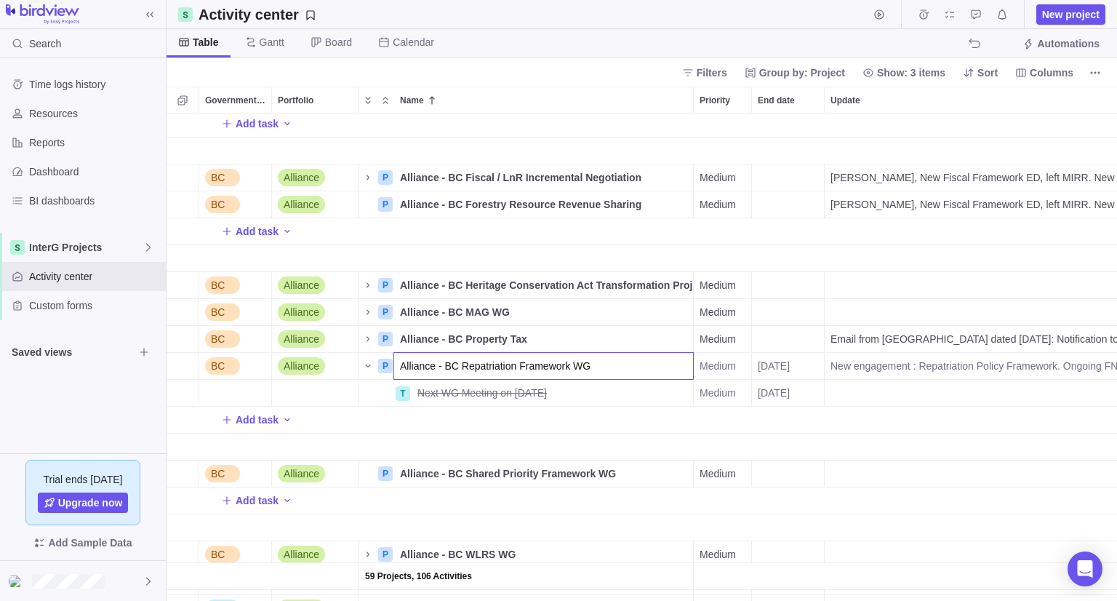
click at [791, 369] on div "59 Projects, 106 Activities Add task BC Alliance P Alliance - BC Fiscal / LnR I…" at bounding box center [642, 356] width 950 height 487
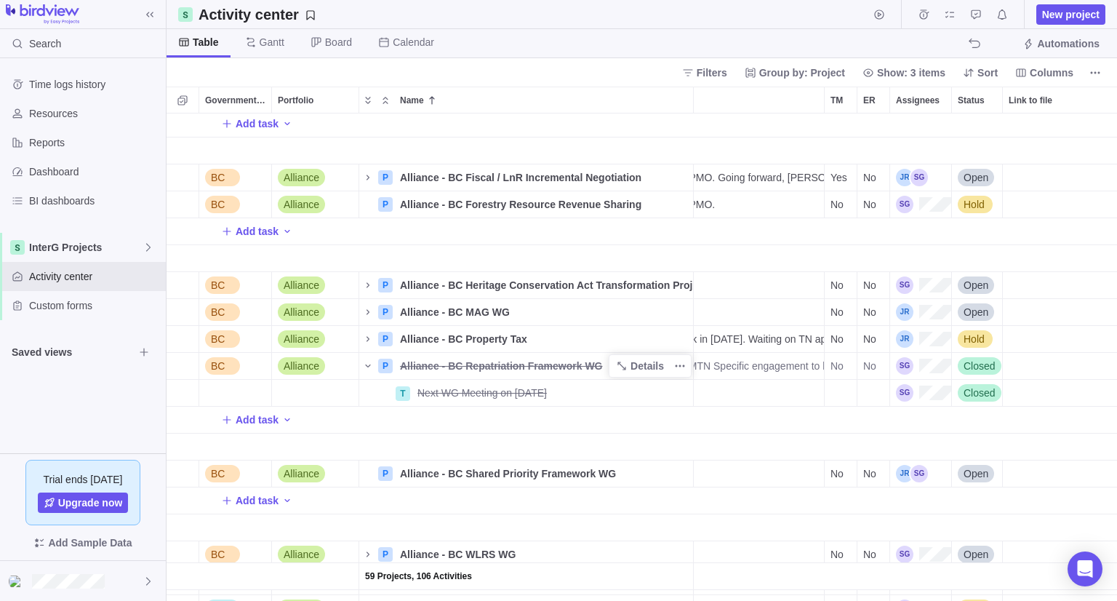
scroll to position [0, 543]
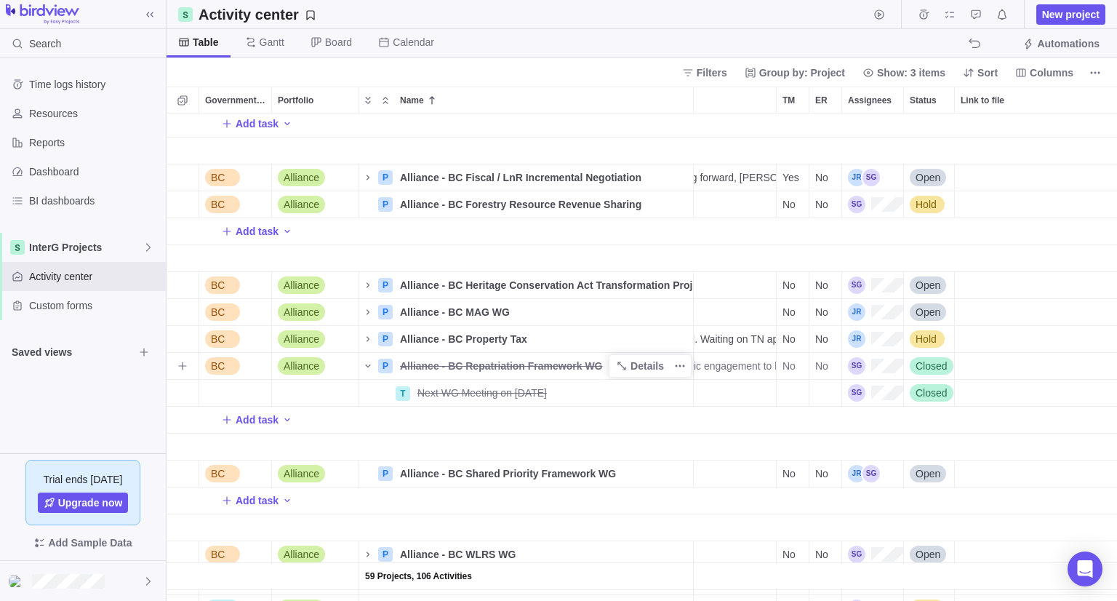
click at [926, 366] on span "Closed" at bounding box center [932, 366] width 32 height 15
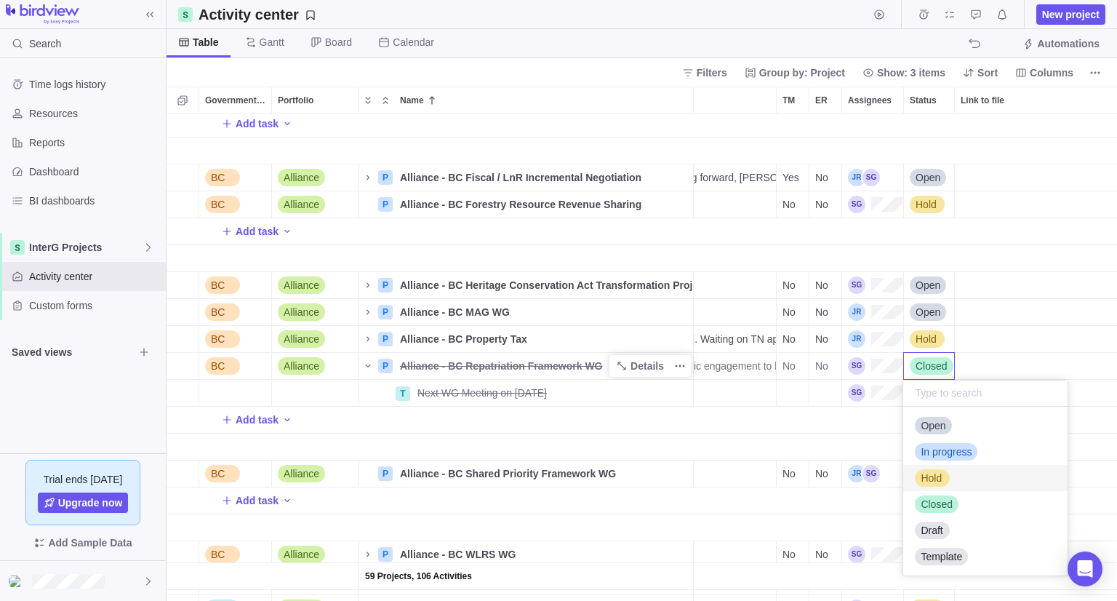
click at [927, 484] on span "Hold" at bounding box center [931, 478] width 21 height 15
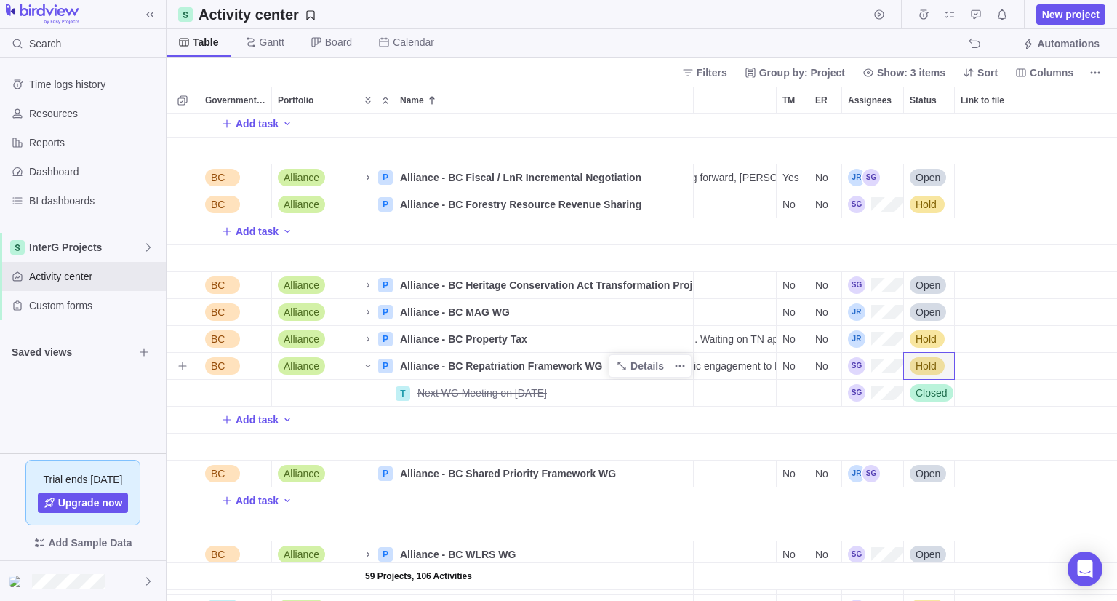
click at [483, 367] on span "Alliance - BC Repatriation Framework WG" at bounding box center [501, 366] width 203 height 15
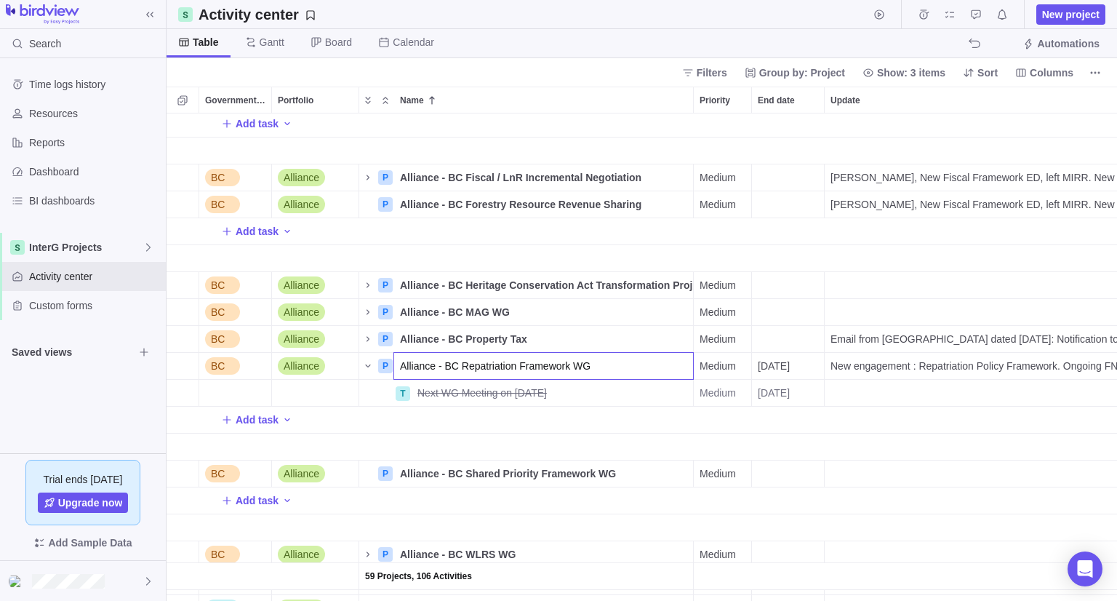
click at [649, 366] on input "Alliance - BC Repatriation Framework WG" at bounding box center [543, 366] width 300 height 28
click at [670, 414] on div "59 Projects, 106 Activities Add task BC Alliance P Alliance - BC Fiscal / LnR I…" at bounding box center [642, 356] width 950 height 487
click at [628, 364] on icon "Name" at bounding box center [622, 366] width 12 height 12
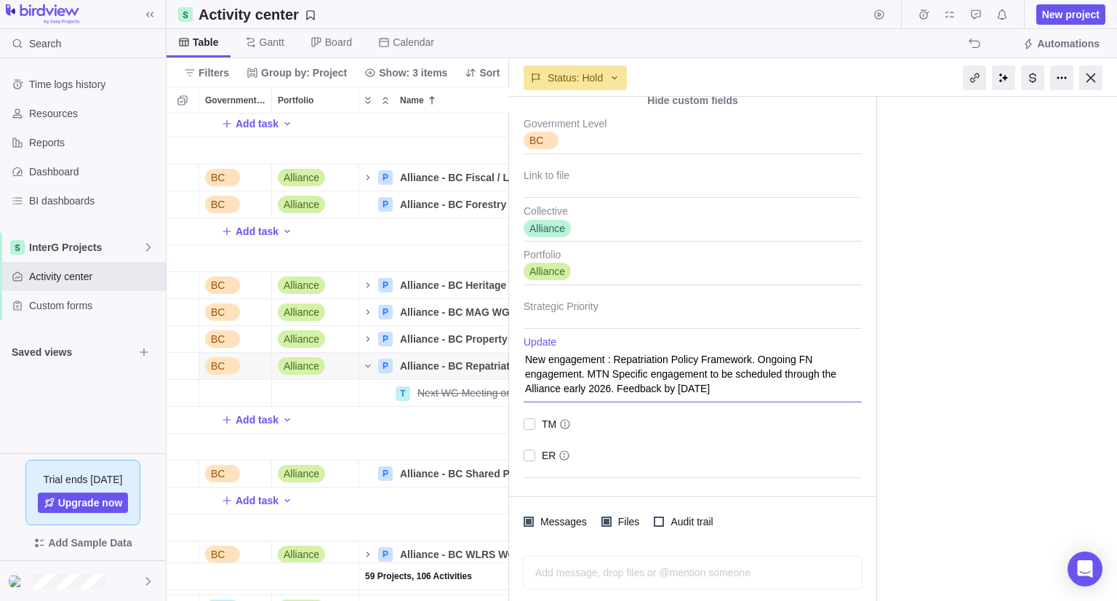
click at [628, 363] on textarea "New engagement : Repatriation Policy Framework. Ongoing FN engagement. MTN Spec…" at bounding box center [693, 369] width 338 height 66
click at [756, 393] on textarea "New engagement : Repatriation Policy Framework. Ongoing FN engagement. MTN Spec…" at bounding box center [693, 369] width 338 height 66
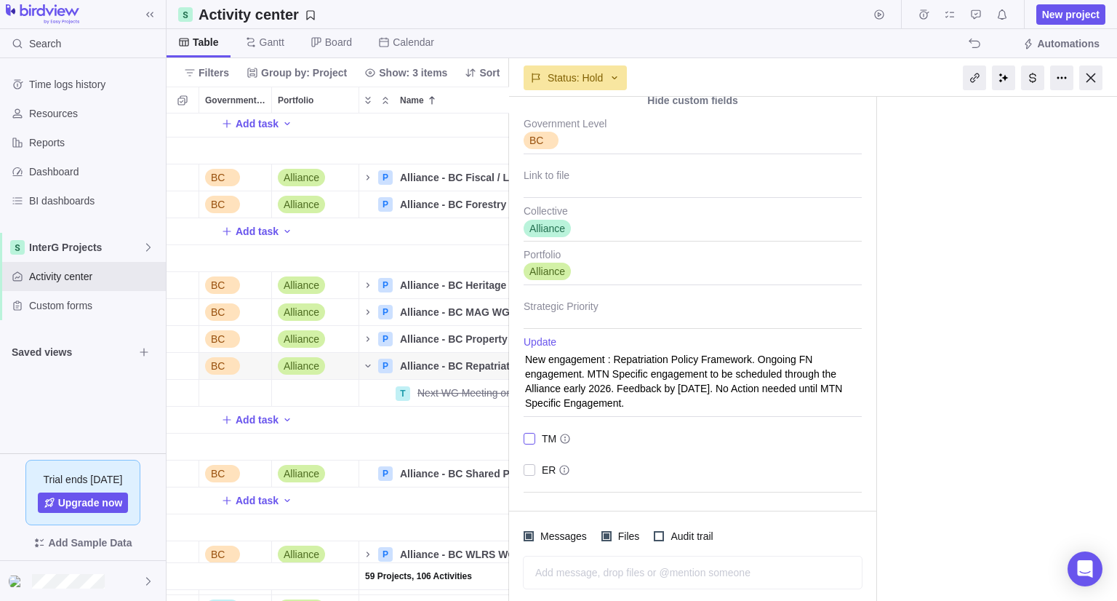
click at [529, 436] on div at bounding box center [530, 438] width 12 height 20
click at [659, 364] on textarea "New engagement : Repatriation Policy Framework. Ongoing FN engagement. MTN Spec…" at bounding box center [693, 376] width 338 height 81
click at [668, 370] on textarea "New engagement : Repatriation Policy Framework. Ongoing FN engagement. MTN Spec…" at bounding box center [693, 376] width 338 height 81
click at [796, 357] on textarea "New engagement : Repatriation Policy Framework. Ongoing FN engagement. MTN Spec…" at bounding box center [693, 376] width 338 height 81
click at [1088, 78] on div at bounding box center [1090, 77] width 23 height 25
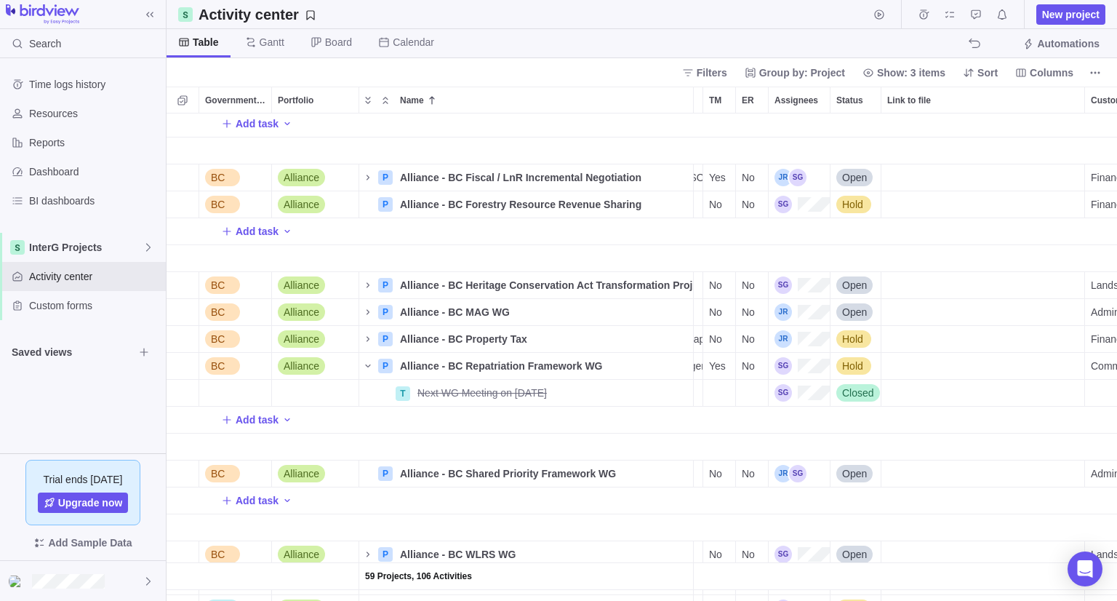
scroll to position [0, 225]
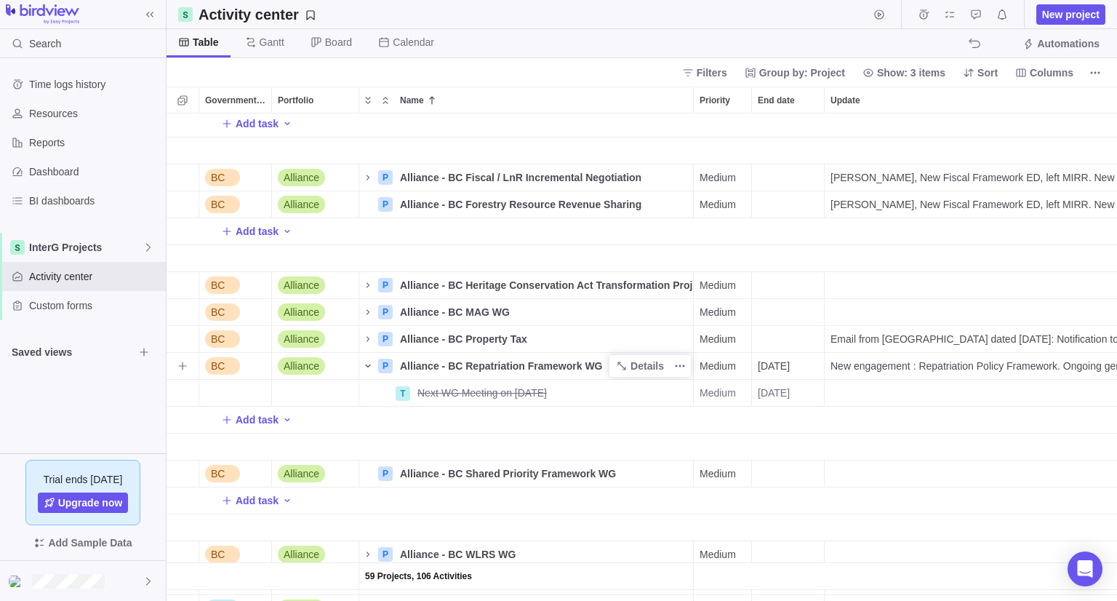
click at [370, 365] on icon "Name" at bounding box center [368, 366] width 12 height 12
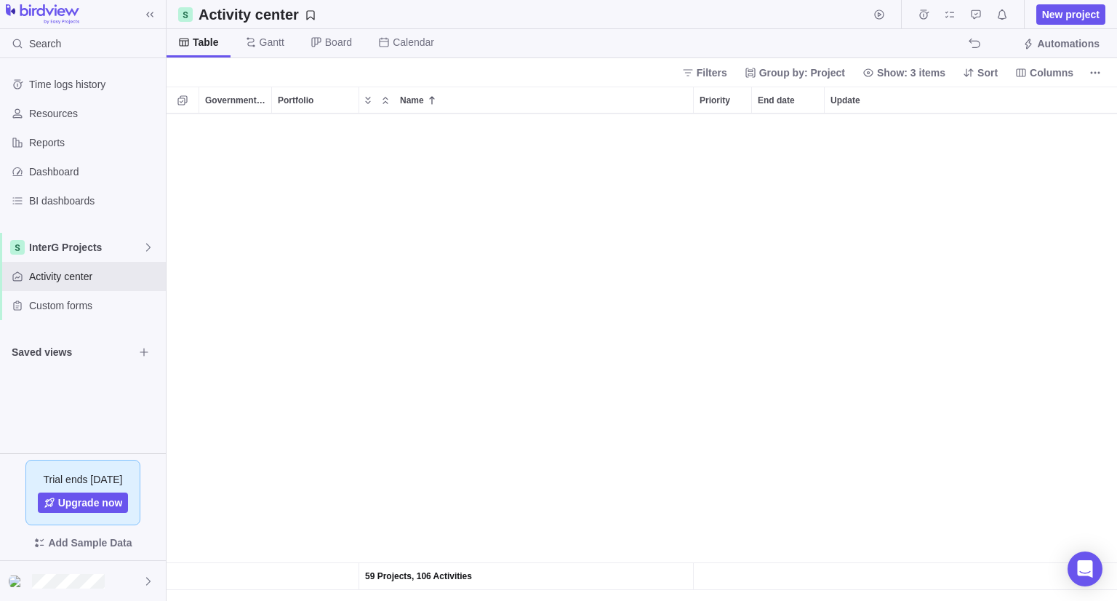
scroll to position [1454, 0]
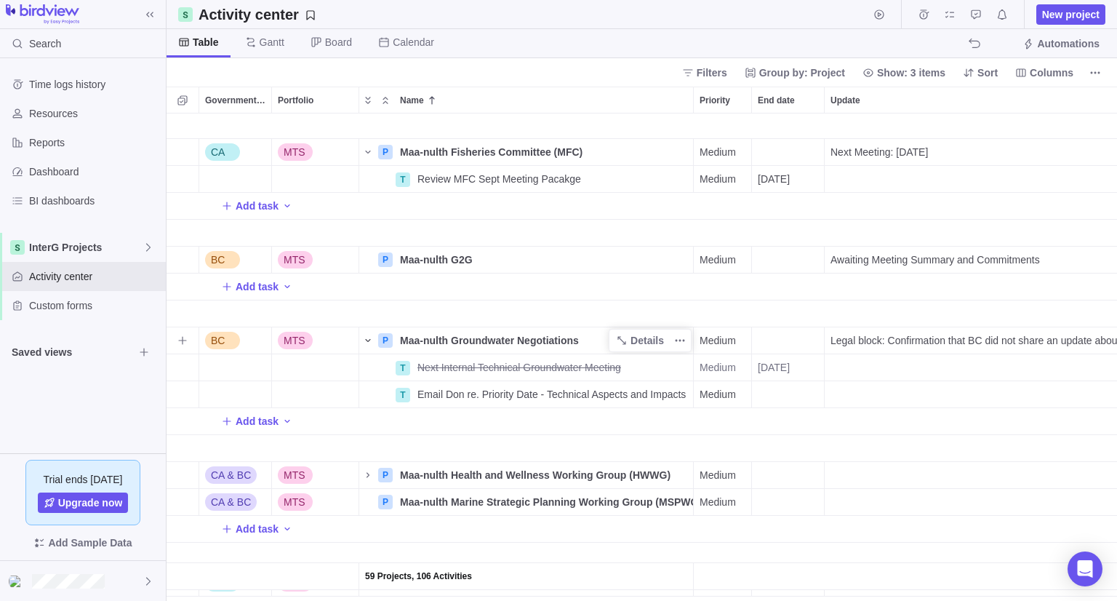
click at [368, 338] on icon "Name" at bounding box center [368, 341] width 12 height 12
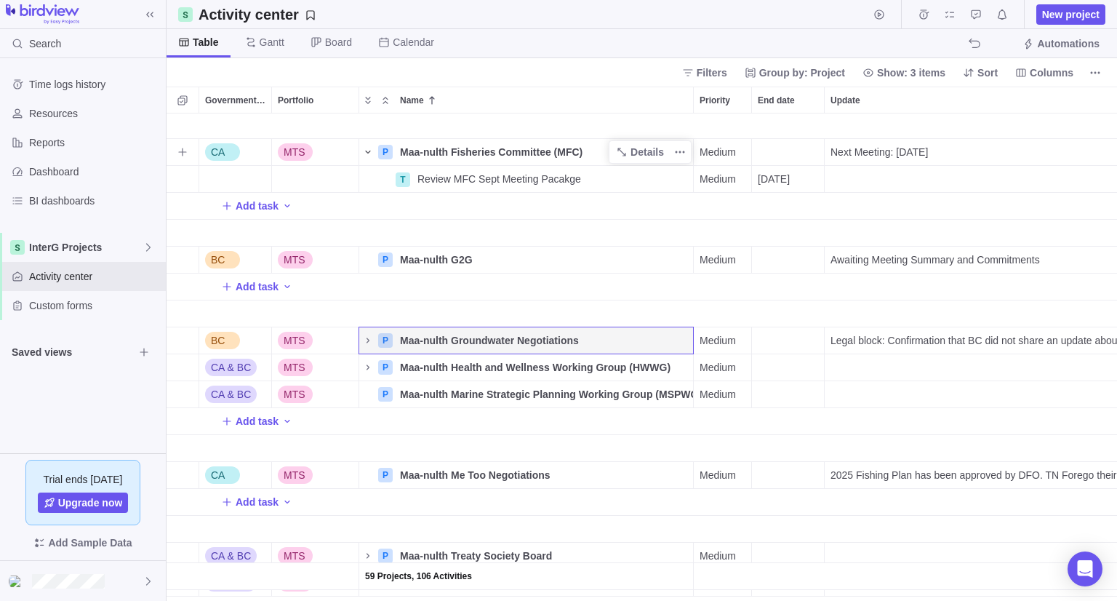
click at [366, 152] on icon "Name" at bounding box center [368, 152] width 12 height 12
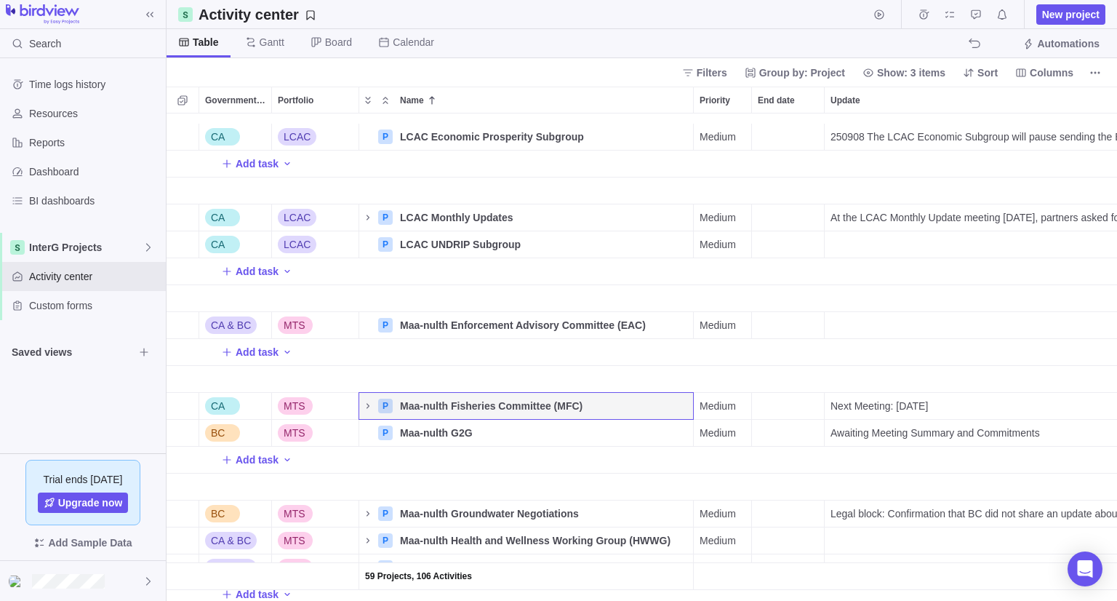
scroll to position [1236, 0]
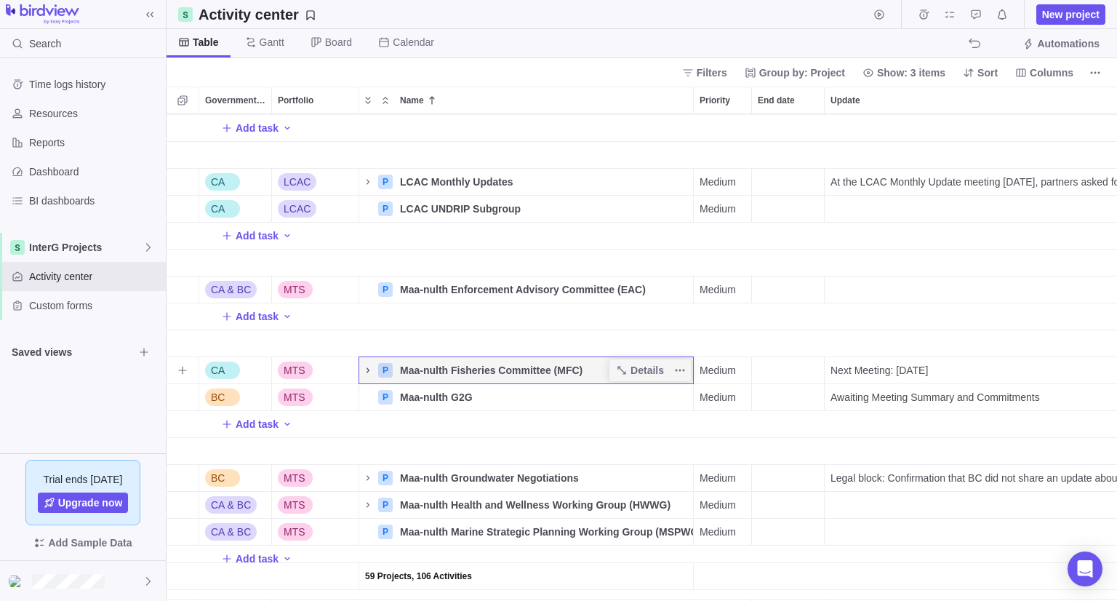
click at [367, 370] on icon "Name" at bounding box center [368, 370] width 12 height 12
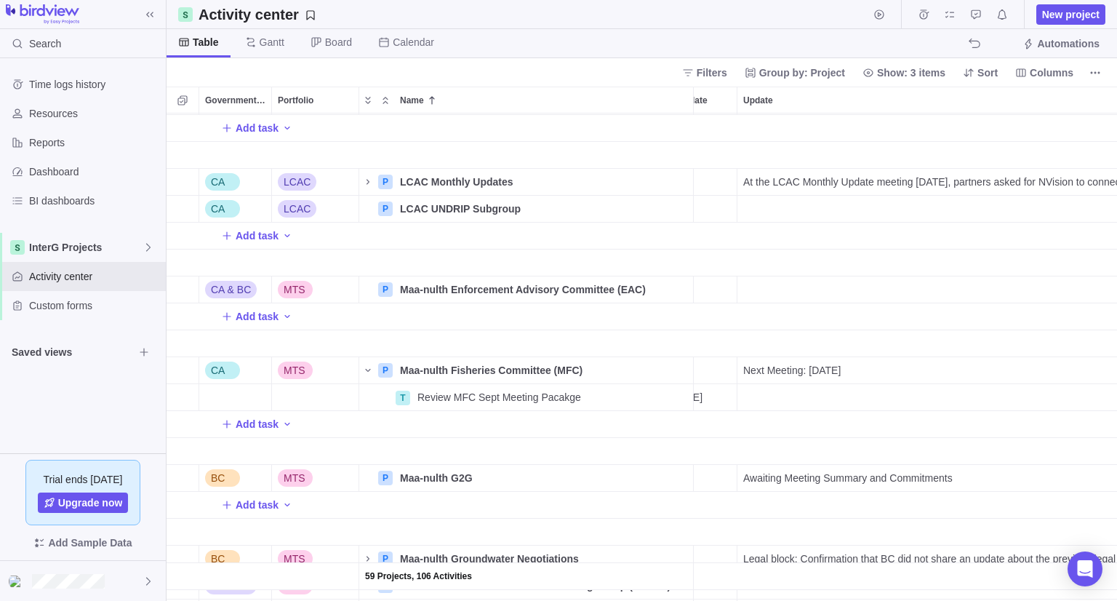
scroll to position [0, 0]
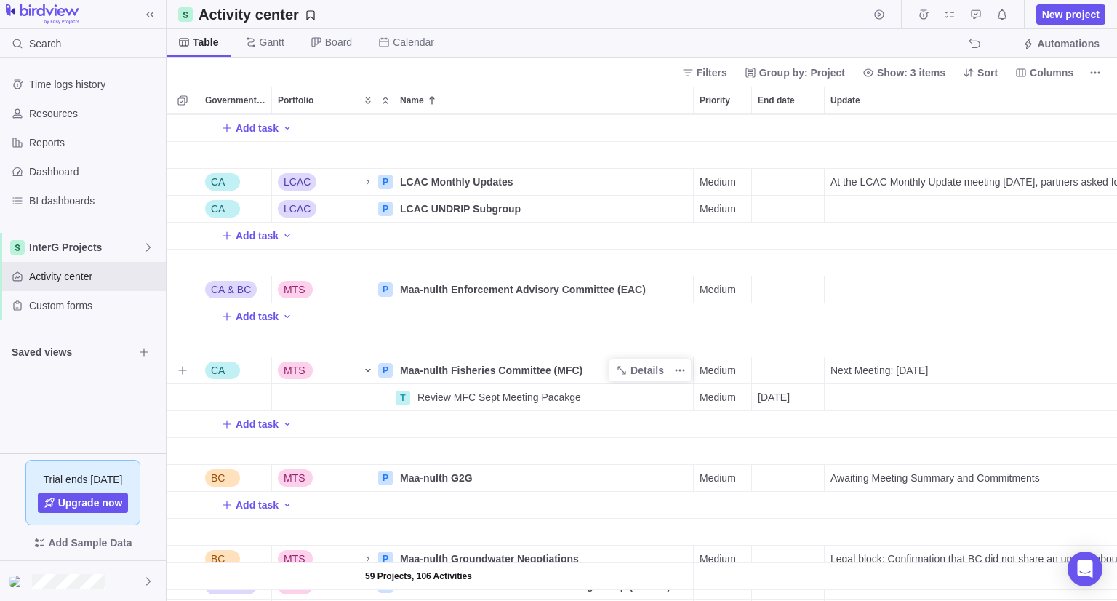
click at [365, 370] on icon "Name" at bounding box center [368, 370] width 12 height 12
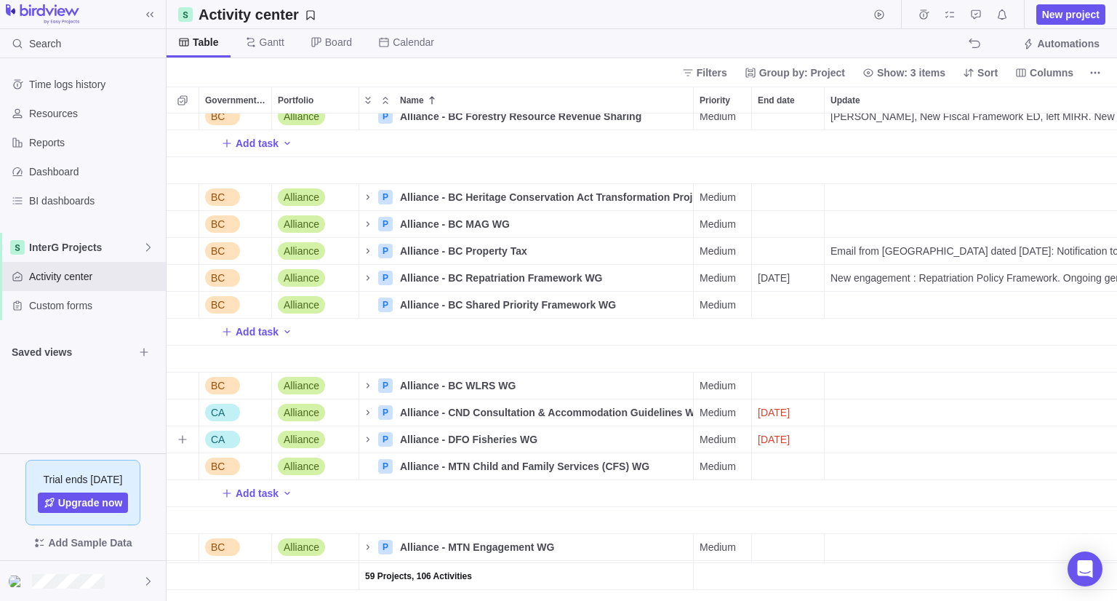
scroll to position [291, 0]
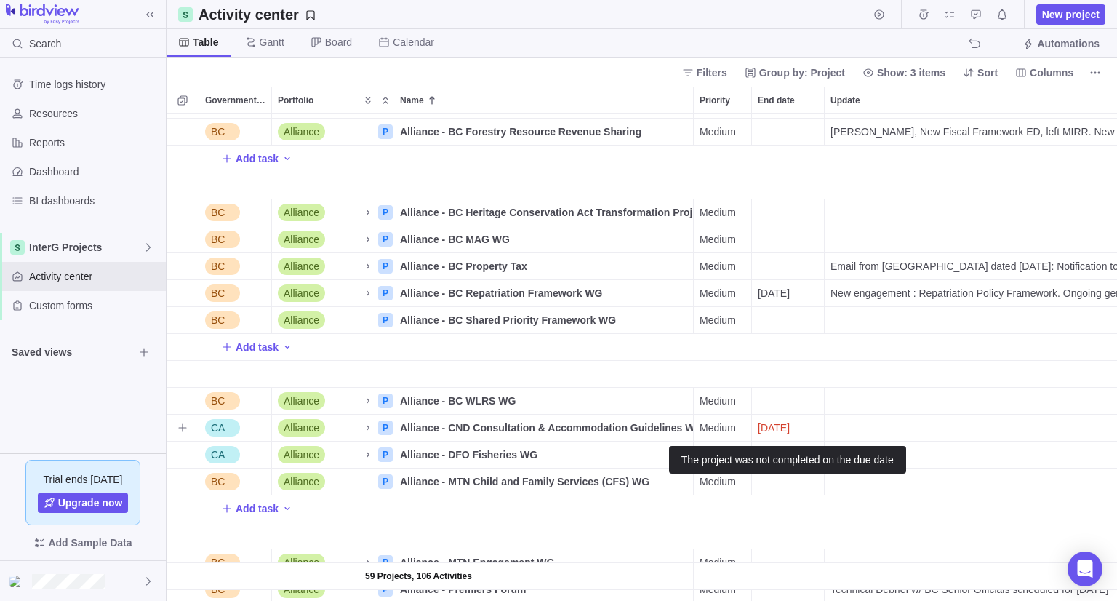
click at [772, 433] on span "[DATE]" at bounding box center [774, 427] width 32 height 15
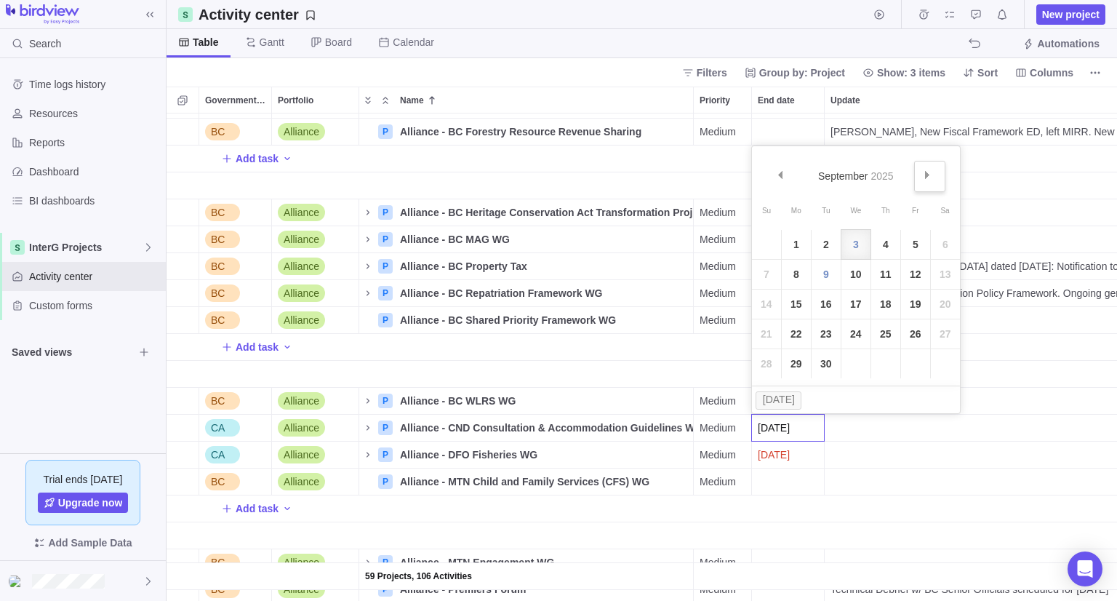
click at [931, 167] on link "Next" at bounding box center [929, 176] width 31 height 31
click at [858, 334] on link "22" at bounding box center [855, 333] width 29 height 29
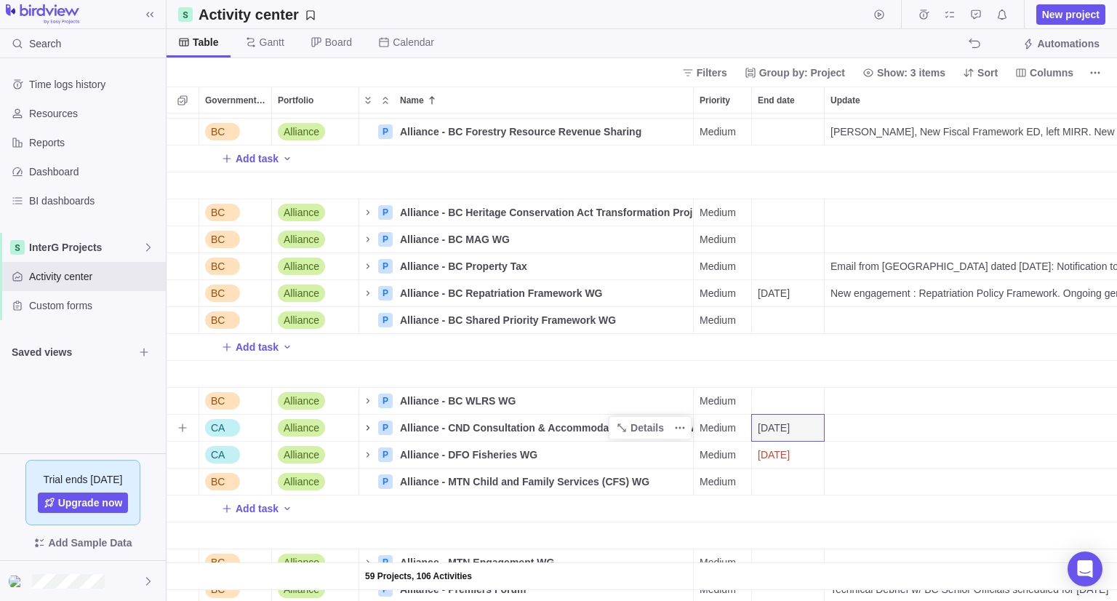
click at [364, 425] on icon "Name" at bounding box center [368, 428] width 12 height 12
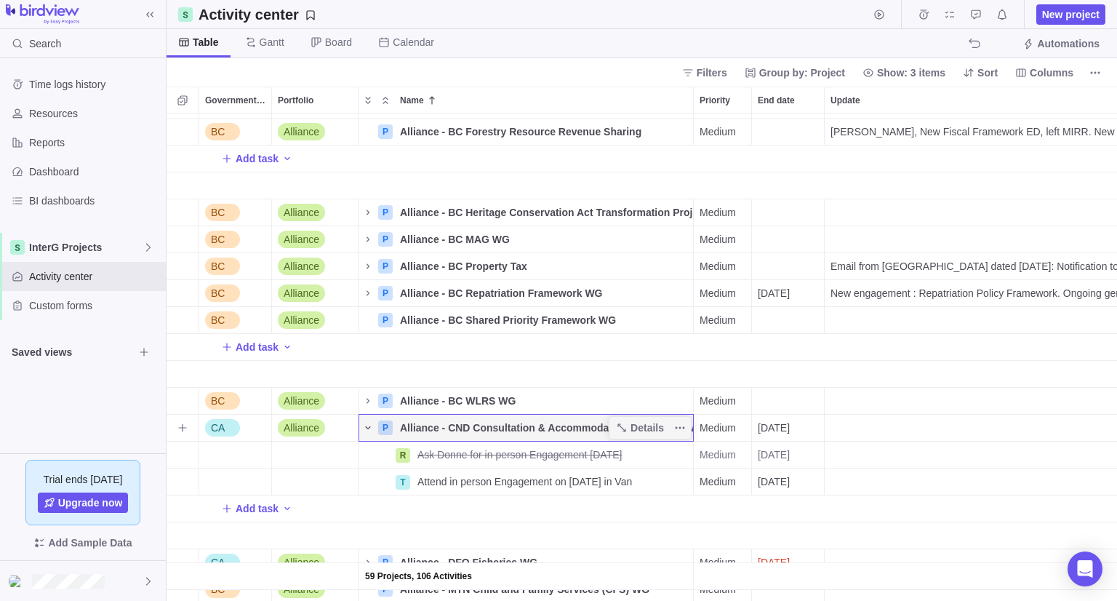
click at [367, 428] on icon "Name" at bounding box center [368, 428] width 12 height 12
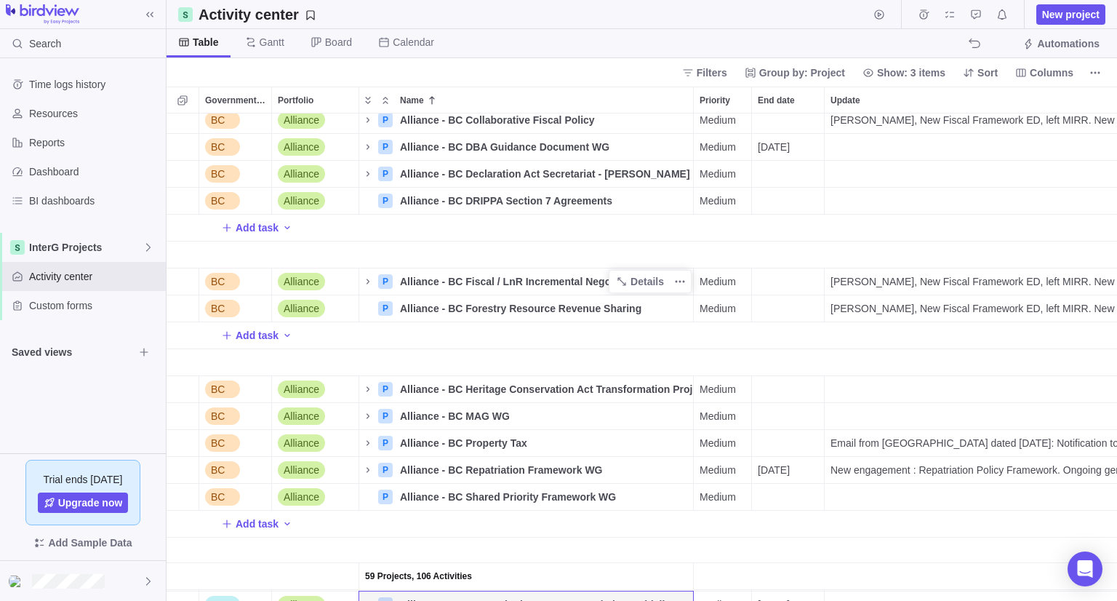
scroll to position [145, 0]
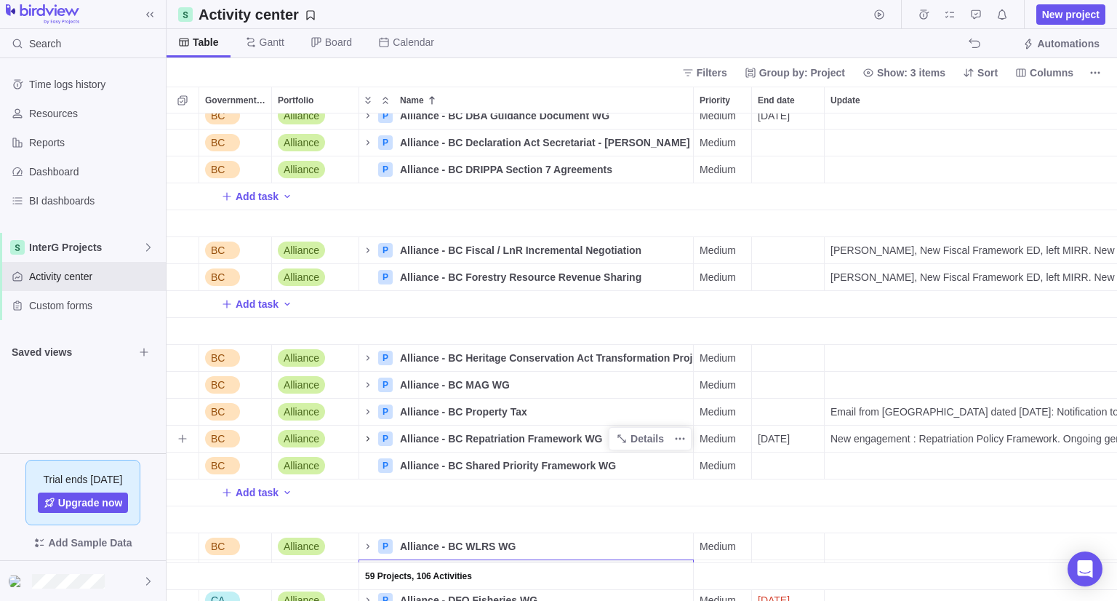
click at [370, 440] on icon "Name" at bounding box center [368, 439] width 12 height 12
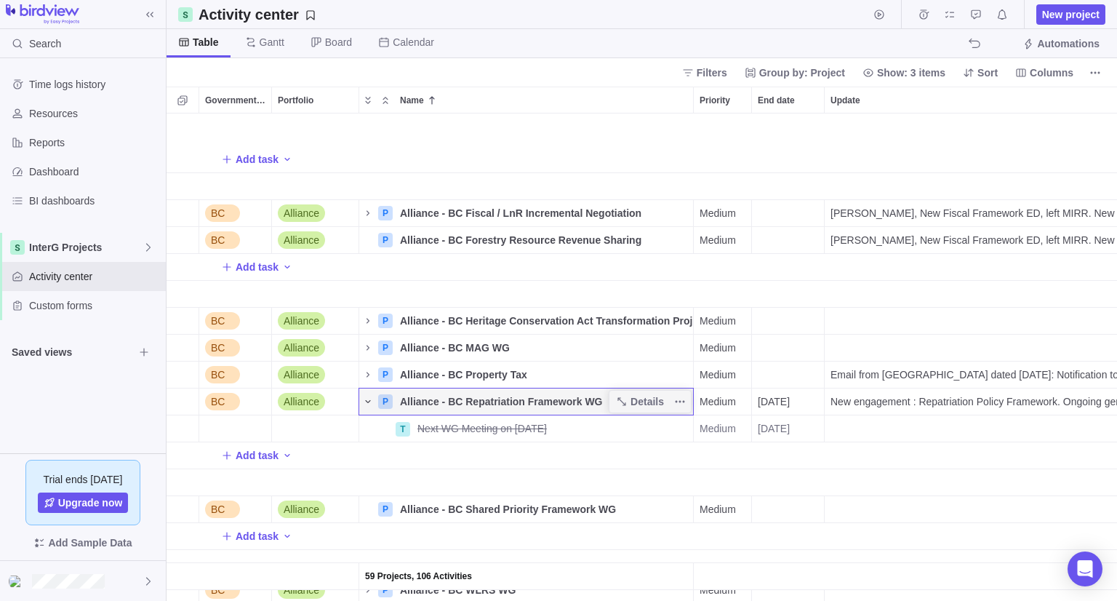
scroll to position [218, 0]
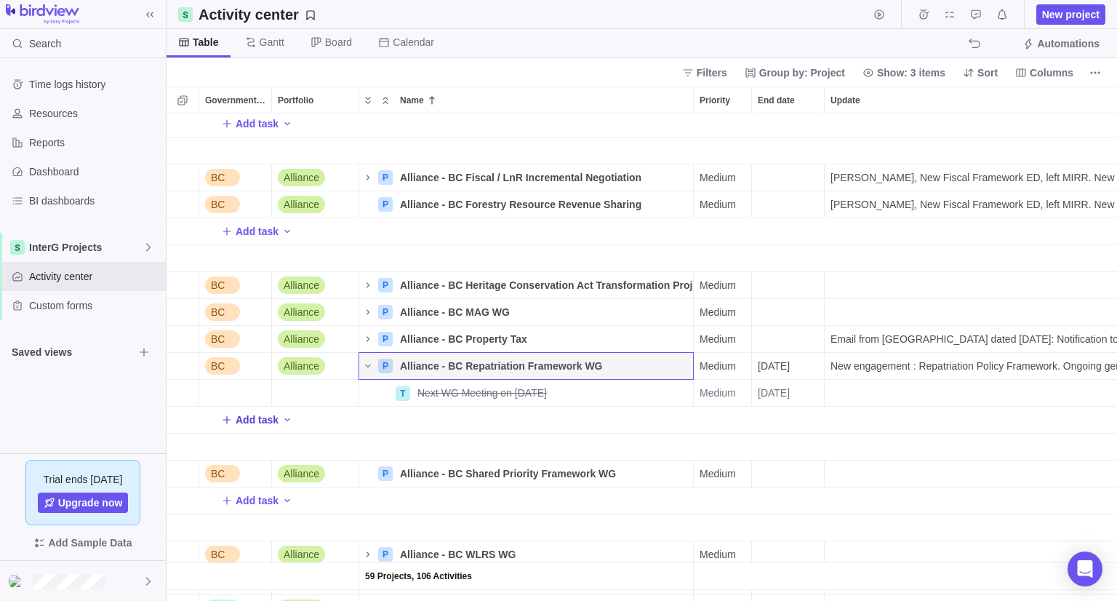
click at [264, 419] on span "Add task" at bounding box center [257, 419] width 43 height 15
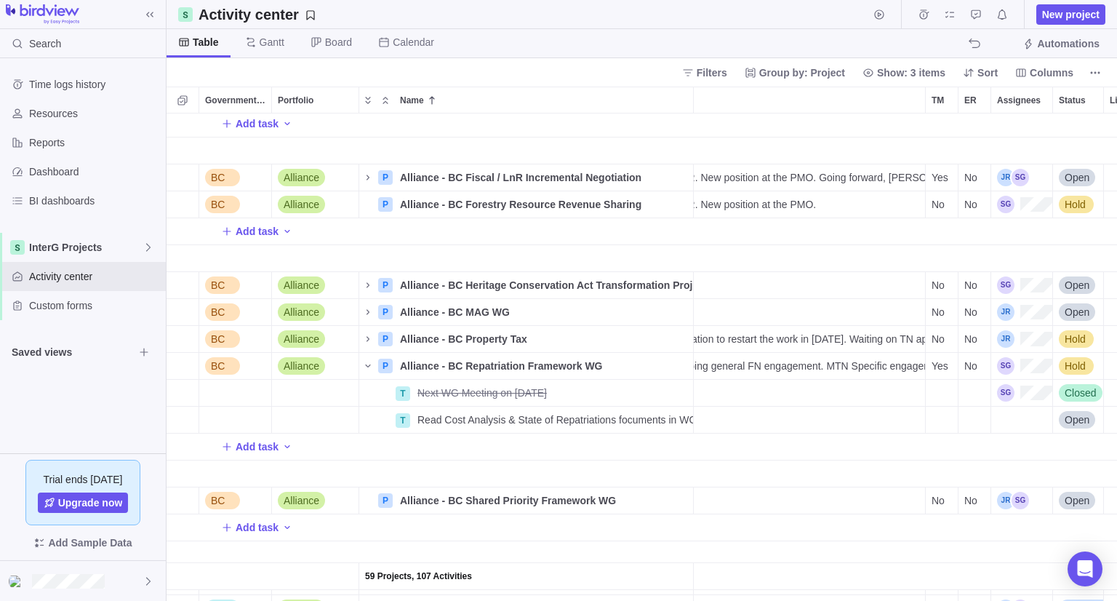
scroll to position [0, 480]
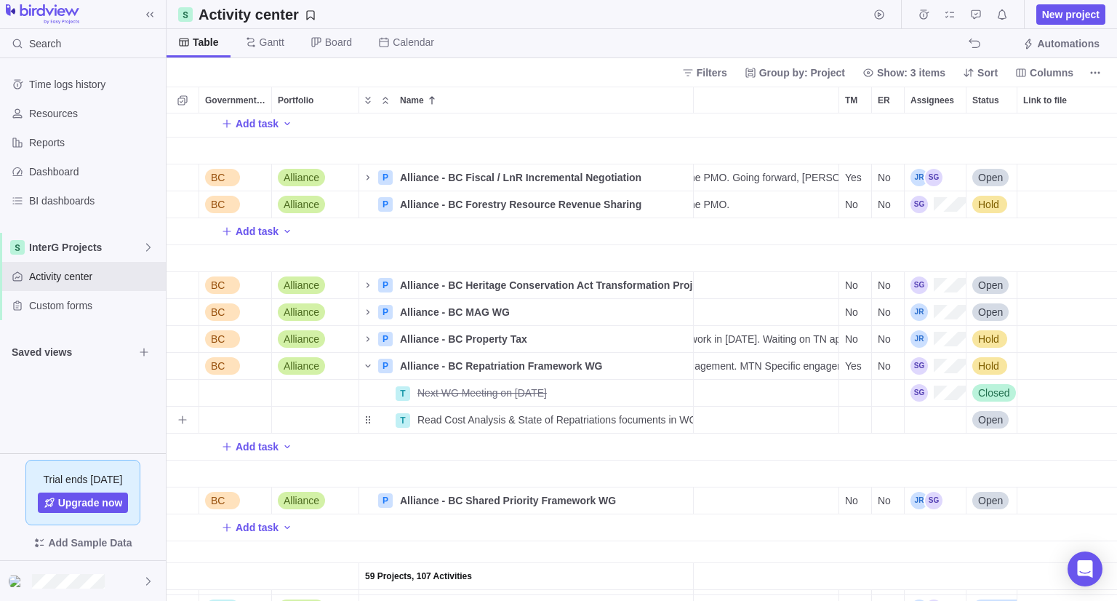
click at [938, 423] on div "Assignees" at bounding box center [935, 420] width 61 height 26
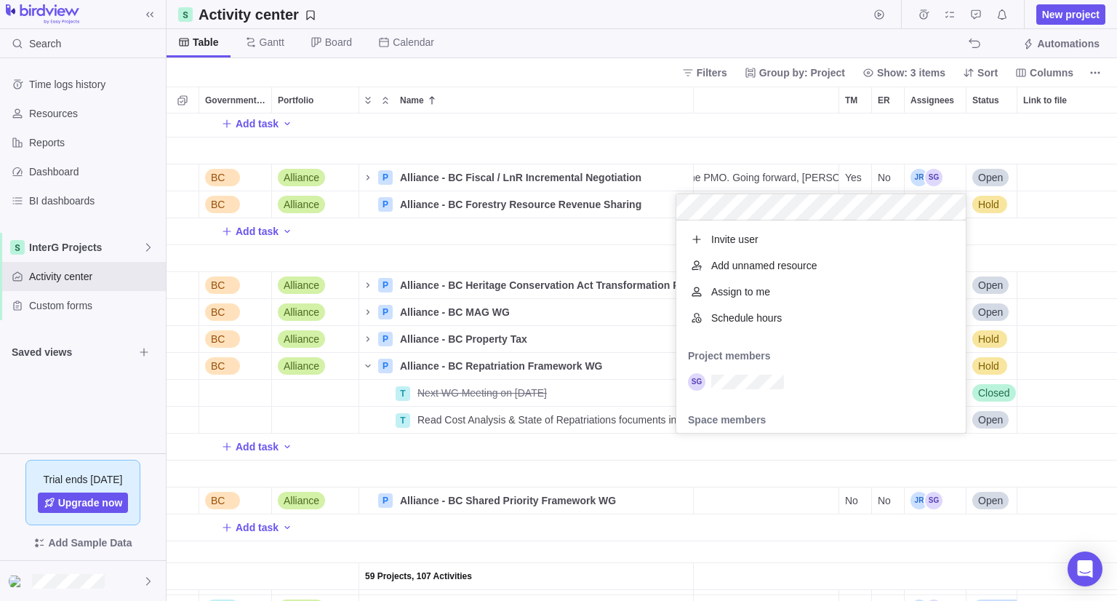
scroll to position [201, 279]
click at [767, 373] on div "grid" at bounding box center [820, 382] width 289 height 26
click at [564, 466] on div "59 Projects, 107 Activities Add task BC Alliance P Alliance - BC Fiscal / LnR I…" at bounding box center [642, 356] width 950 height 487
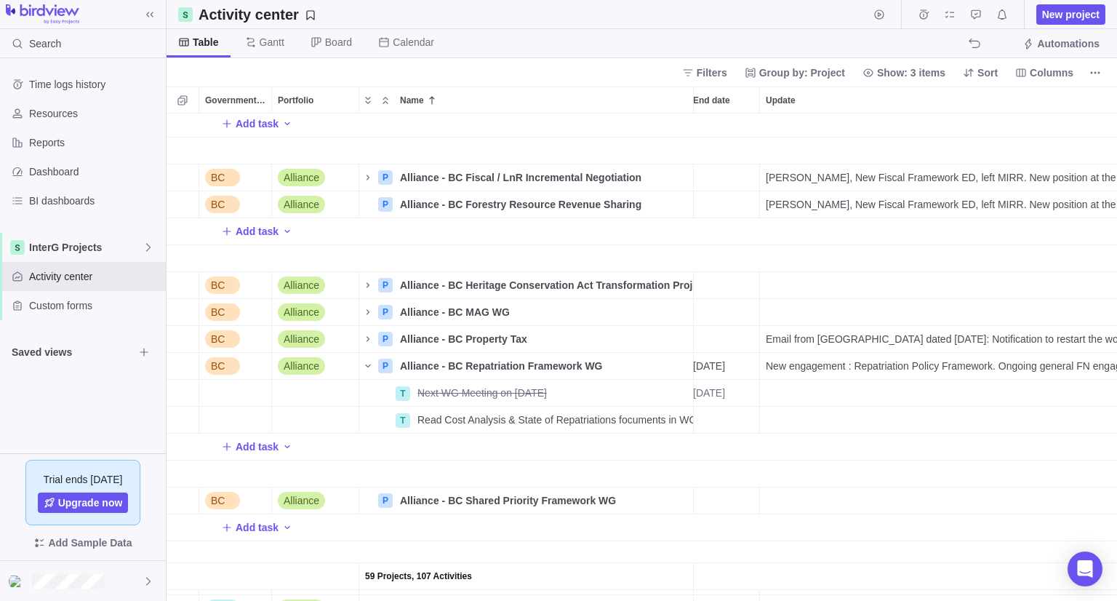
scroll to position [0, 0]
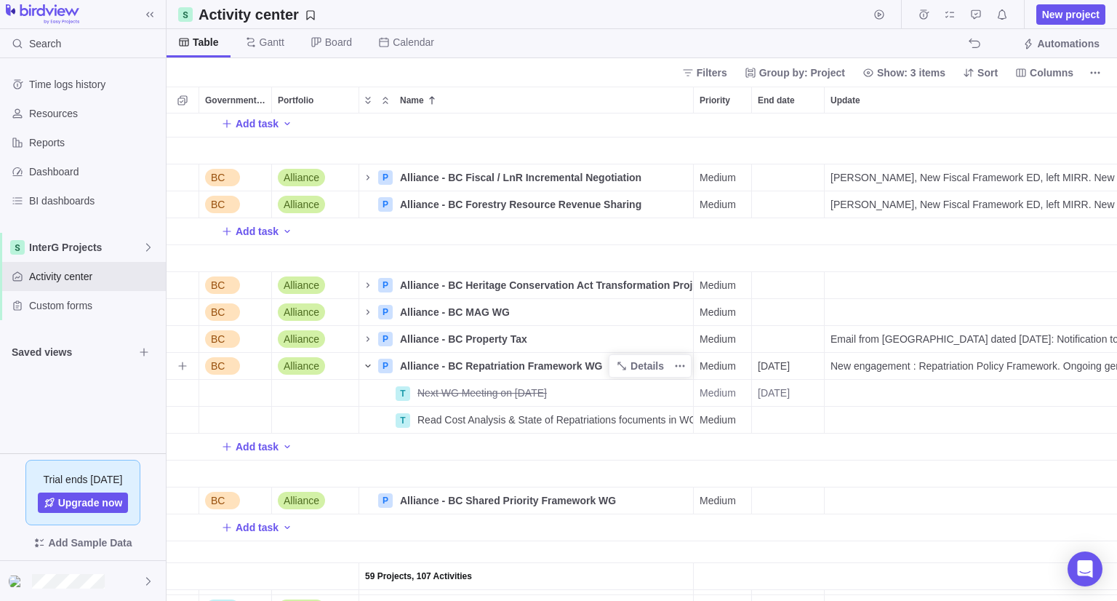
click at [372, 360] on icon "Name" at bounding box center [368, 366] width 12 height 12
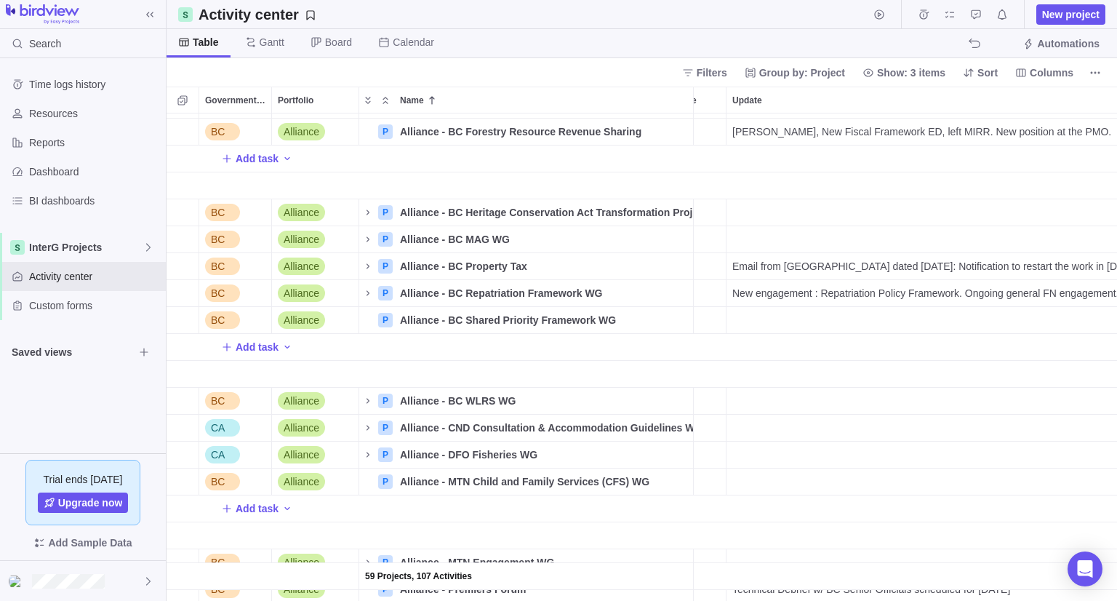
scroll to position [291, 132]
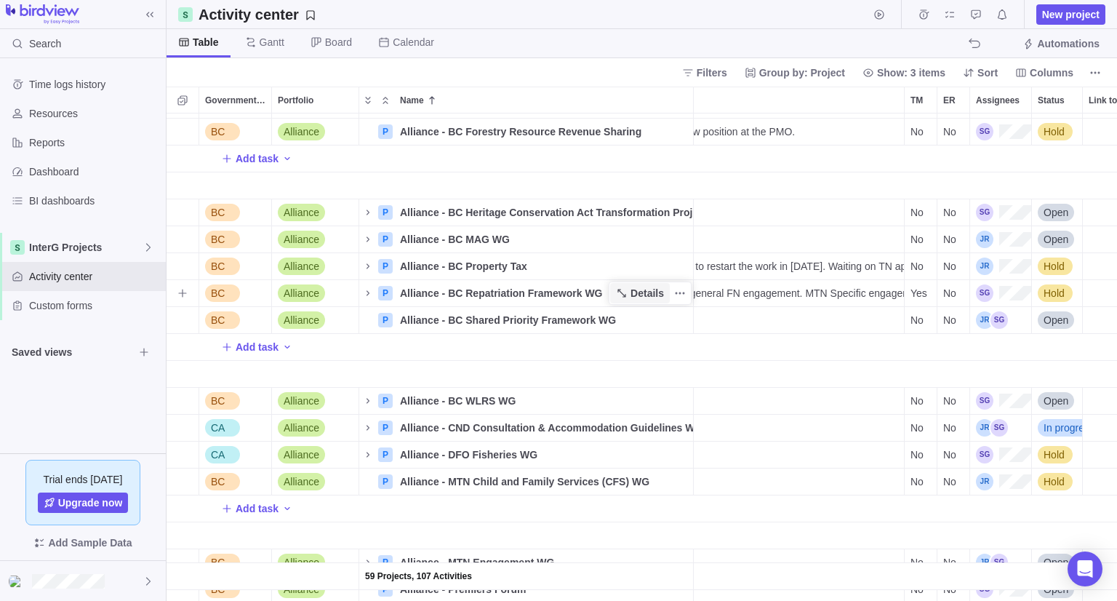
click at [634, 297] on span "Details" at bounding box center [646, 293] width 33 height 15
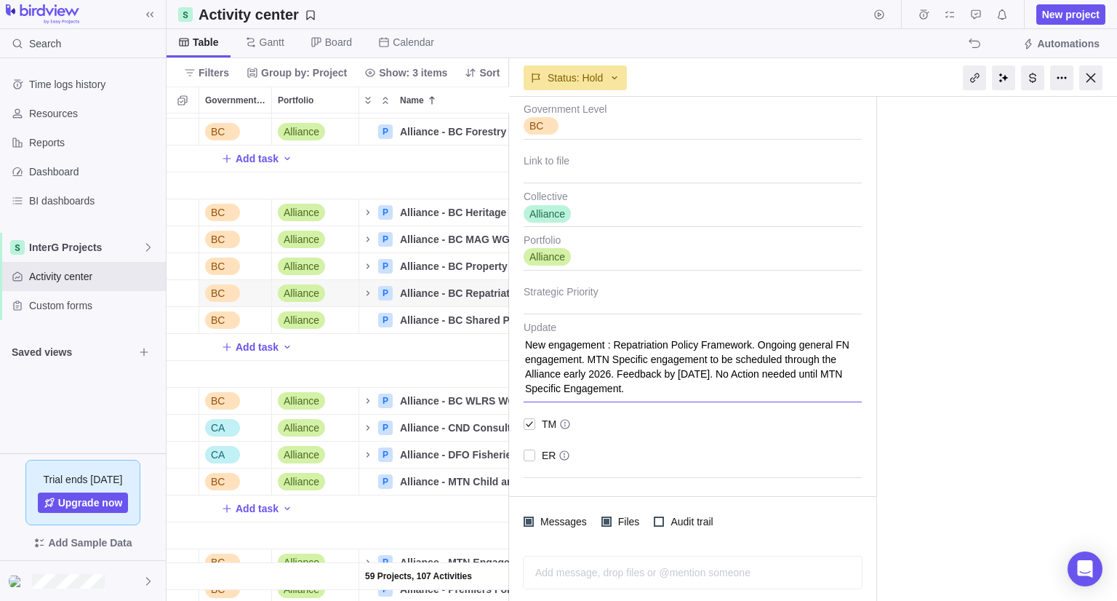
click at [657, 394] on textarea "New engagement : Repatriation Policy Framework. Ongoing general FN engagement. …" at bounding box center [693, 361] width 338 height 81
click at [1092, 84] on div at bounding box center [1090, 77] width 23 height 25
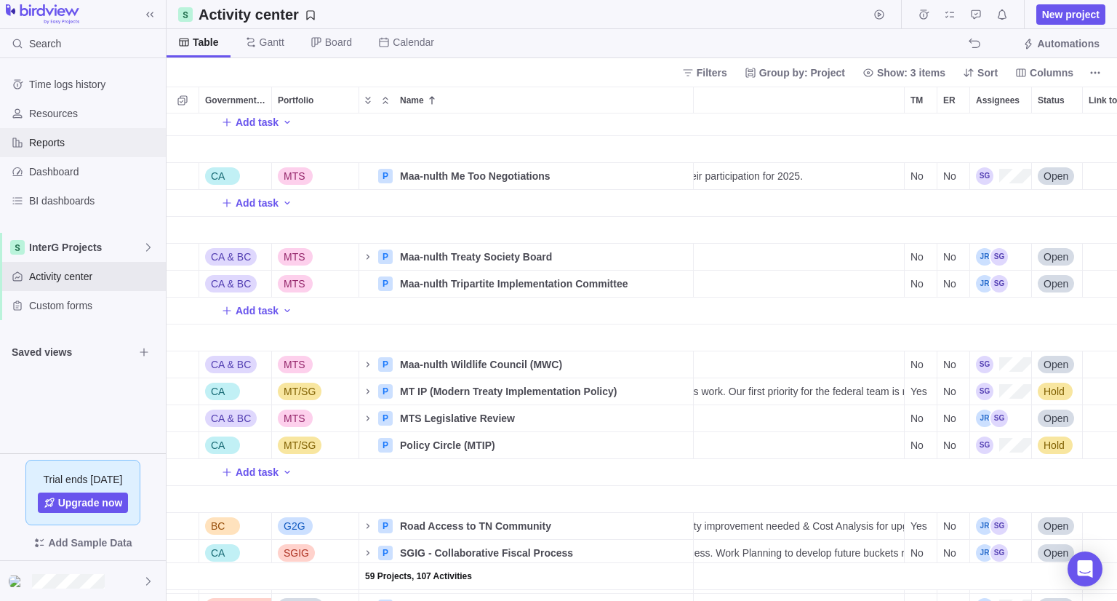
click at [37, 137] on span "Reports" at bounding box center [94, 142] width 131 height 15
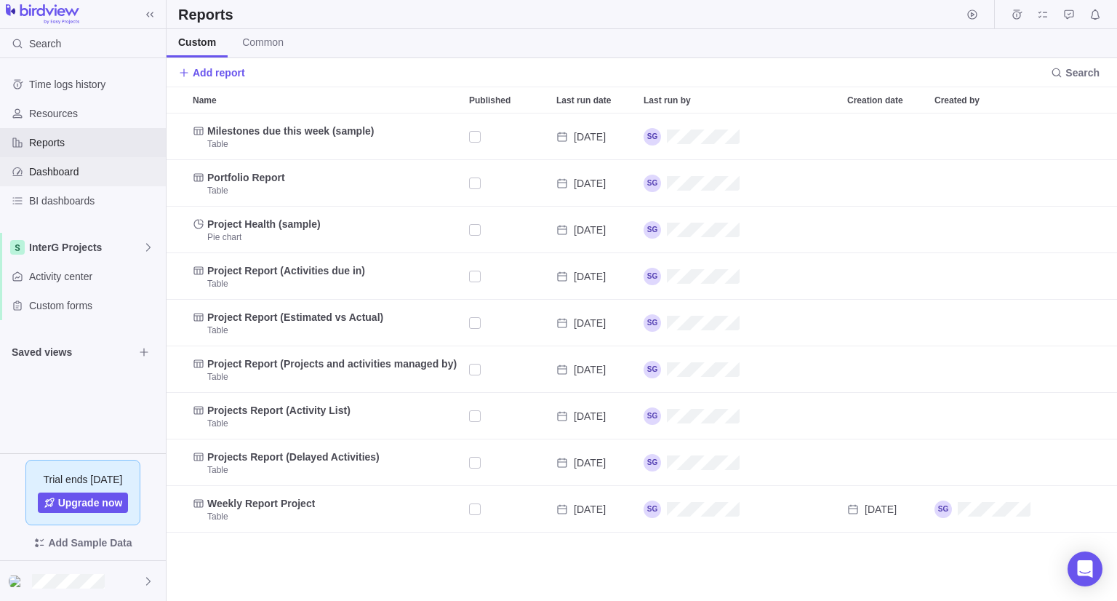
click at [37, 181] on div "Dashboard" at bounding box center [83, 171] width 166 height 29
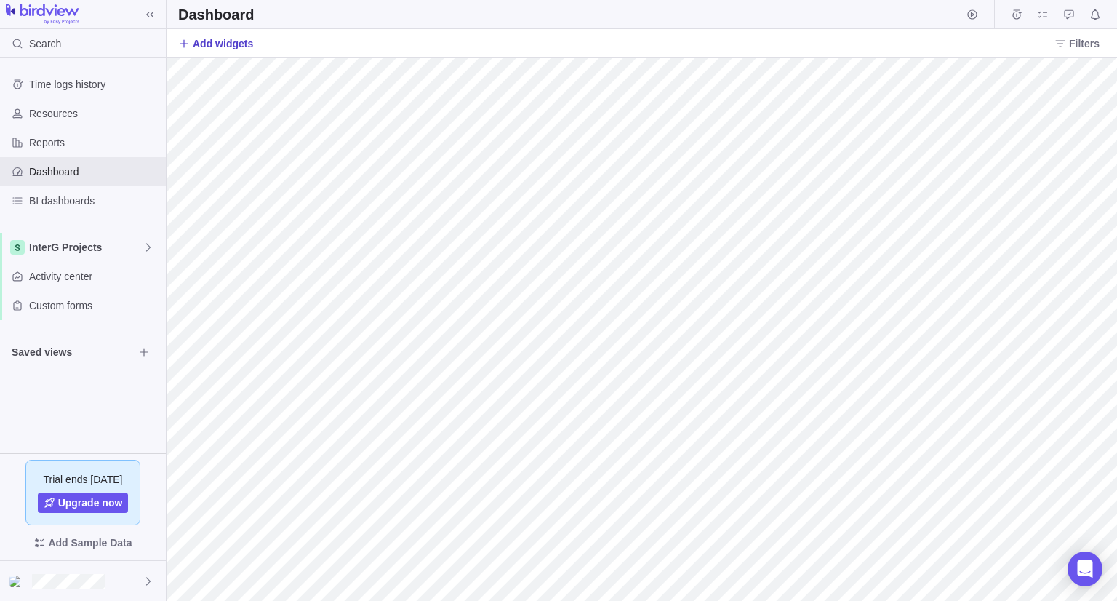
click at [200, 46] on span "Add widgets" at bounding box center [223, 43] width 60 height 15
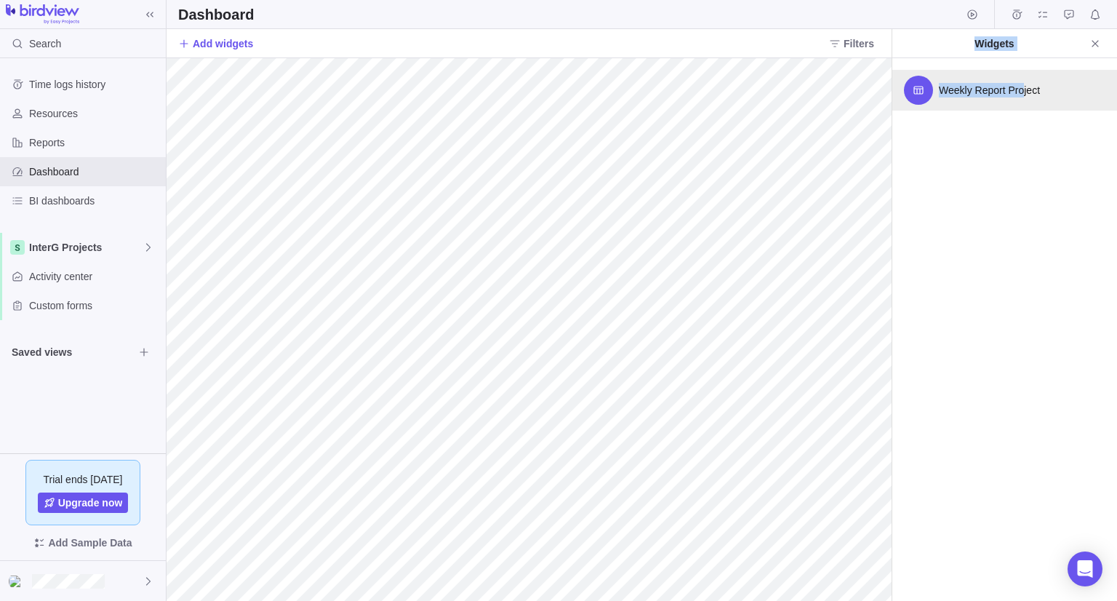
click at [531, 111] on div "Dashboard Add widgets Filters Filters Projects More Activity assignees Portfoli…" at bounding box center [642, 300] width 950 height 601
click at [1018, 194] on div "Widgets Weekly Report Project" at bounding box center [1004, 315] width 225 height 572
click at [983, 100] on div "Weekly Report Project" at bounding box center [1004, 90] width 225 height 41
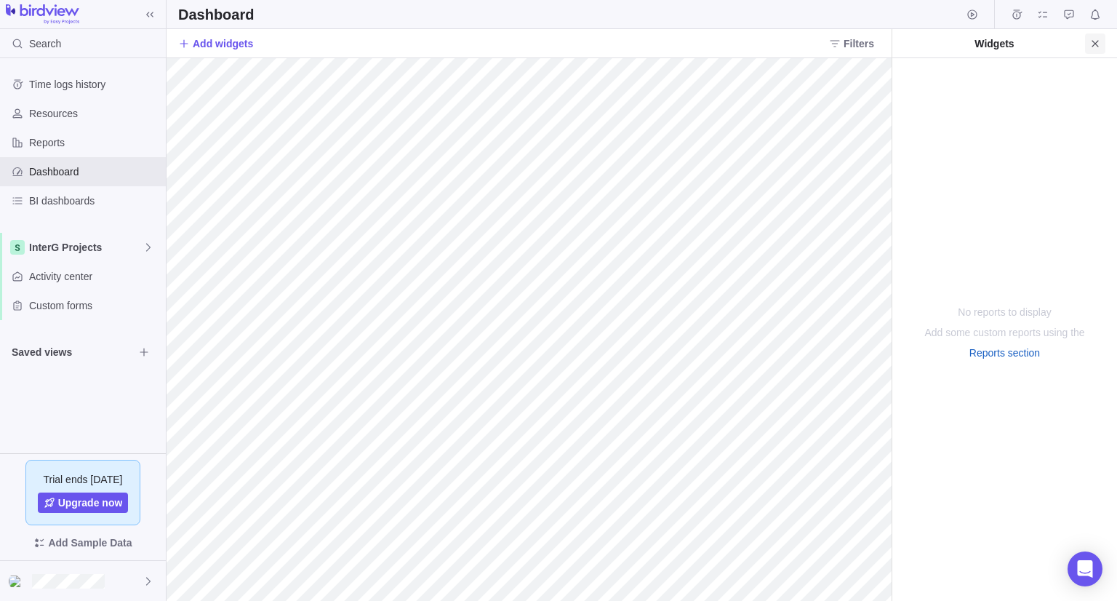
click at [1092, 41] on icon "Close" at bounding box center [1095, 44] width 12 height 12
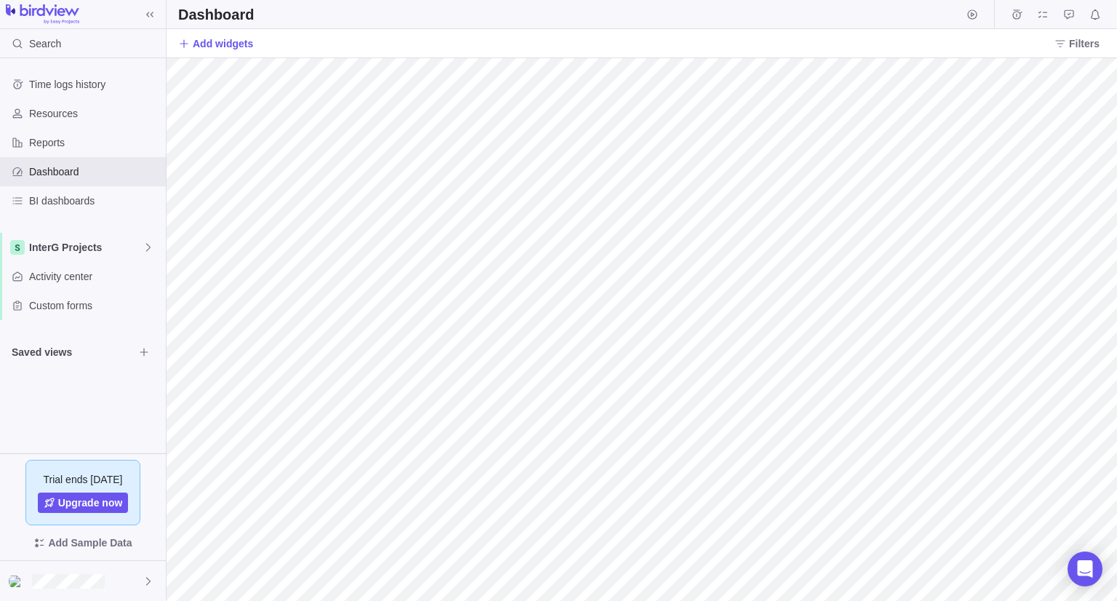
click at [1116, 564] on html "Search Time logs history Resources Reports Dashboard BI dashboards InterG Proje…" at bounding box center [558, 300] width 1117 height 601
click at [1098, 554] on div "Open Intercom Messenger" at bounding box center [1085, 569] width 39 height 39
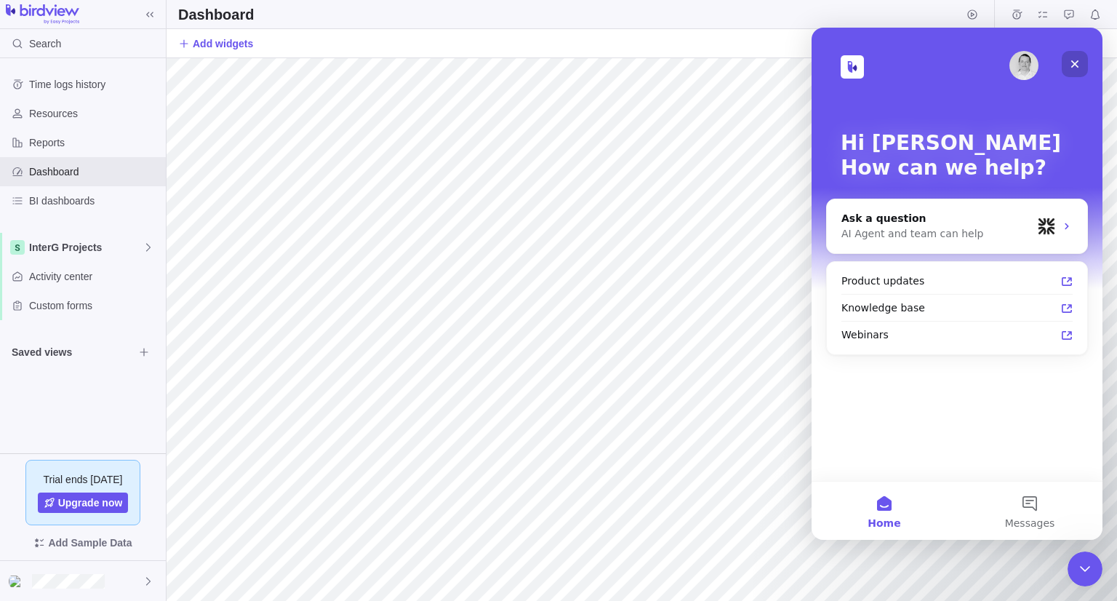
click at [1075, 60] on icon "Close" at bounding box center [1075, 64] width 12 height 12
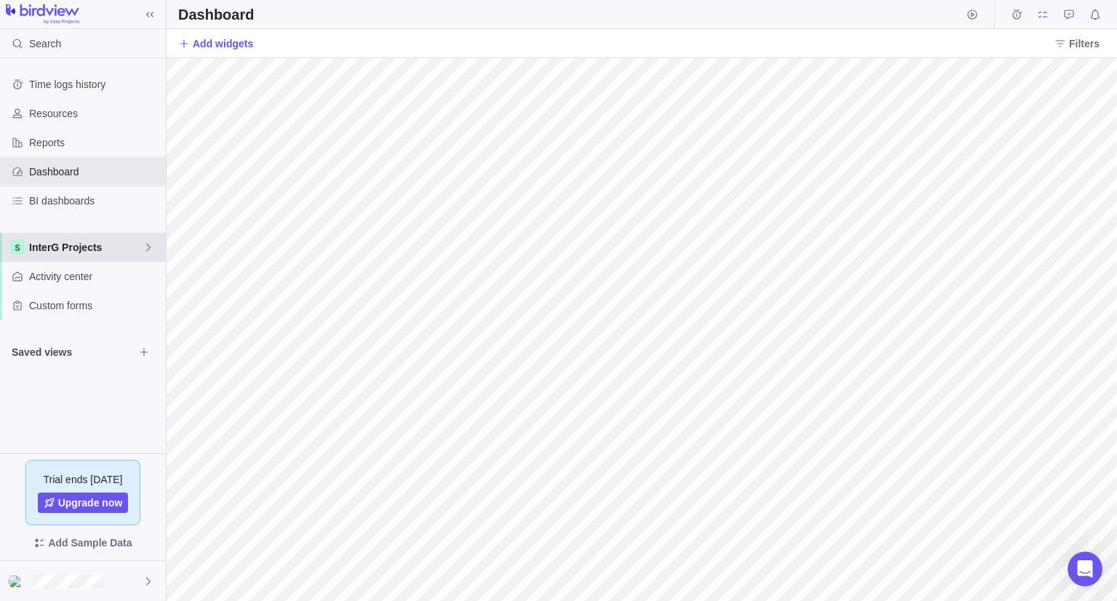
click at [79, 260] on div "InterG Projects" at bounding box center [83, 247] width 166 height 29
click at [87, 283] on span "InterG Projects" at bounding box center [83, 281] width 89 height 15
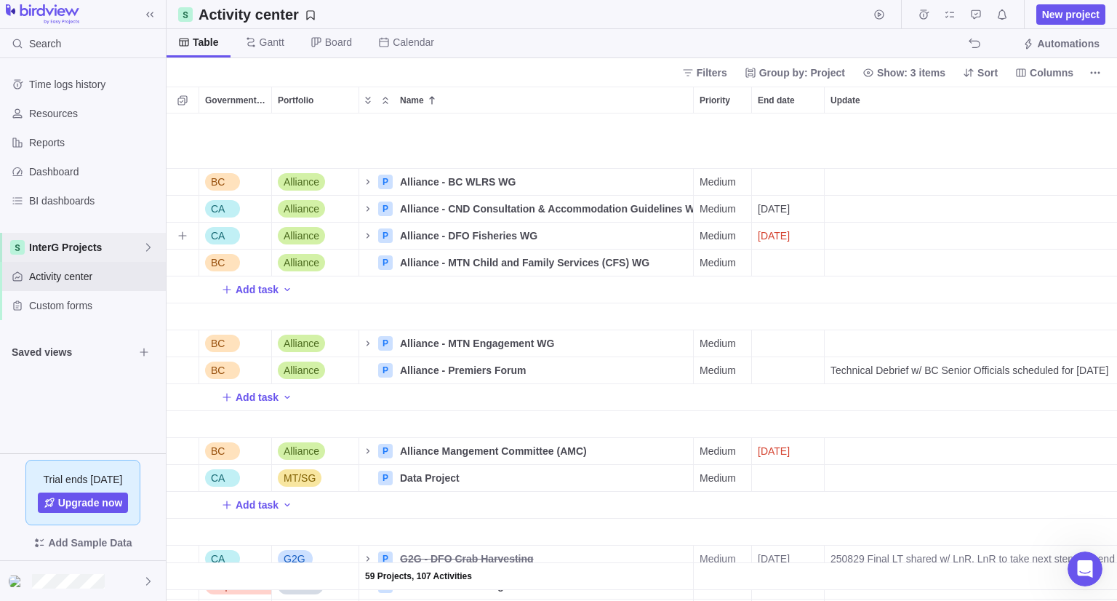
scroll to position [582, 0]
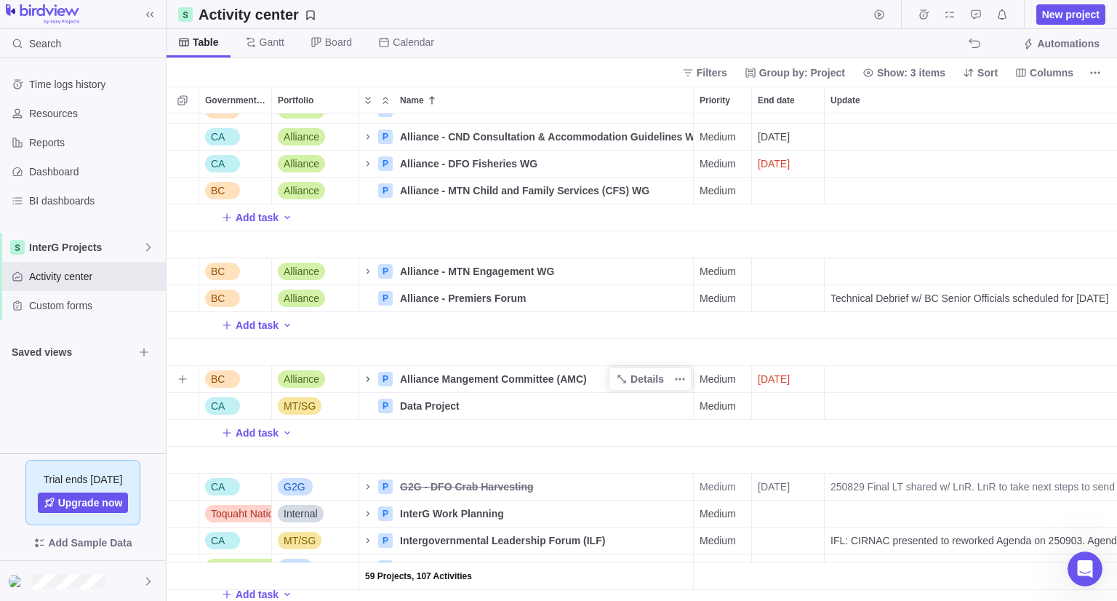
click at [367, 382] on icon "Name" at bounding box center [368, 379] width 12 height 12
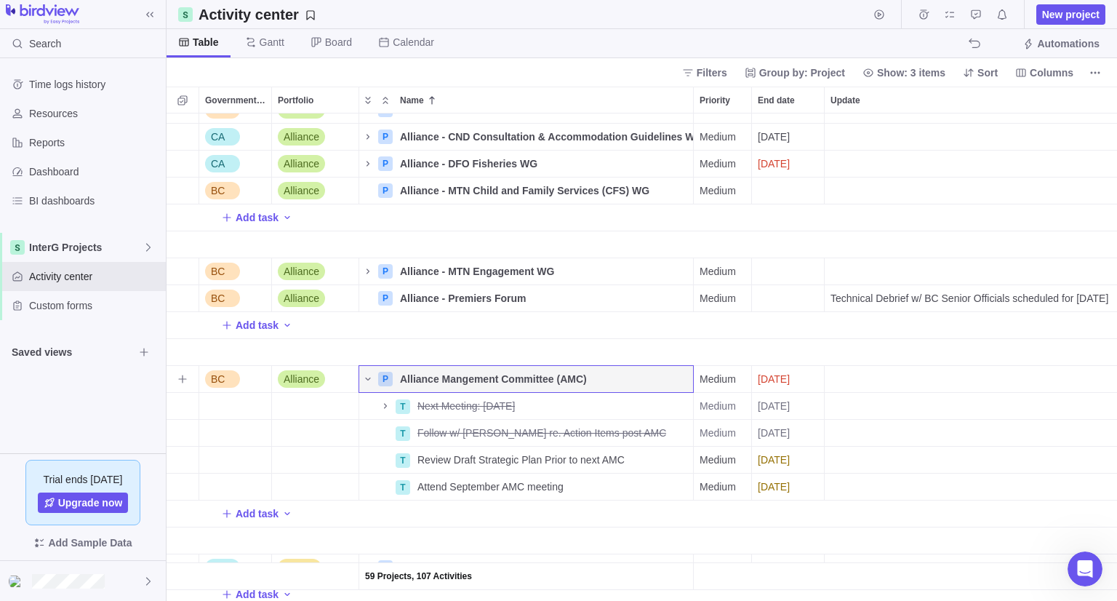
click at [790, 375] on span "[DATE]" at bounding box center [774, 379] width 32 height 15
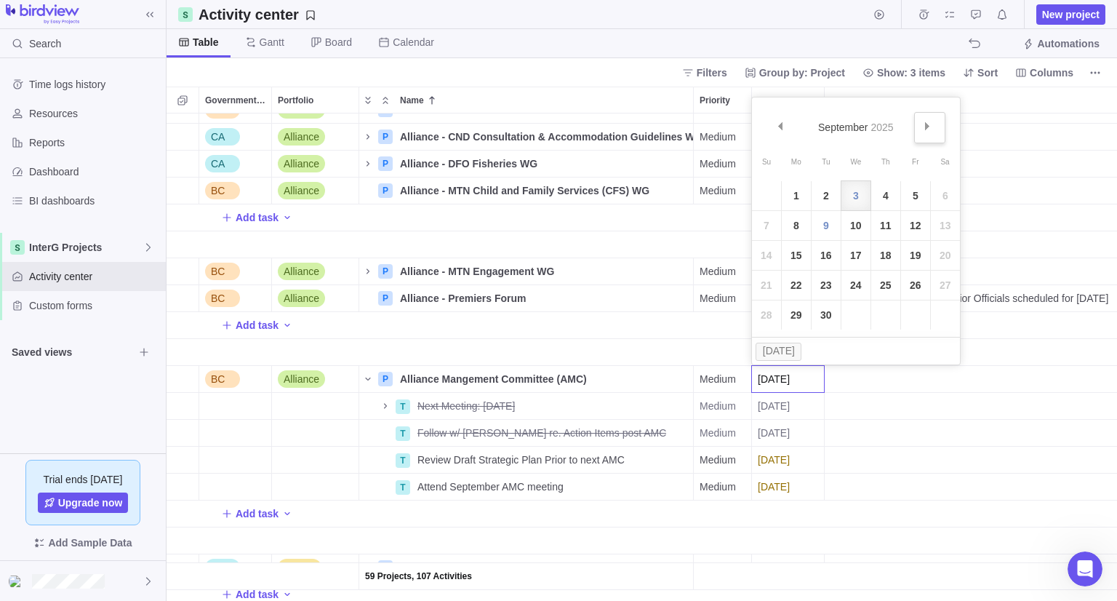
click at [936, 119] on link "Next" at bounding box center [929, 127] width 31 height 31
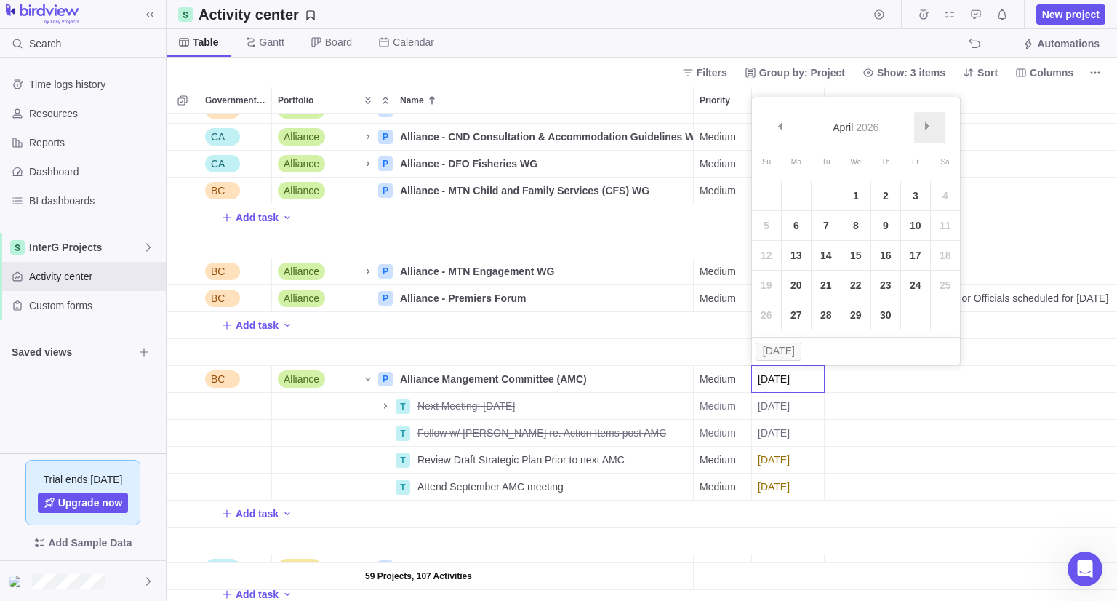
click at [936, 119] on link "Next" at bounding box center [929, 127] width 31 height 31
click at [820, 322] on link "30" at bounding box center [826, 314] width 29 height 29
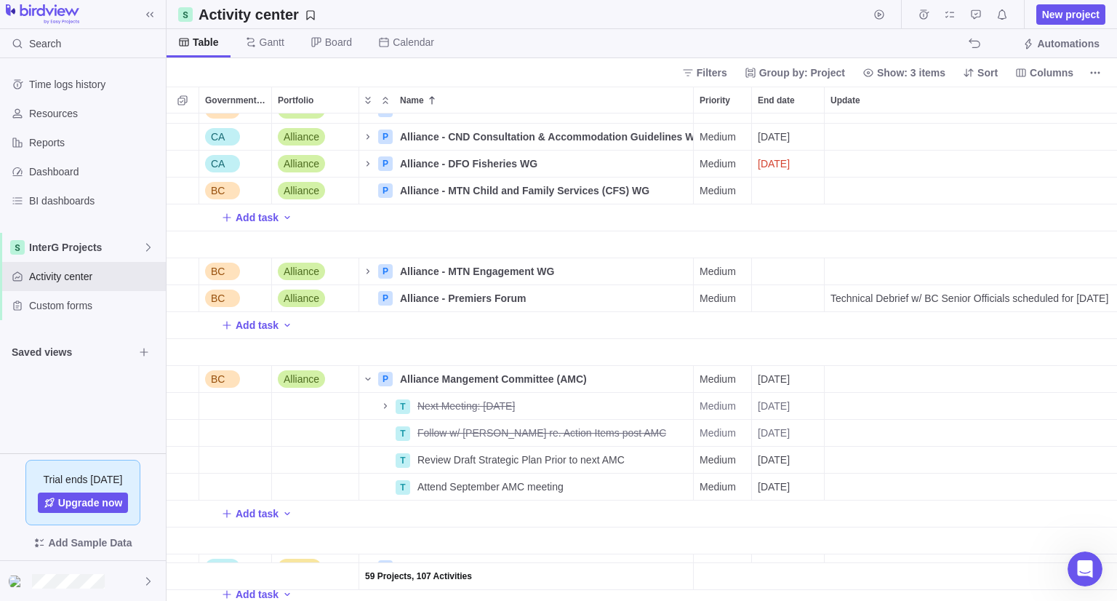
click at [673, 356] on div "Name" at bounding box center [526, 352] width 335 height 27
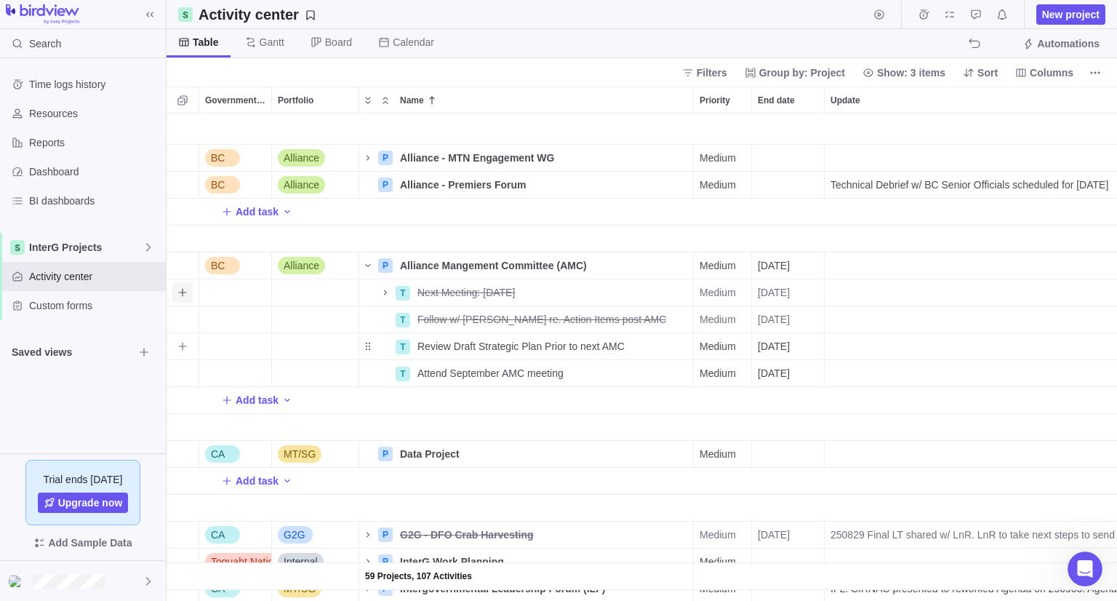
scroll to position [727, 0]
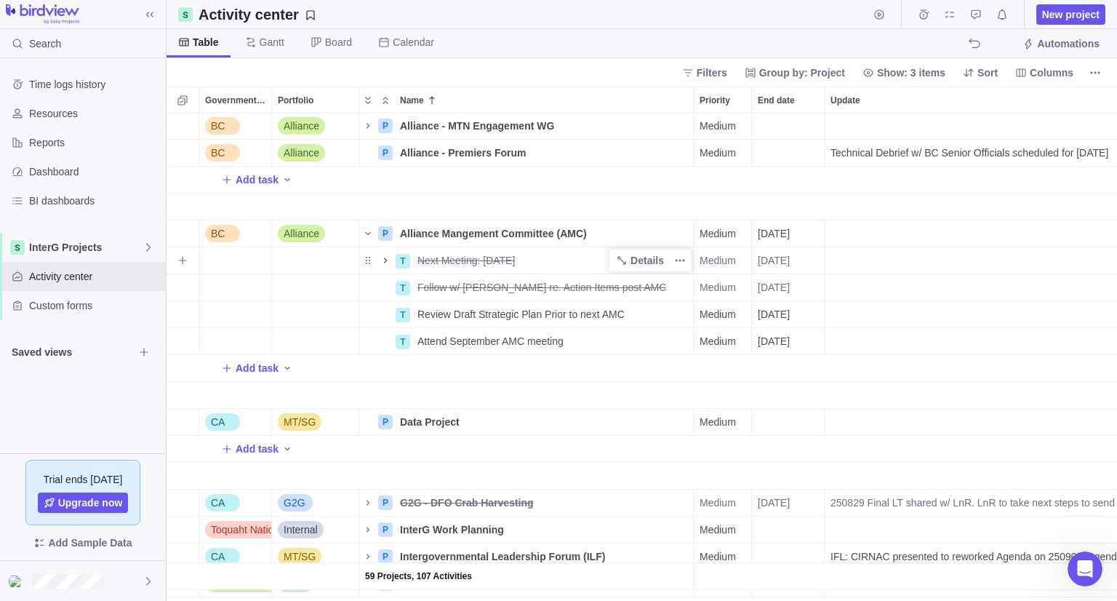
click at [387, 265] on icon "Name" at bounding box center [386, 261] width 12 height 12
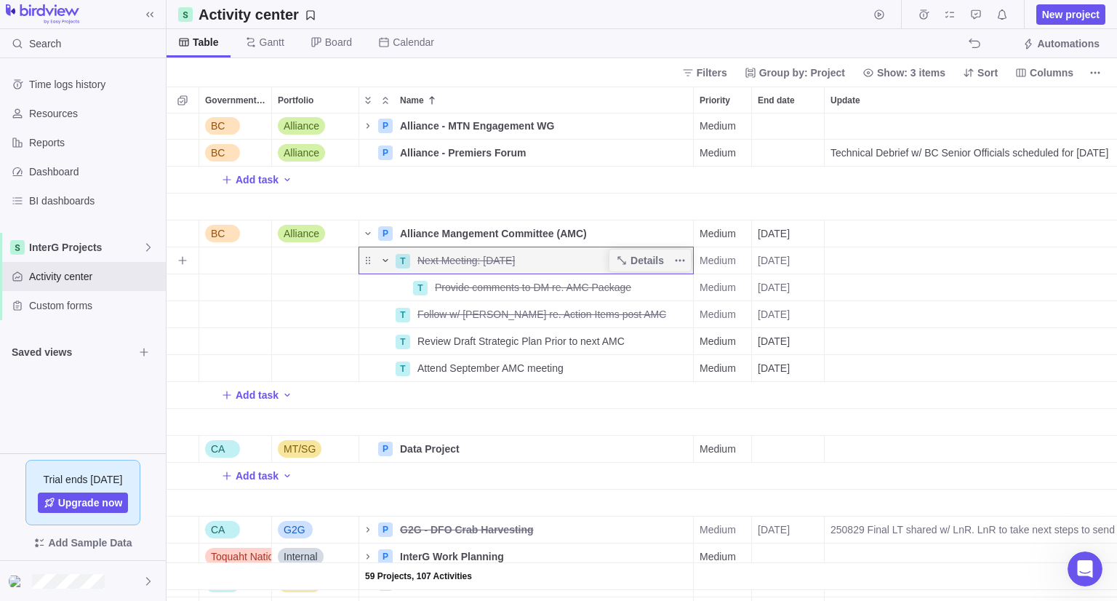
click at [387, 265] on icon "Name" at bounding box center [386, 261] width 12 height 12
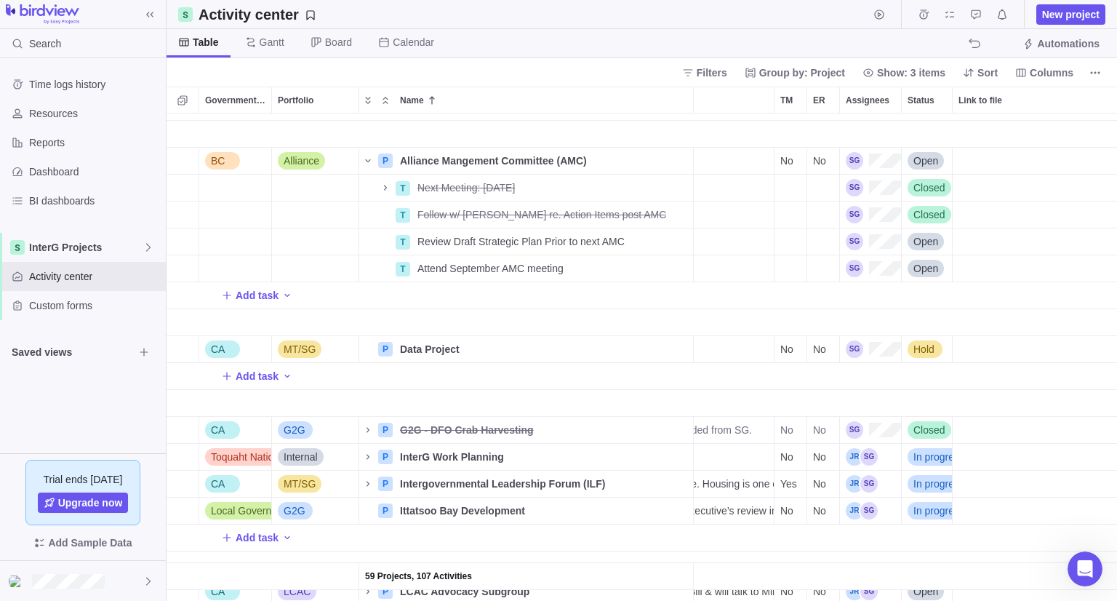
scroll to position [800, 357]
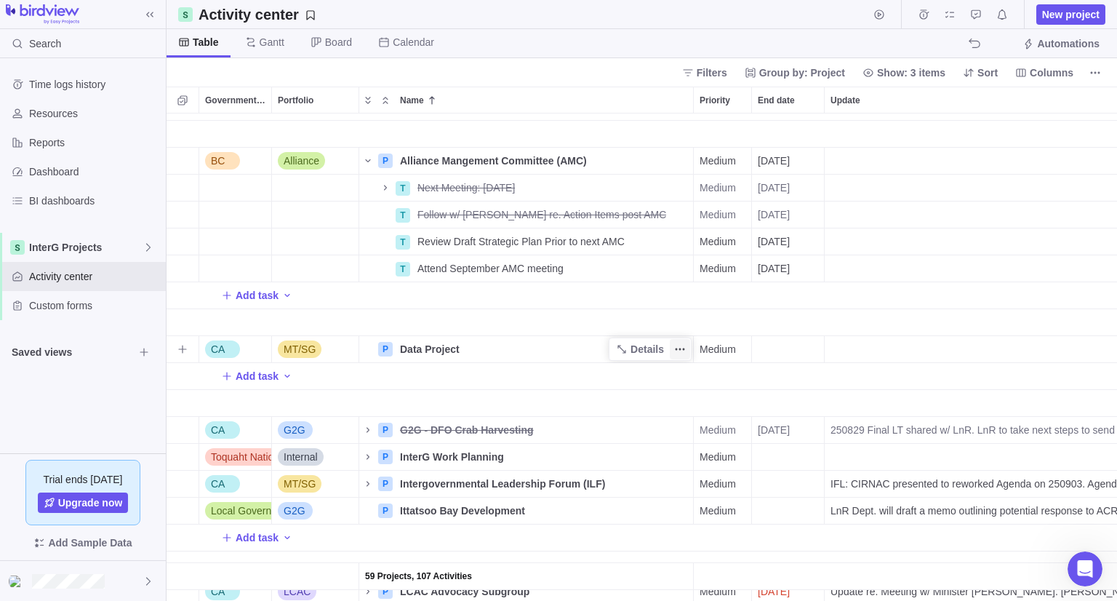
click at [686, 353] on span "More actions" at bounding box center [680, 349] width 20 height 20
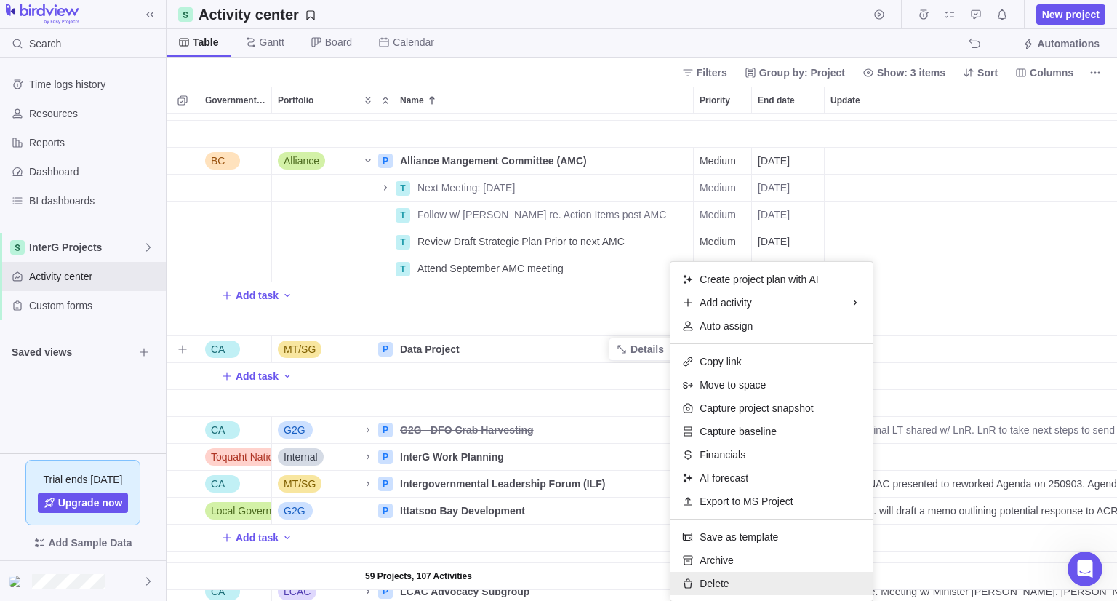
click at [740, 584] on div "Delete" at bounding box center [771, 583] width 202 height 23
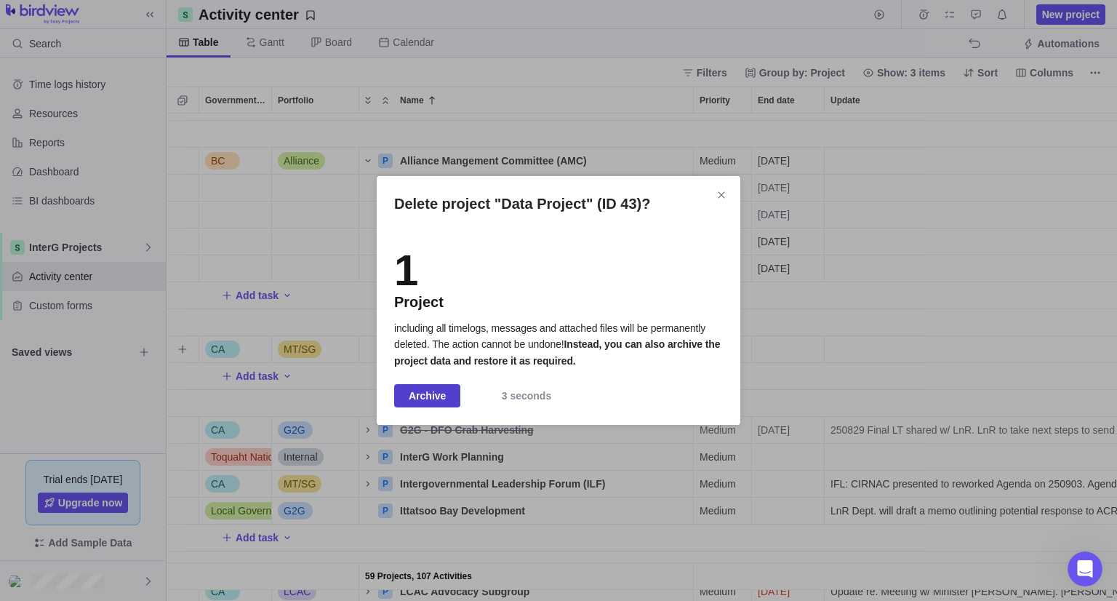
click at [422, 390] on span "Archive" at bounding box center [427, 395] width 37 height 17
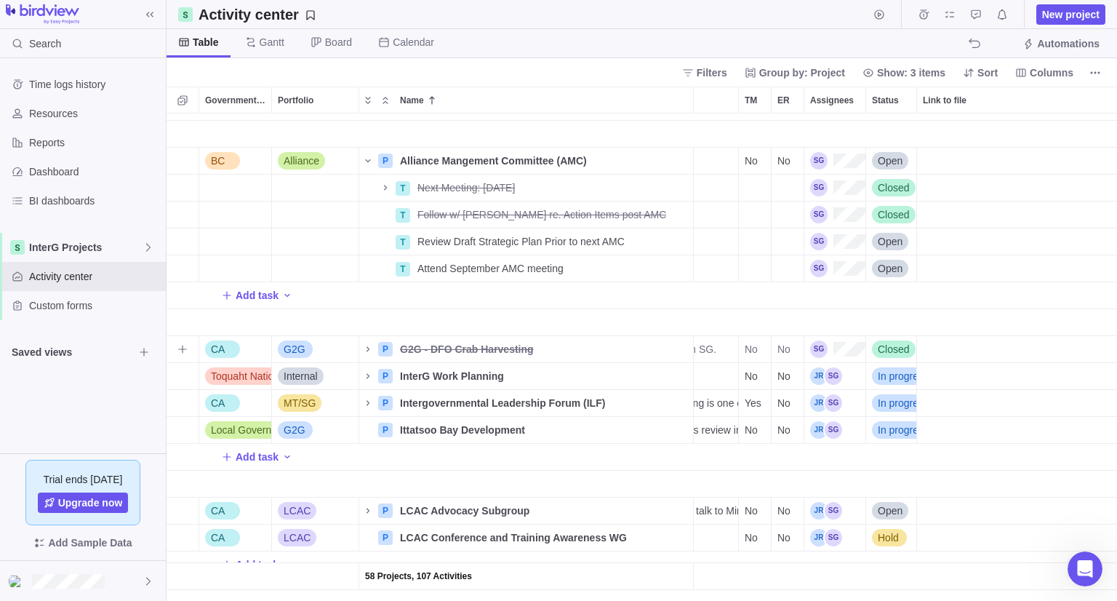
click at [889, 346] on span "Closed" at bounding box center [894, 349] width 32 height 15
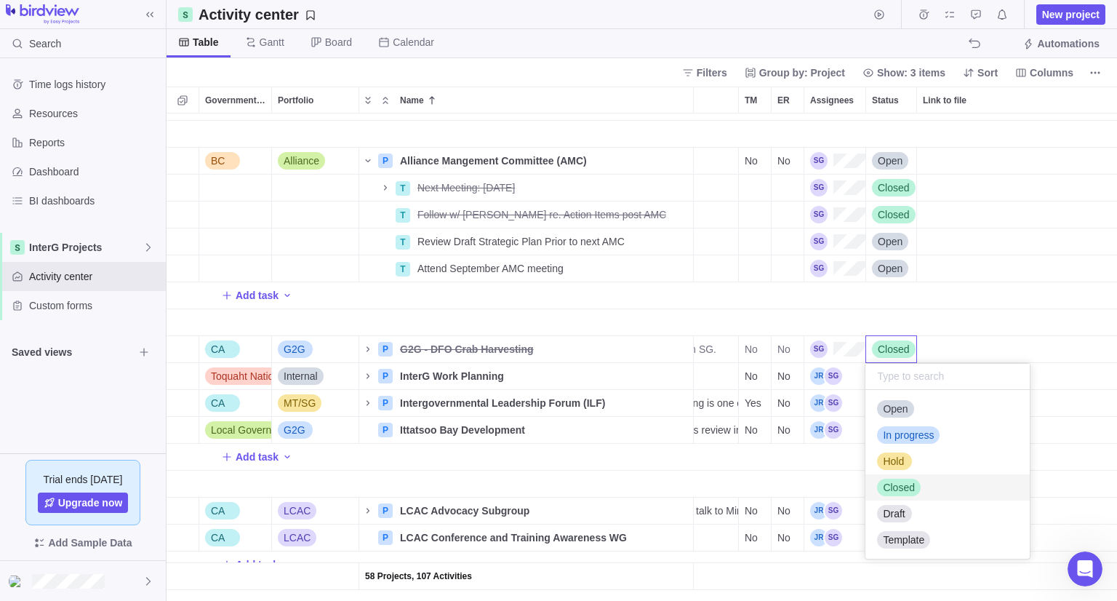
click at [889, 346] on span "Closed" at bounding box center [894, 349] width 32 height 15
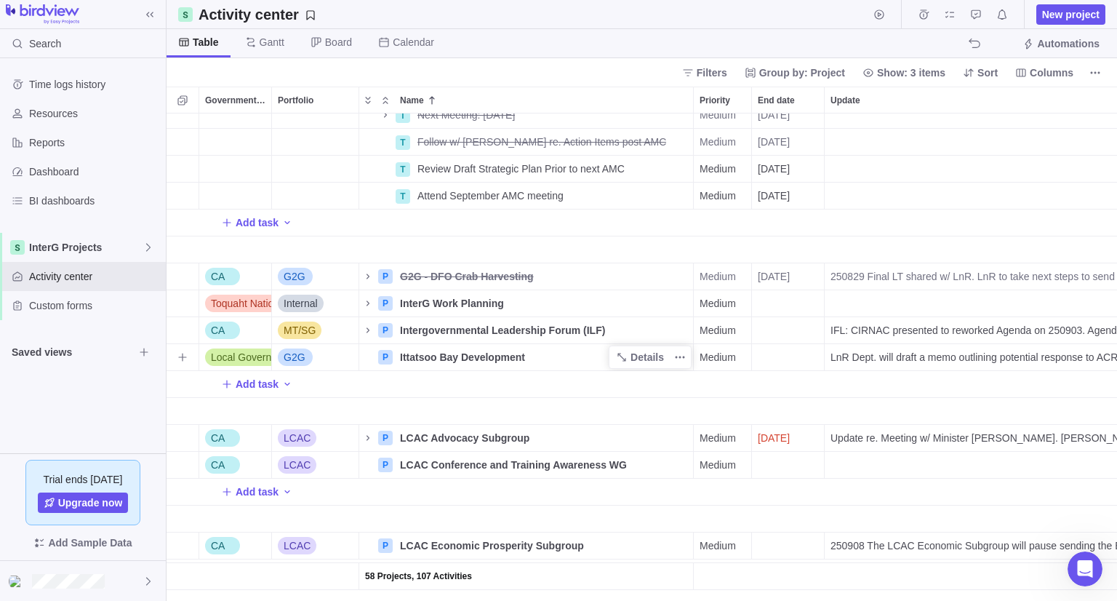
click at [416, 356] on span "Ittatsoo Bay Development" at bounding box center [462, 357] width 125 height 15
click at [398, 361] on input "Ittatsoo Bay Development" at bounding box center [543, 357] width 300 height 28
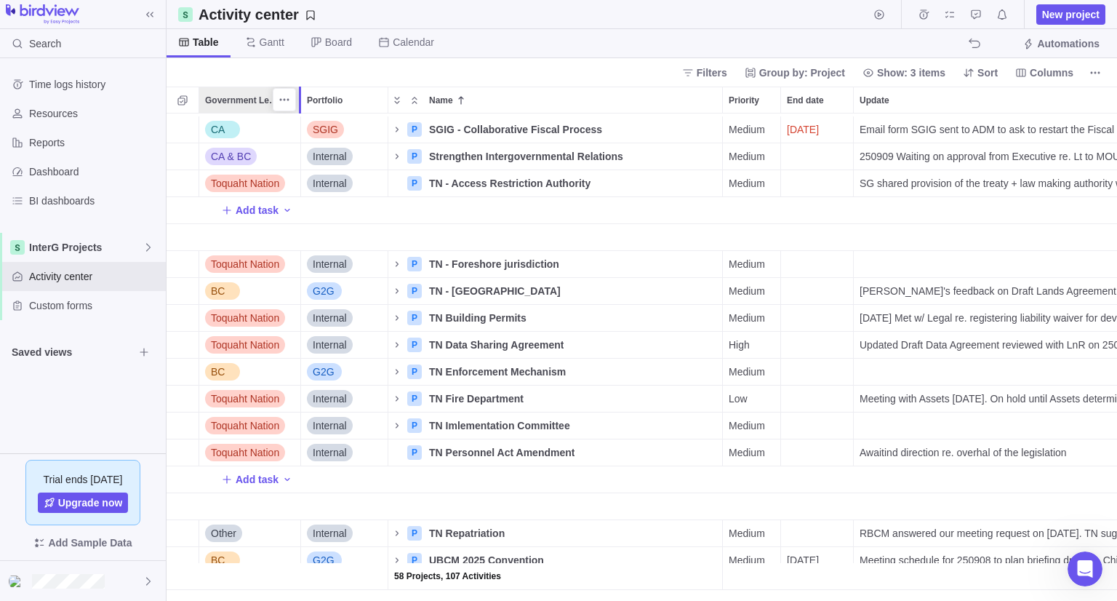
drag, startPoint x: 271, startPoint y: 101, endPoint x: 296, endPoint y: 100, distance: 25.5
click at [296, 100] on div "Government Level Portfolio Name Priority End date Update TM ER Assignees Status…" at bounding box center [642, 344] width 950 height 514
